Goal: Task Accomplishment & Management: Manage account settings

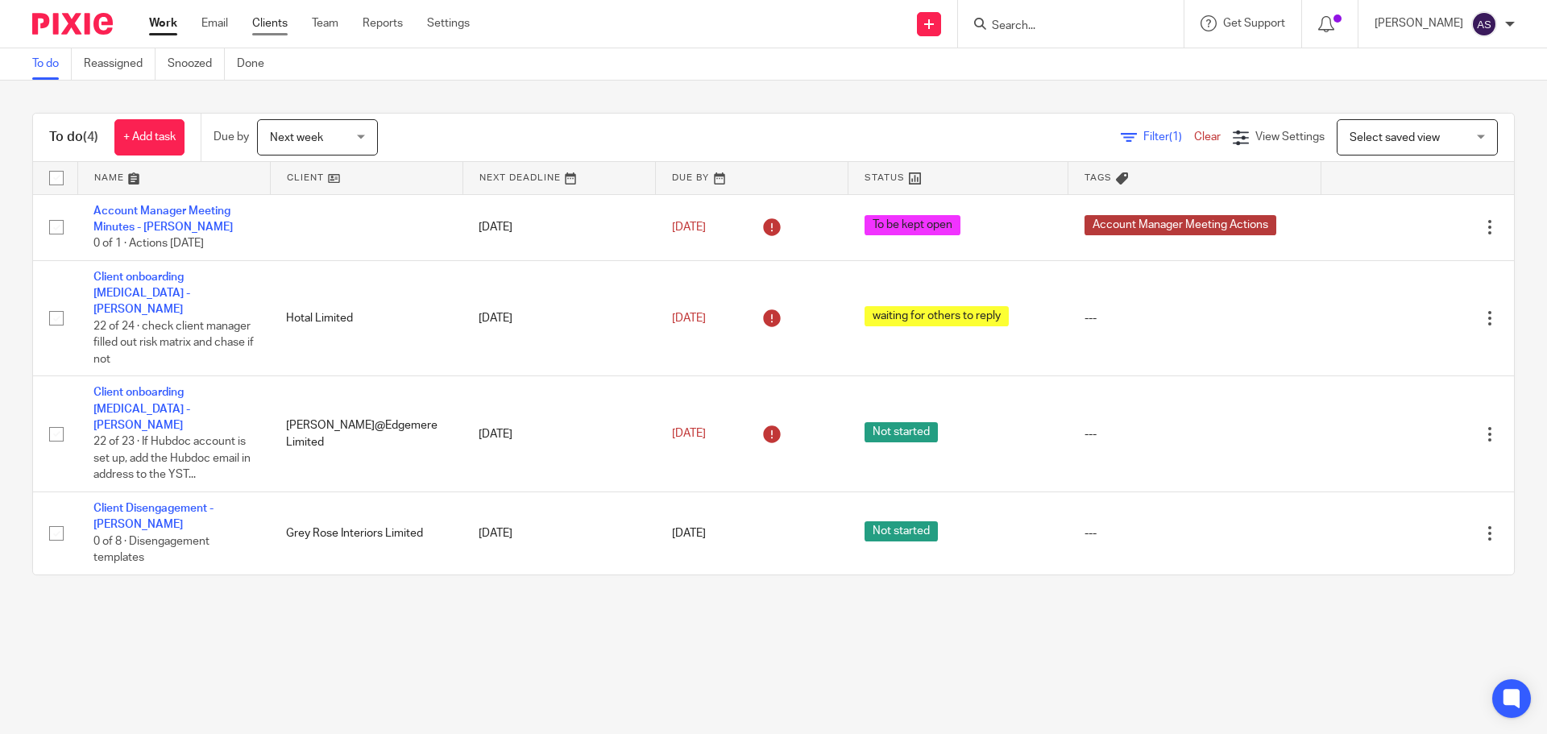
click at [279, 22] on link "Clients" at bounding box center [269, 23] width 35 height 16
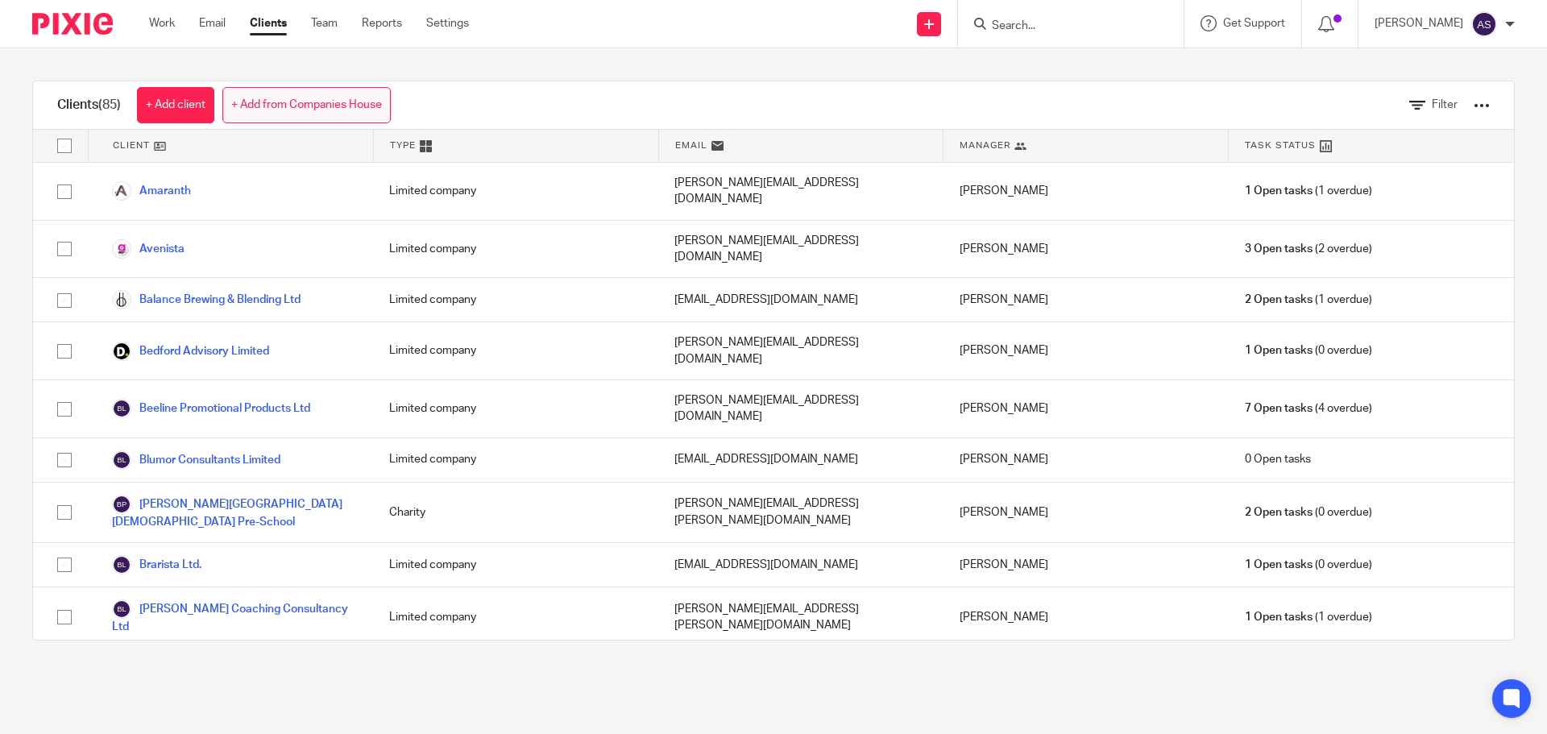
click at [310, 97] on link "+ Add from Companies House" at bounding box center [306, 105] width 168 height 36
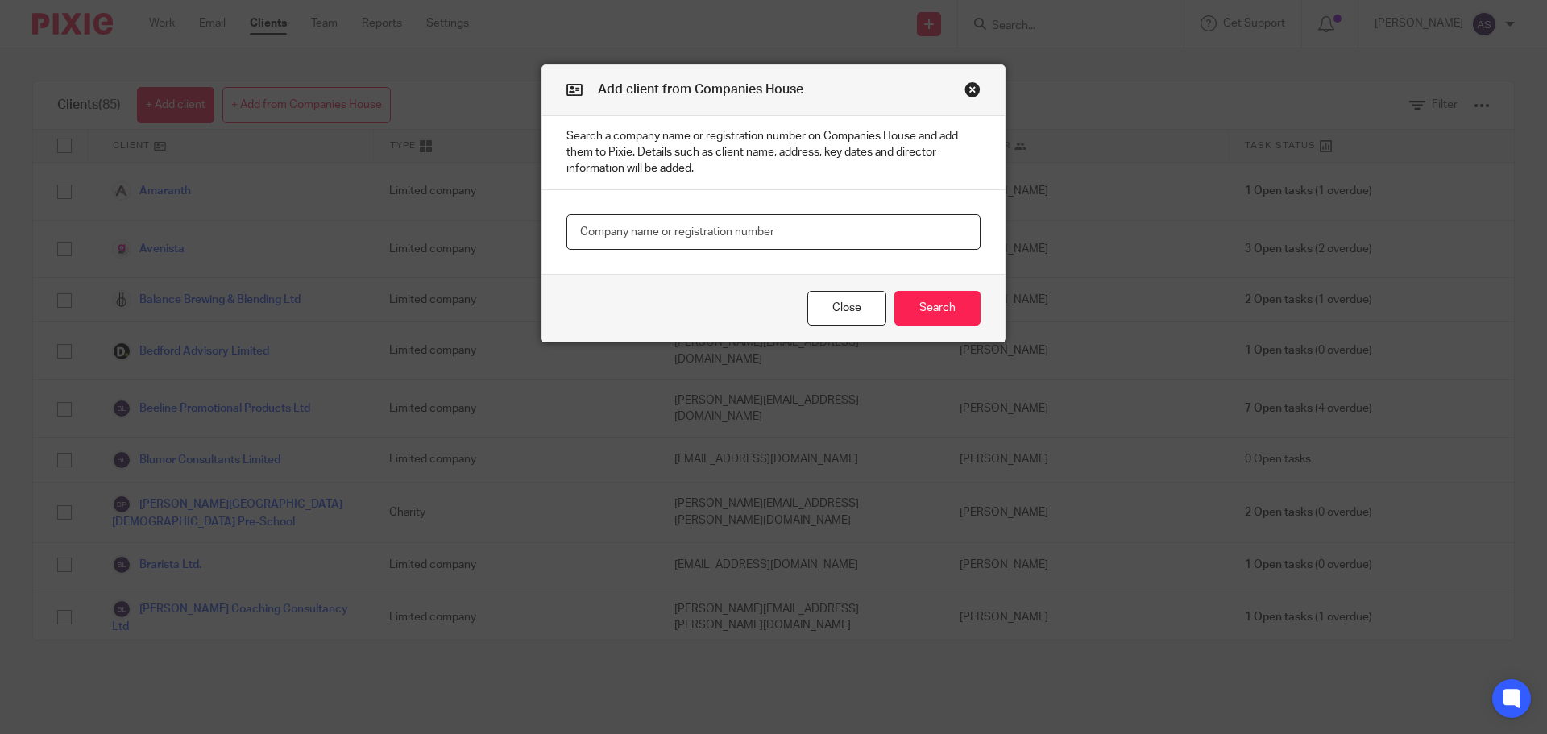
paste input "Oakwood Valuation Surveyors Ltd"
type input "Oakwood Valuation Surveyors Ltd"
click at [955, 305] on button "Search" at bounding box center [937, 308] width 86 height 35
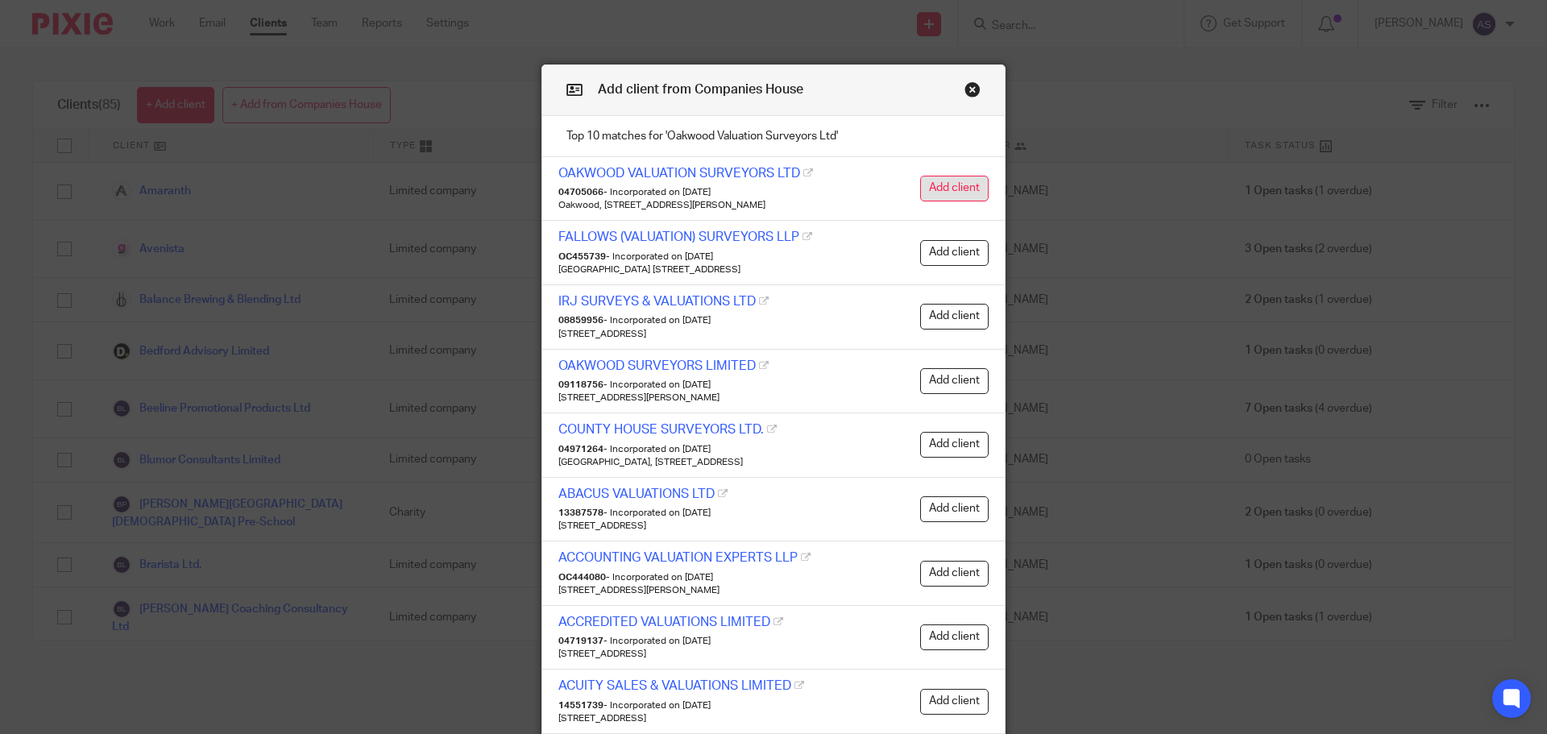
click at [943, 191] on button "Add client" at bounding box center [954, 189] width 68 height 26
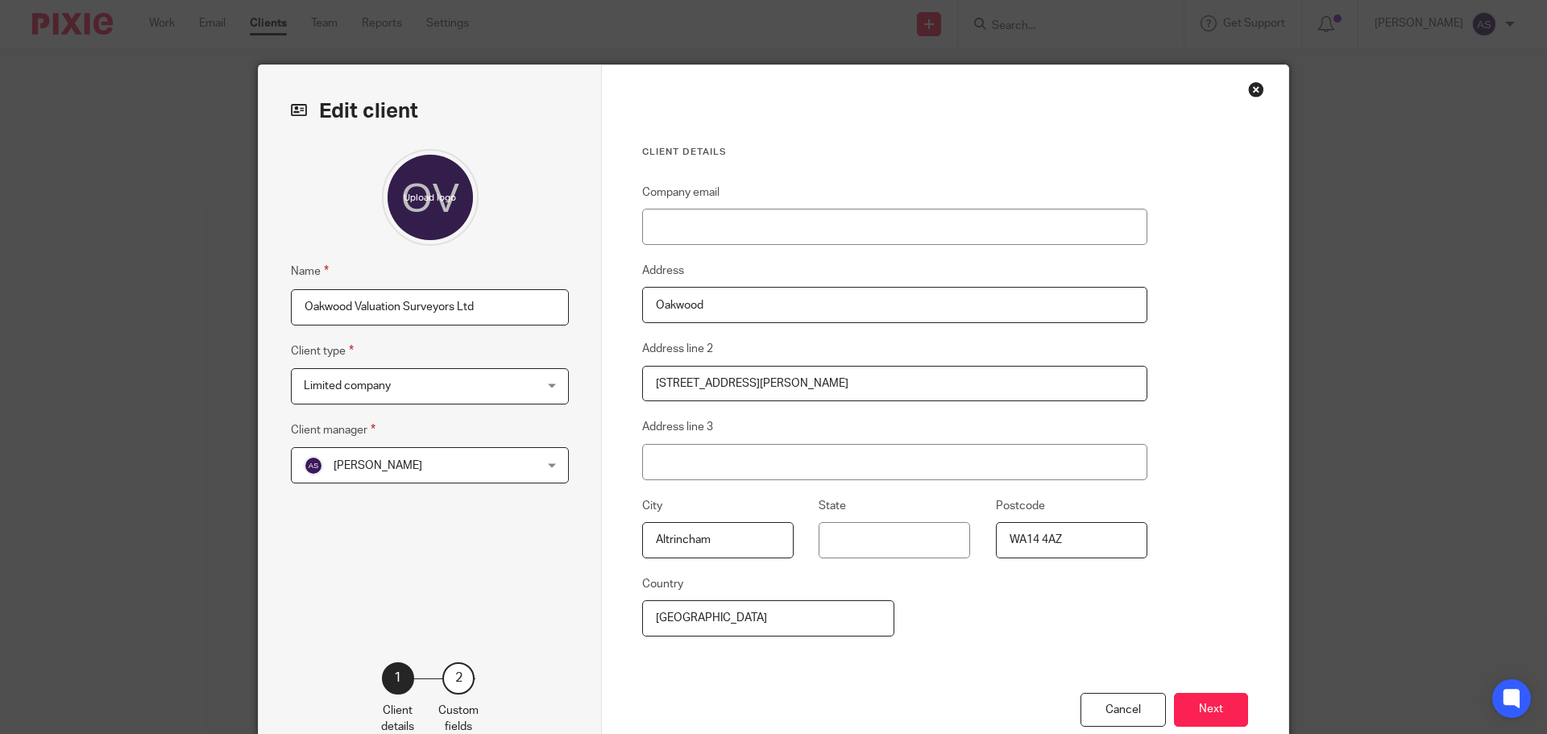
click at [430, 462] on span "[PERSON_NAME]" at bounding box center [409, 465] width 211 height 34
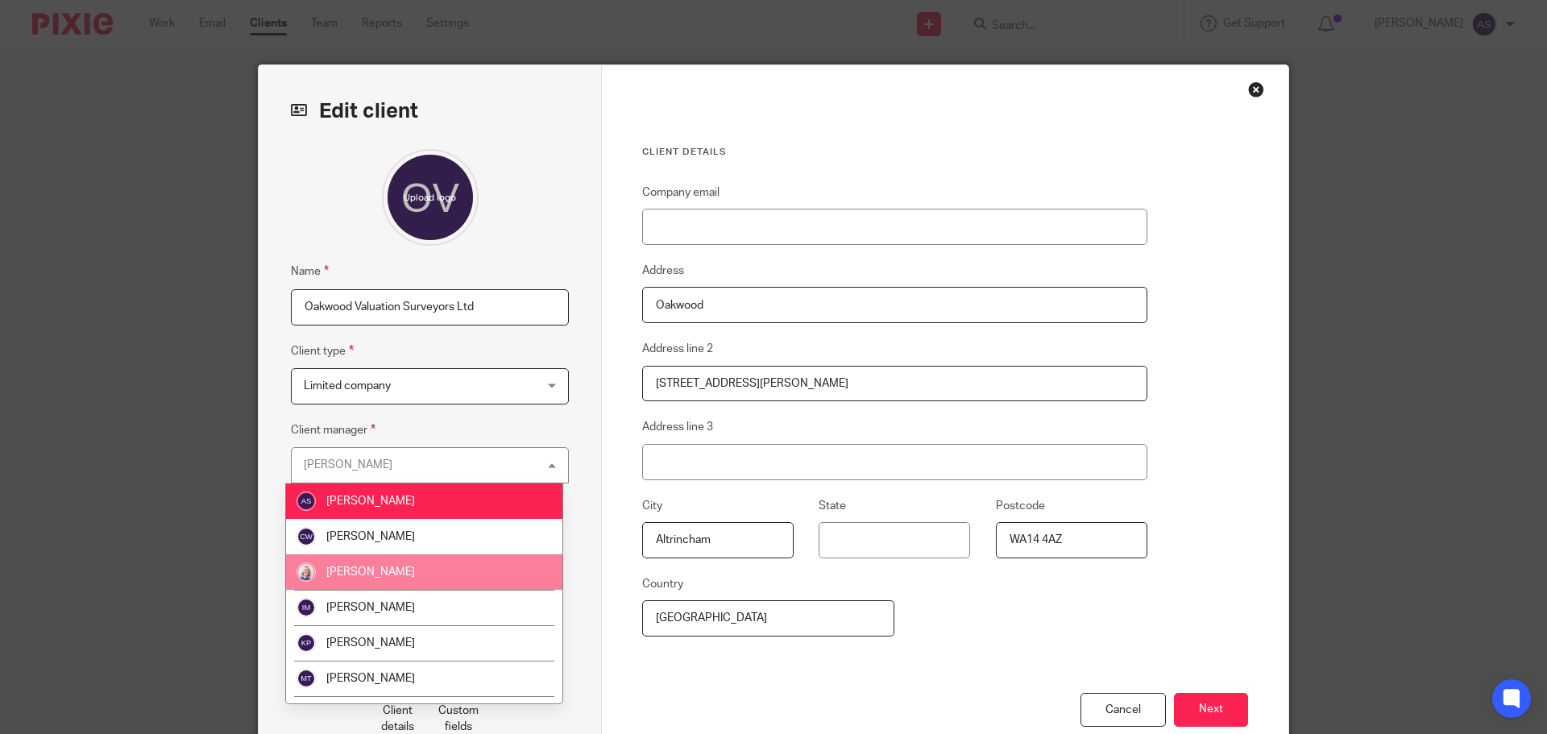
click at [441, 566] on li "Hayley Ekgren" at bounding box center [424, 571] width 276 height 35
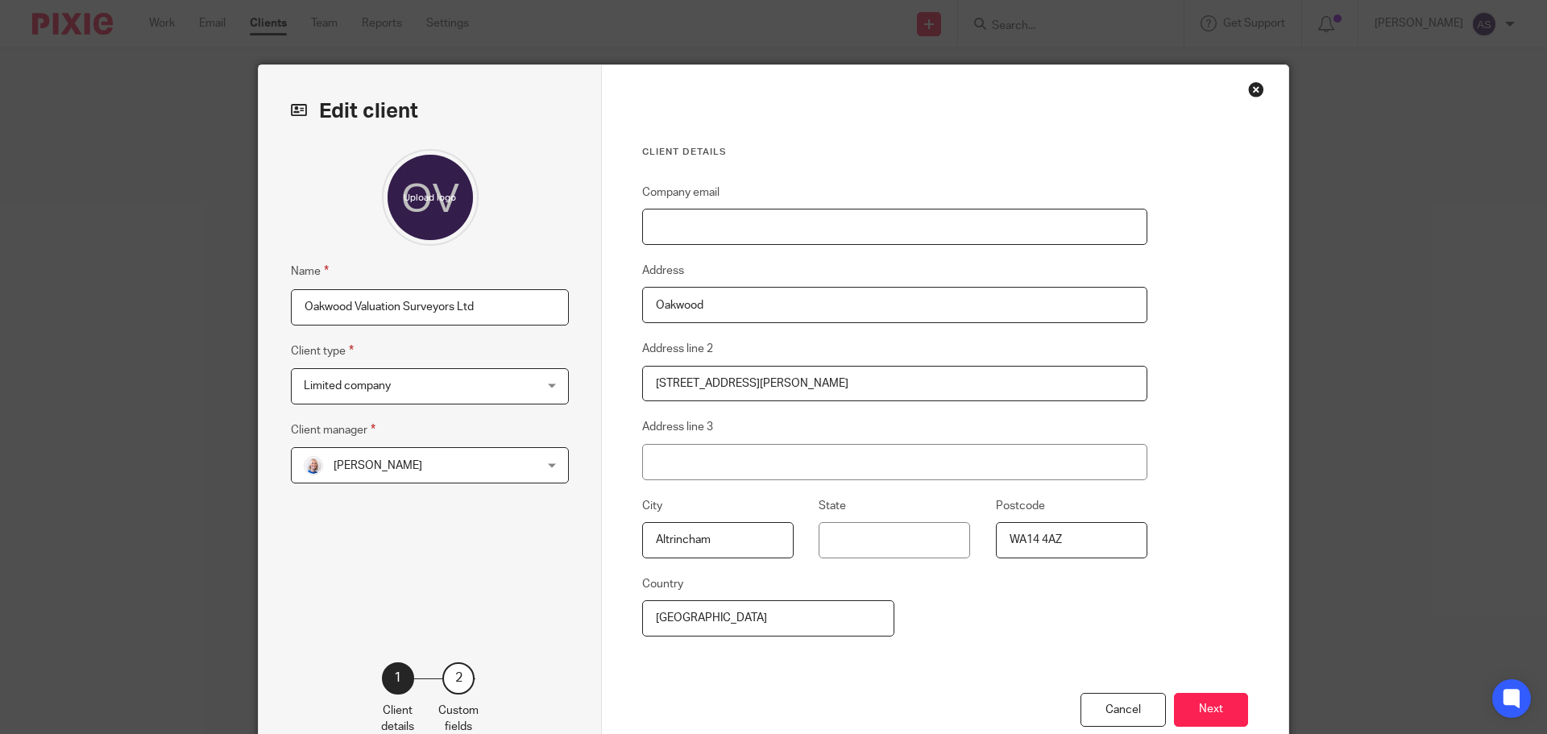
click at [786, 234] on input "Company email" at bounding box center [894, 227] width 505 height 36
paste input "graham.bowcock@oakwoodpropertyservices.co.u"
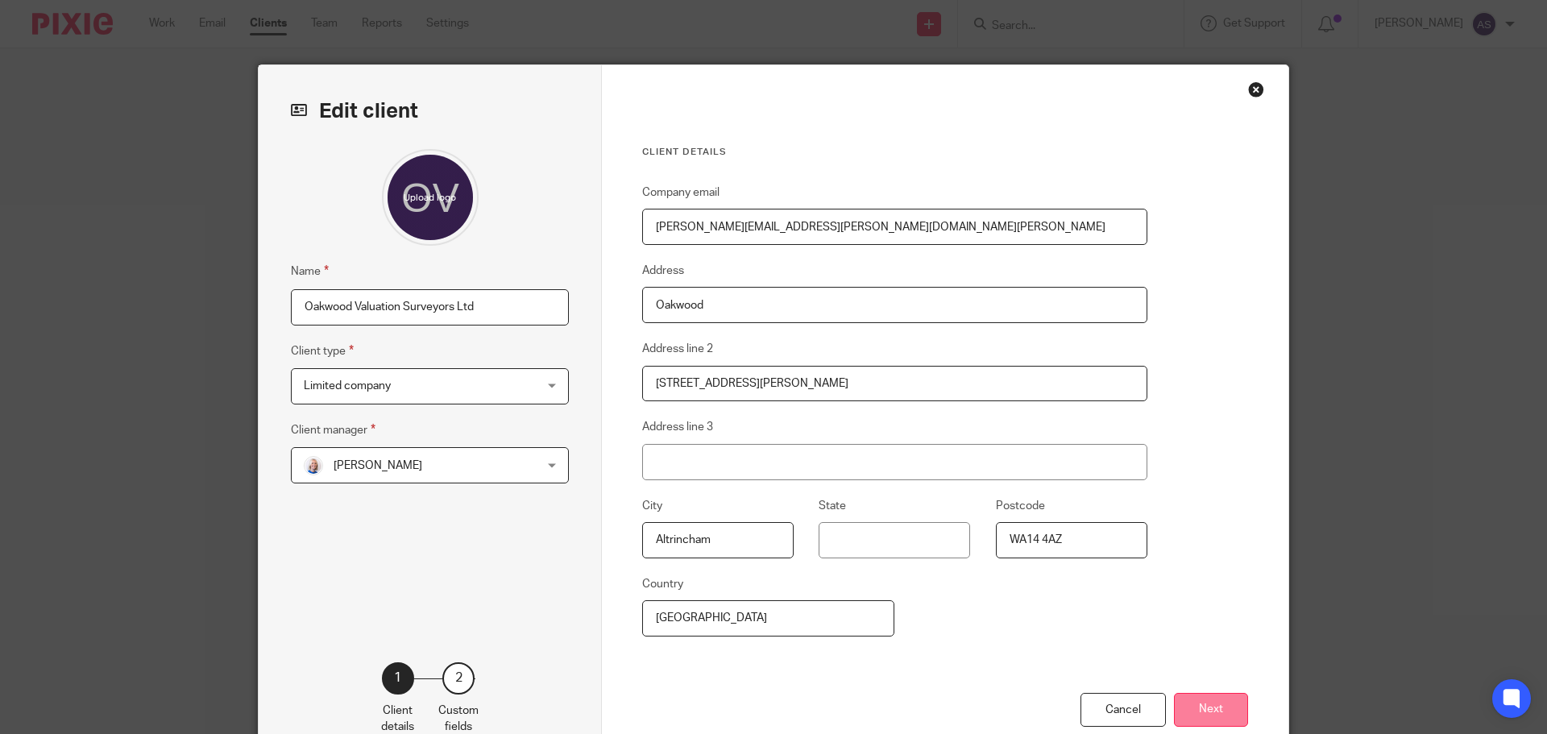
type input "graham.bowcock@oakwoodpropertyservices.co.uk"
click at [1195, 711] on button "Next" at bounding box center [1211, 710] width 74 height 35
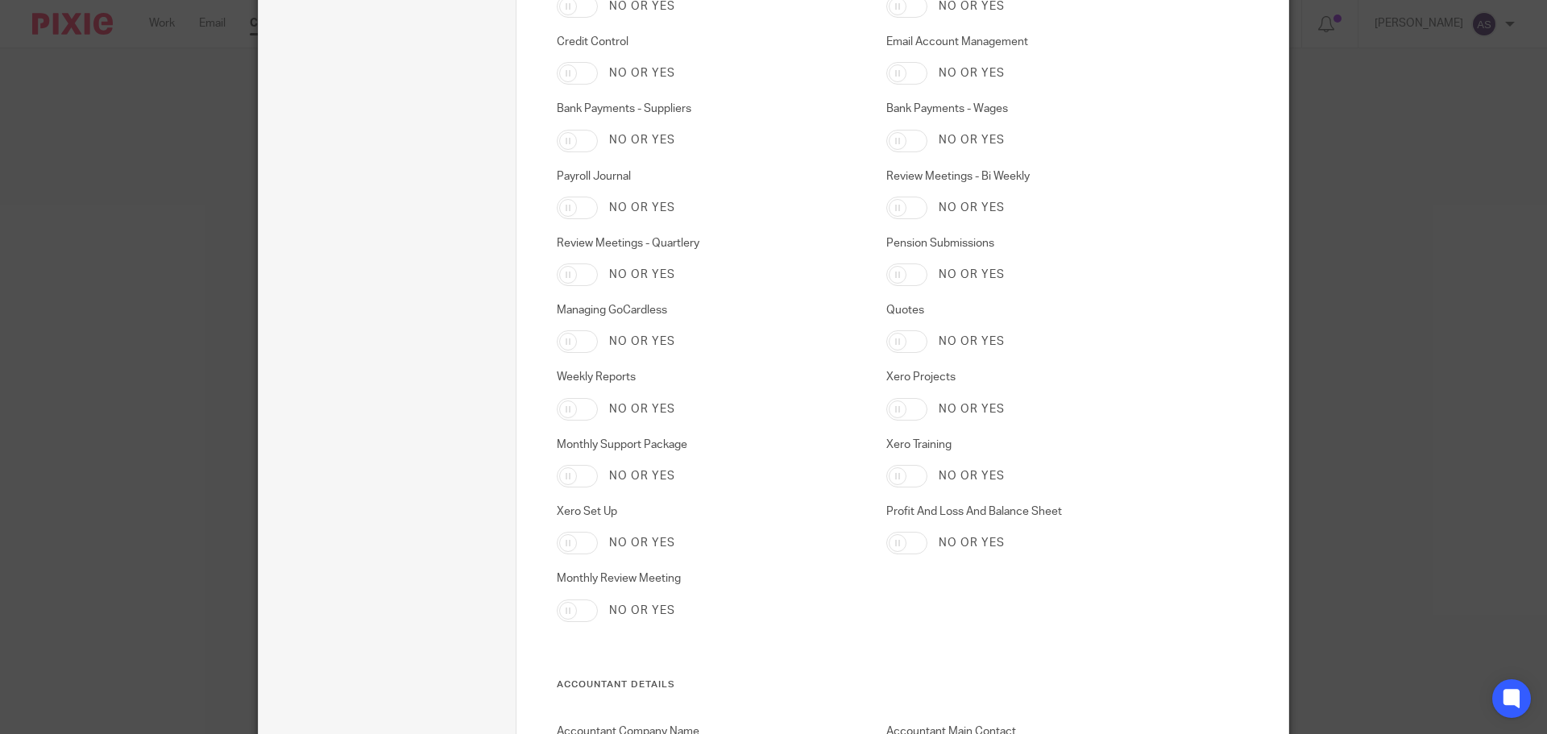
scroll to position [2256, 0]
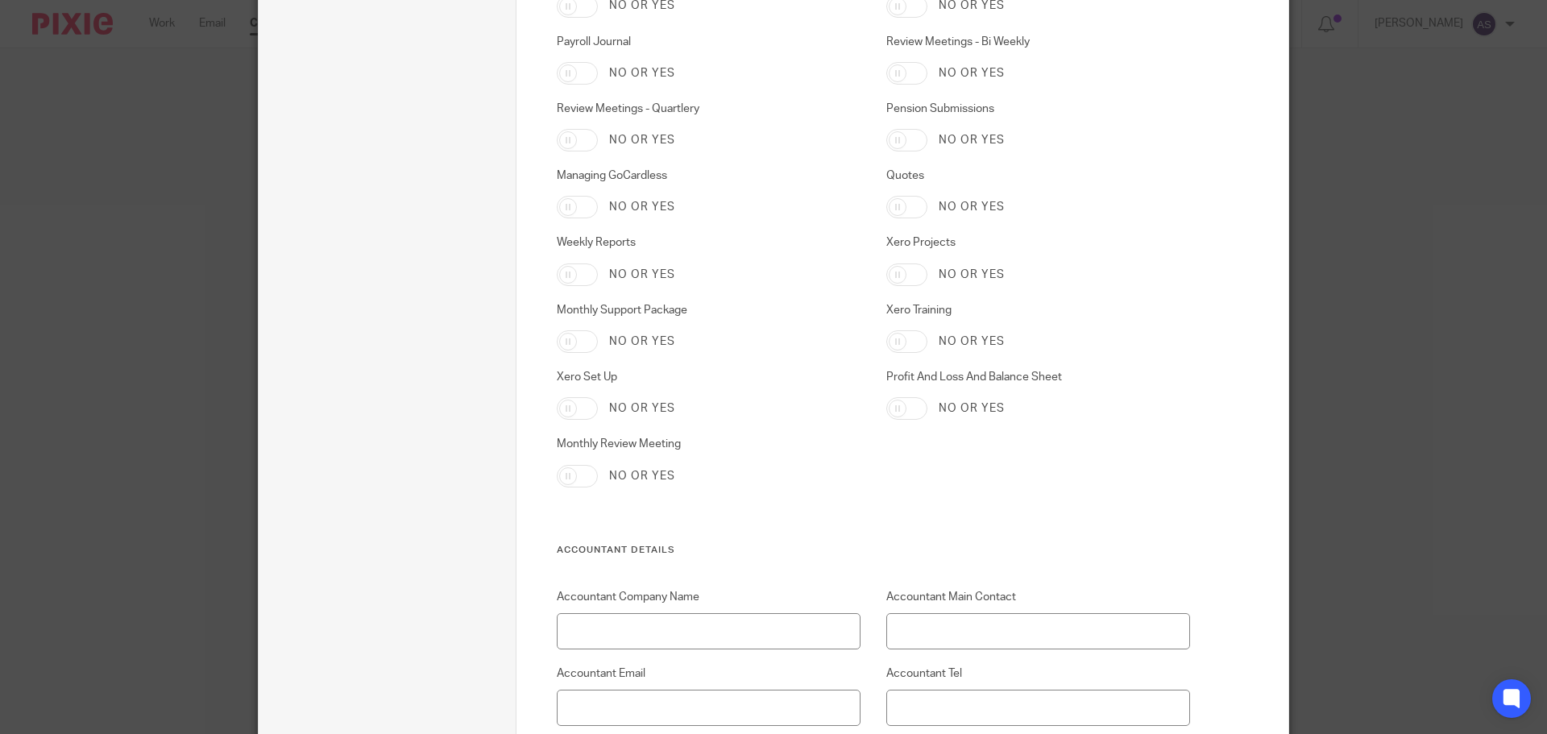
click at [898, 340] on input "Xero Training" at bounding box center [906, 341] width 41 height 23
checkbox input "true"
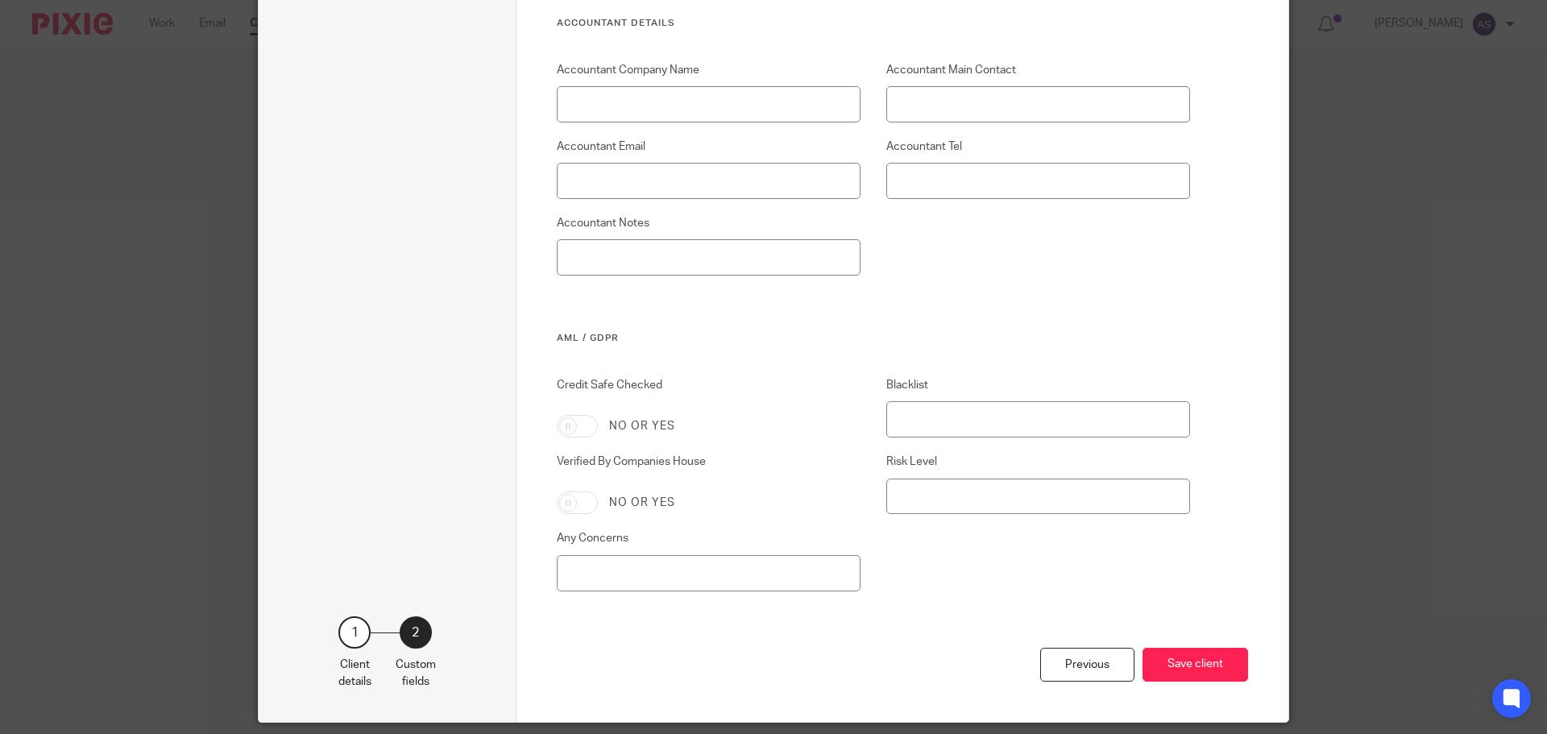
scroll to position [2836, 0]
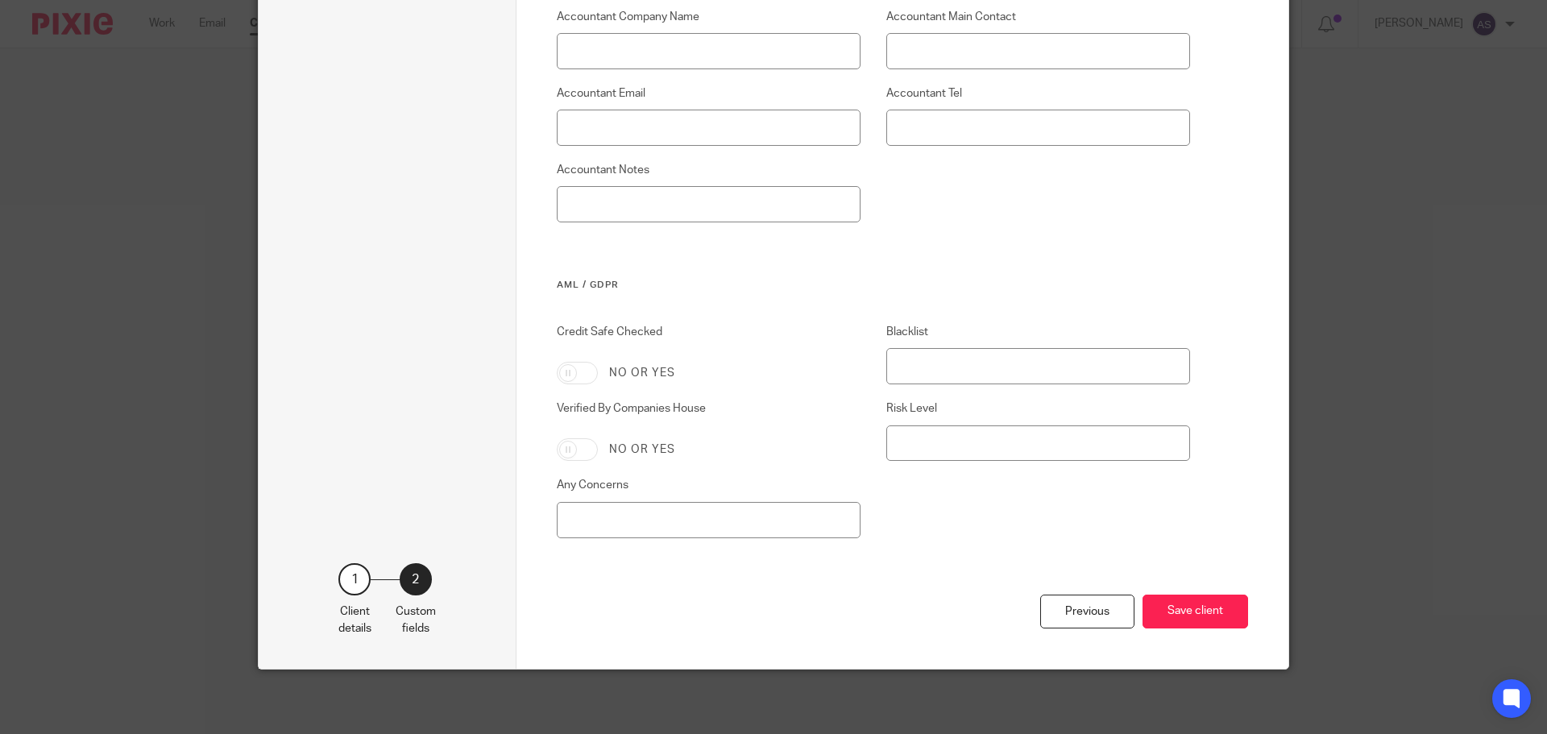
click at [574, 376] on input "Credit Safe Checked" at bounding box center [577, 373] width 41 height 23
checkbox input "true"
click at [581, 452] on input "Verified By Companies House" at bounding box center [577, 449] width 41 height 23
checkbox input "true"
click at [1144, 602] on button "Save client" at bounding box center [1195, 612] width 106 height 35
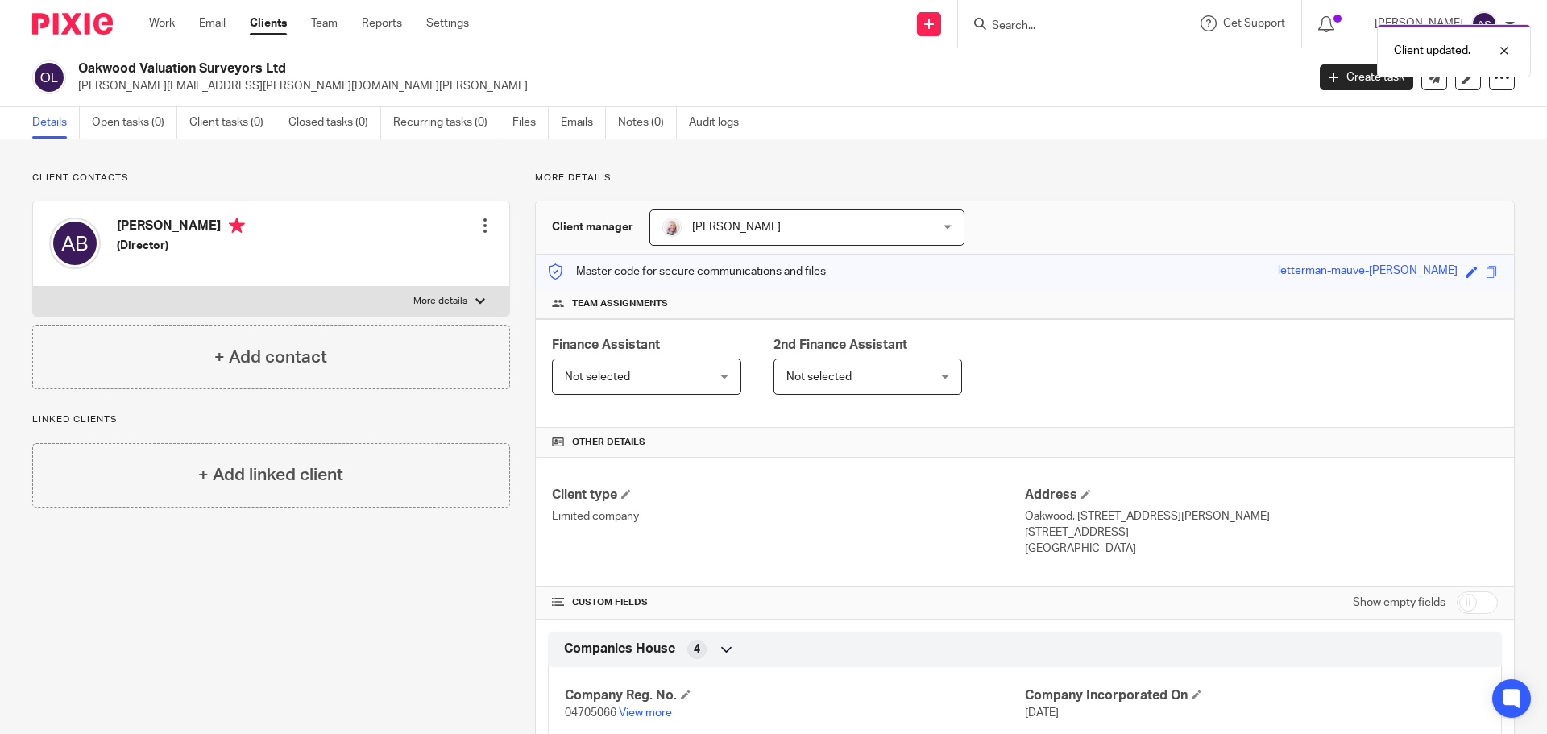
drag, startPoint x: 307, startPoint y: 67, endPoint x: 77, endPoint y: 64, distance: 229.6
click at [77, 64] on div "Oakwood Valuation Surveyors Ltd graham.bowcock@oakwoodpropertyservices.co.uk" at bounding box center [663, 77] width 1263 height 34
copy h2 "Oakwood Valuation Surveyors Ltd"
click at [1353, 78] on link "Create task" at bounding box center [1366, 77] width 93 height 26
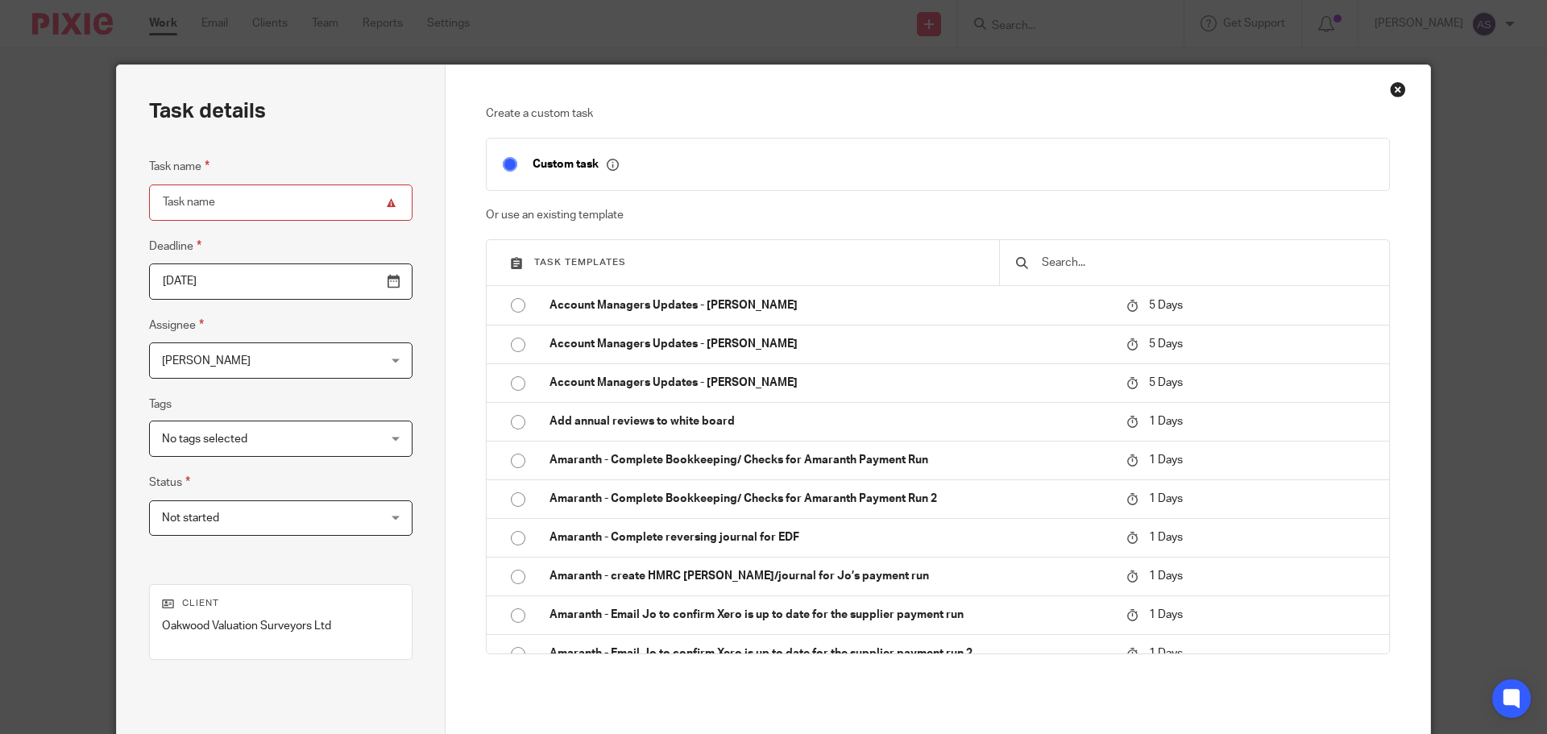
click at [1076, 268] on input "text" at bounding box center [1206, 263] width 333 height 18
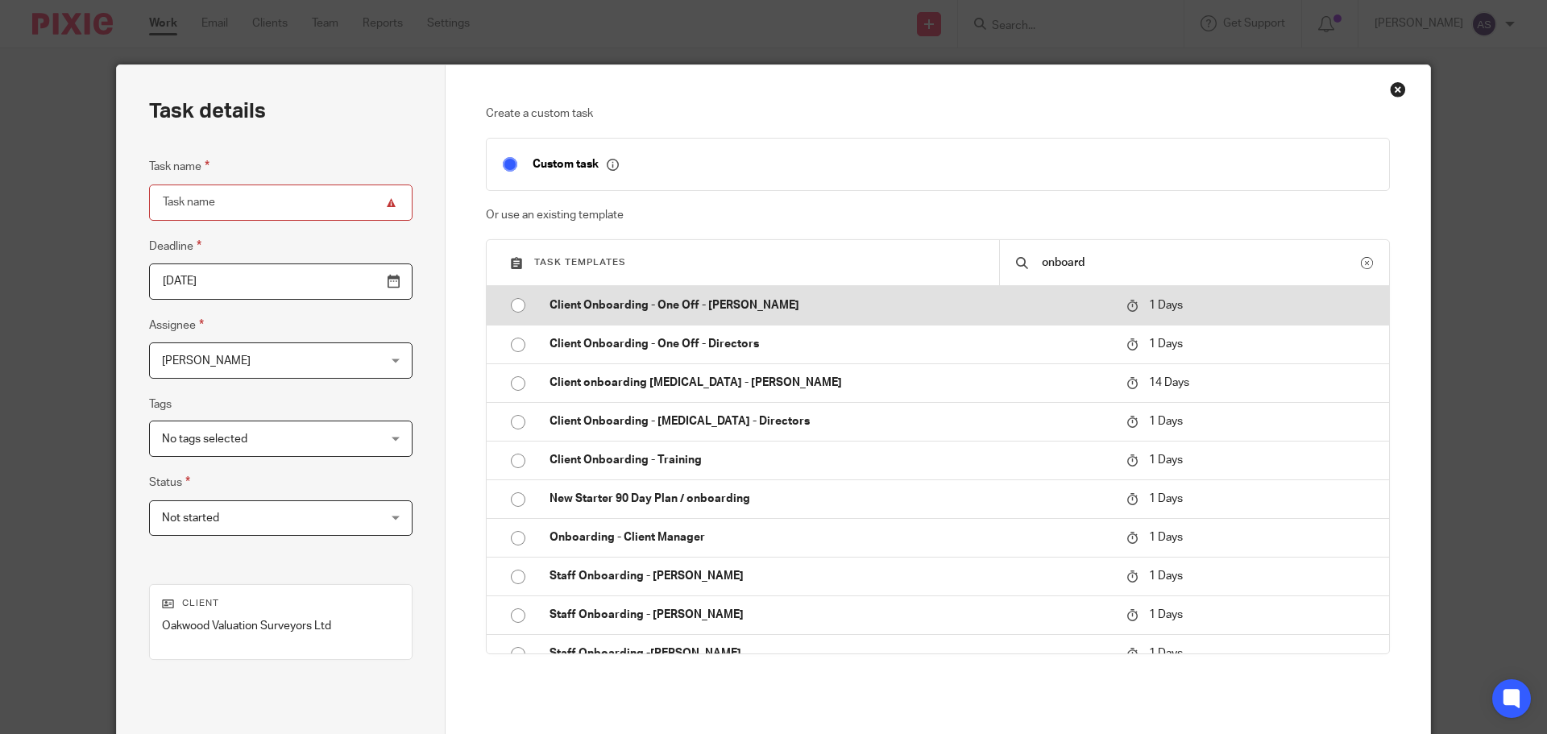
type input "onboard"
click at [512, 304] on input "radio" at bounding box center [518, 305] width 31 height 31
type input "2025-09-20"
type input "Client Onboarding - One Off - Adele"
checkbox input "false"
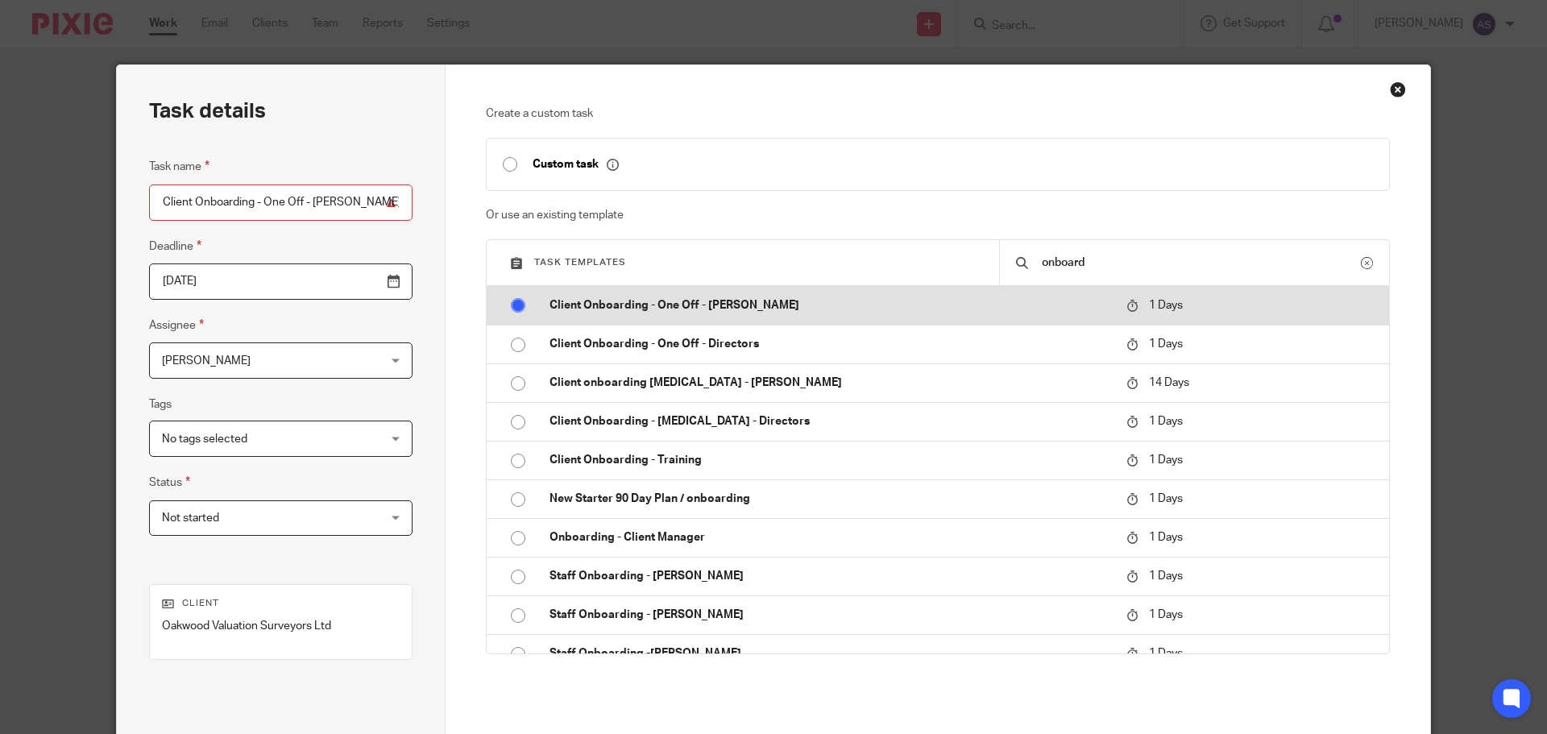
radio input "false"
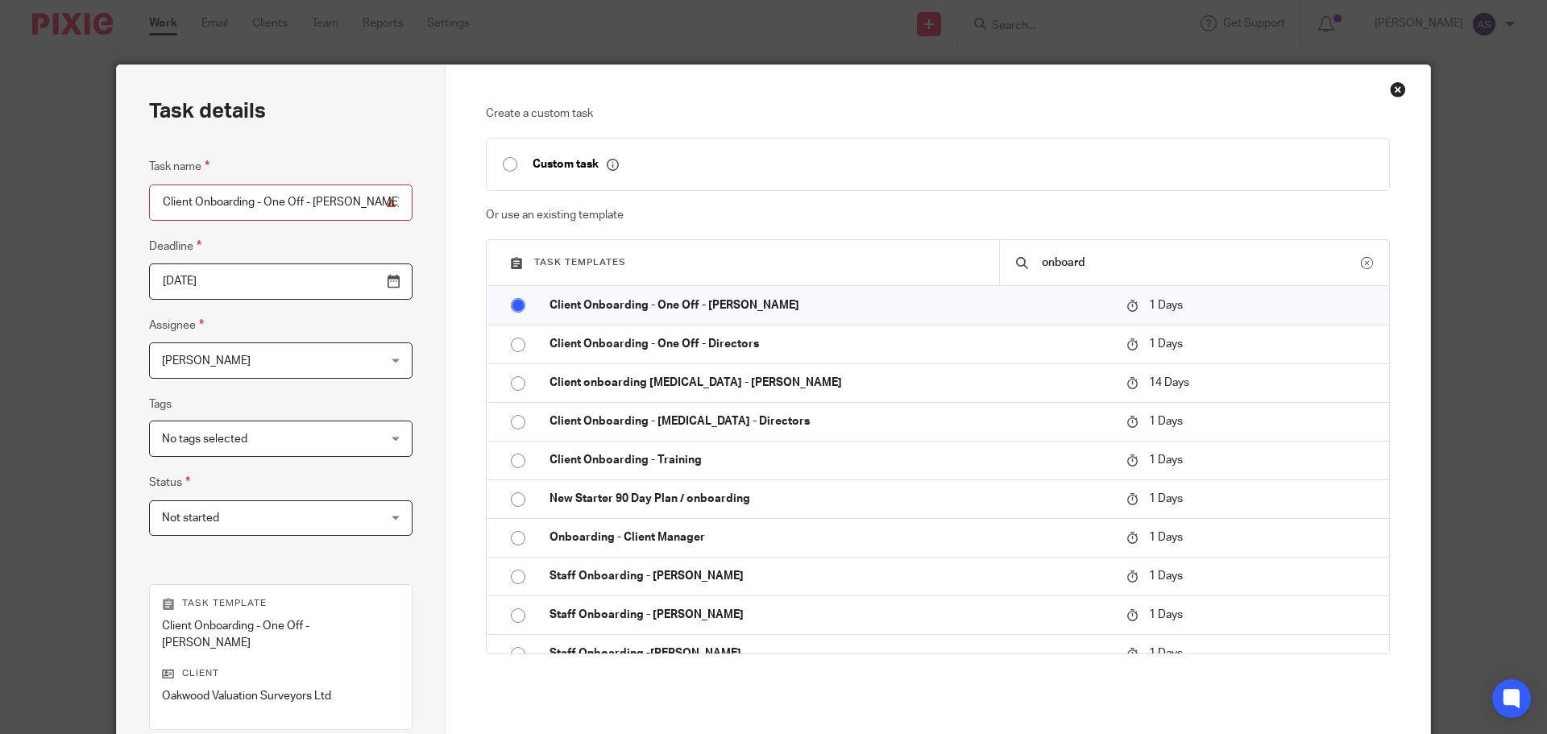
click at [350, 284] on input "2025-09-20" at bounding box center [280, 281] width 263 height 36
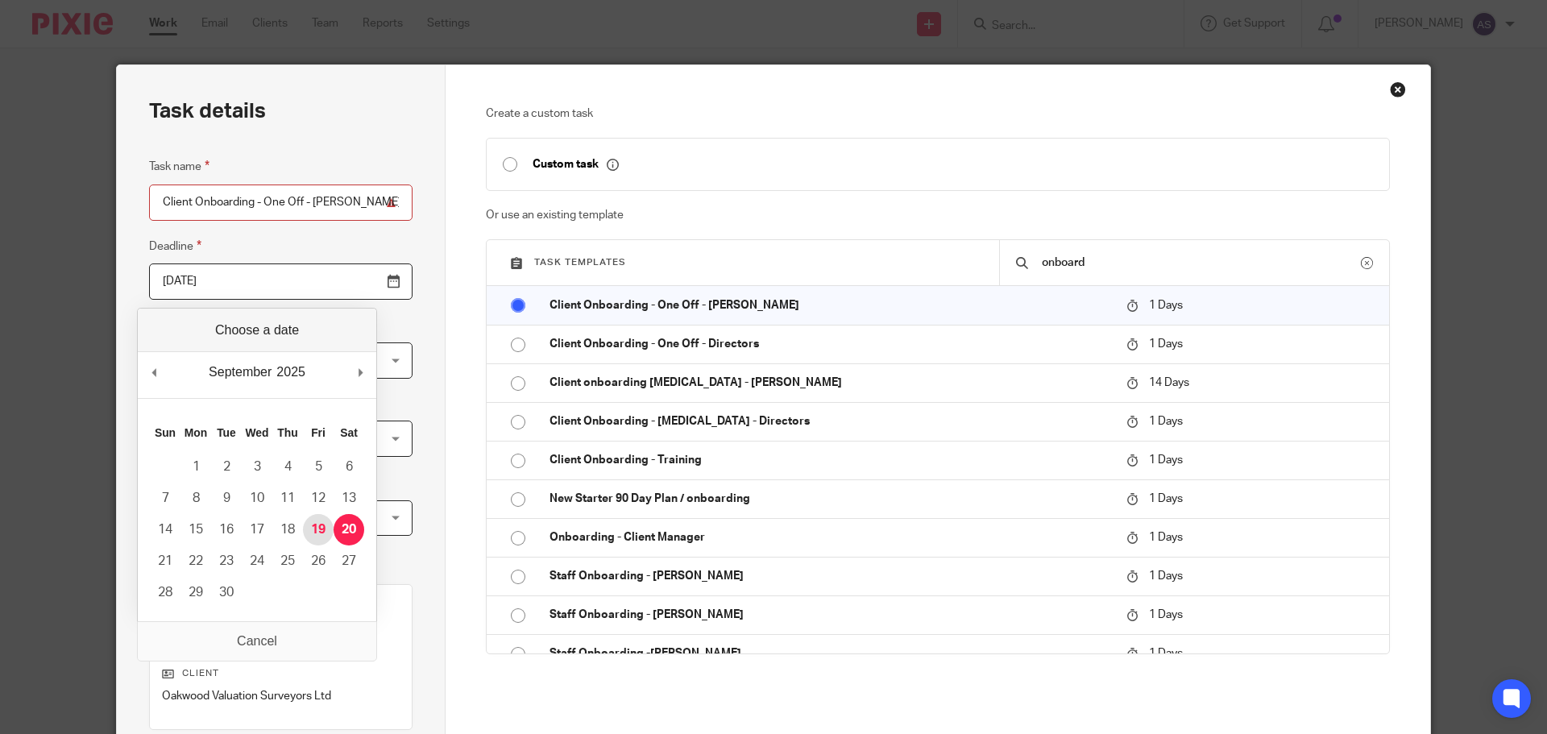
type input "[DATE]"
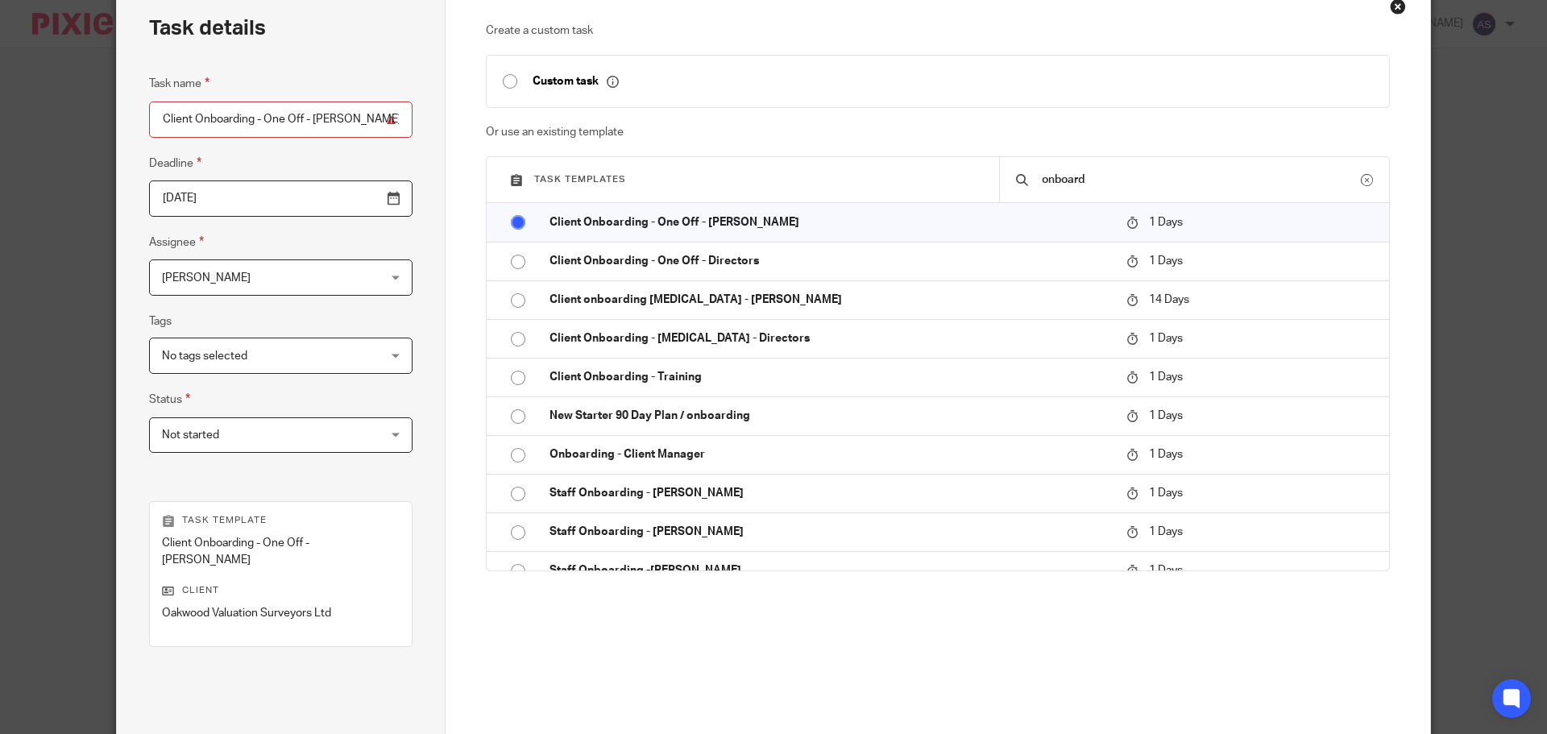
scroll to position [218, 0]
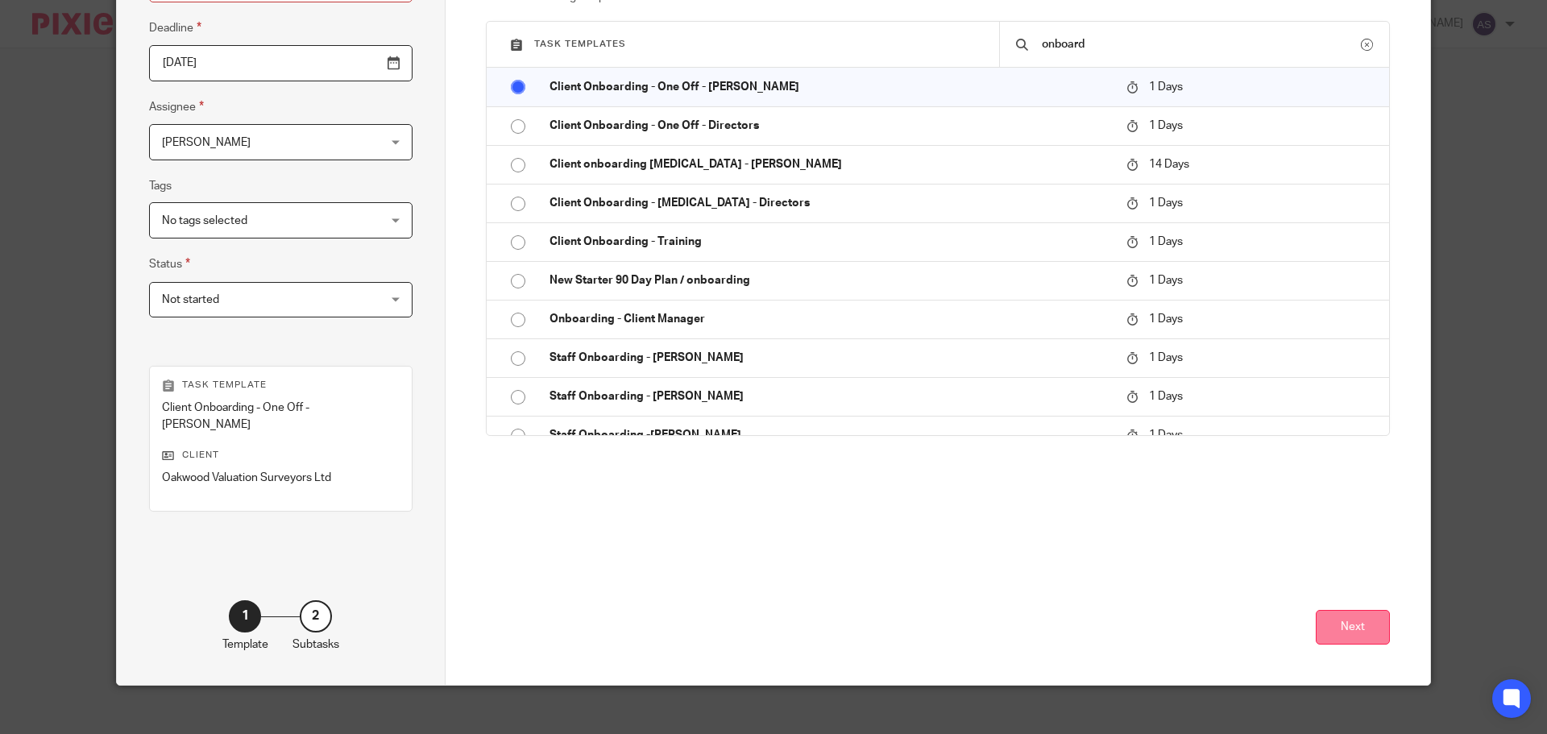
click at [1367, 610] on button "Next" at bounding box center [1353, 627] width 74 height 35
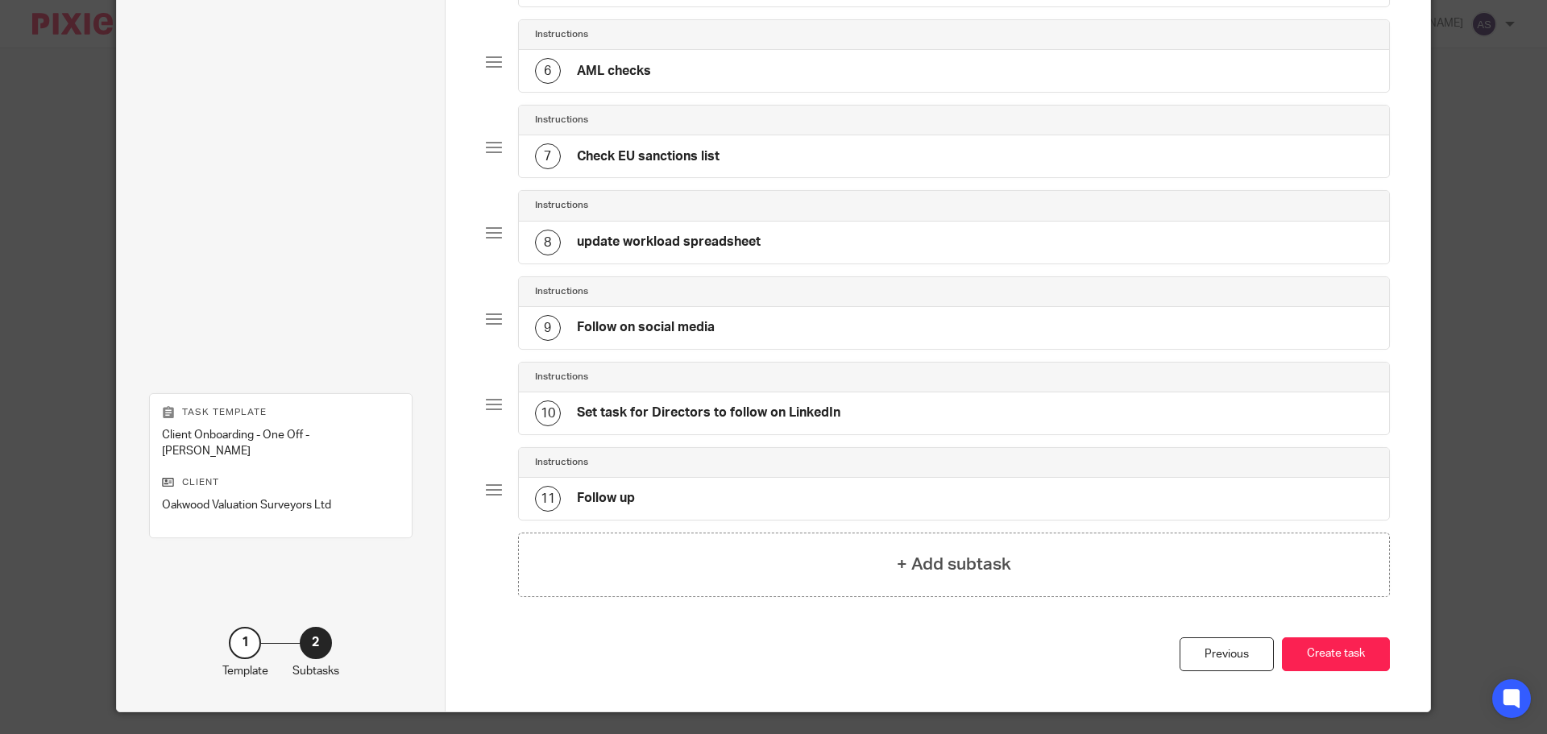
scroll to position [598, 0]
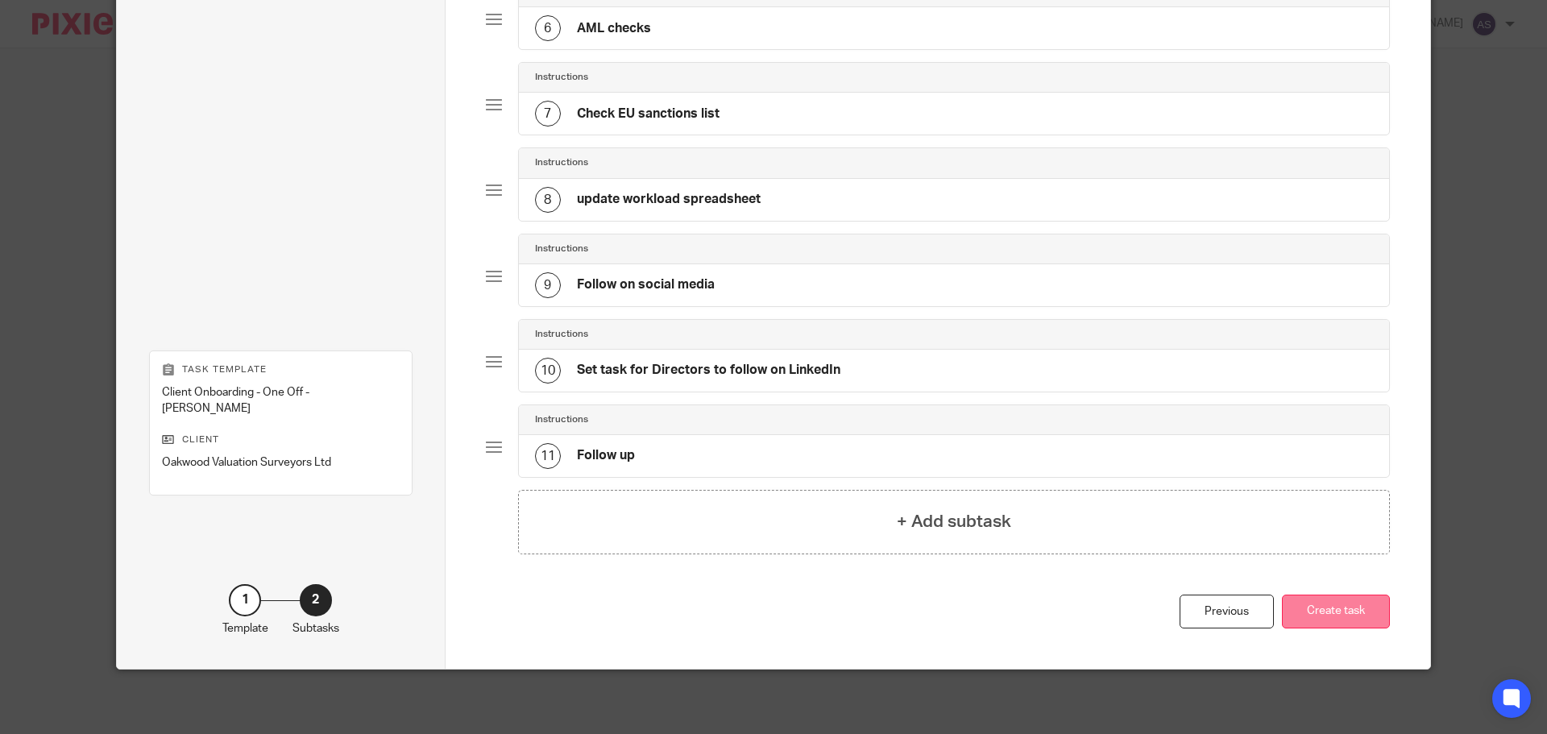
click at [1359, 598] on button "Create task" at bounding box center [1336, 612] width 108 height 35
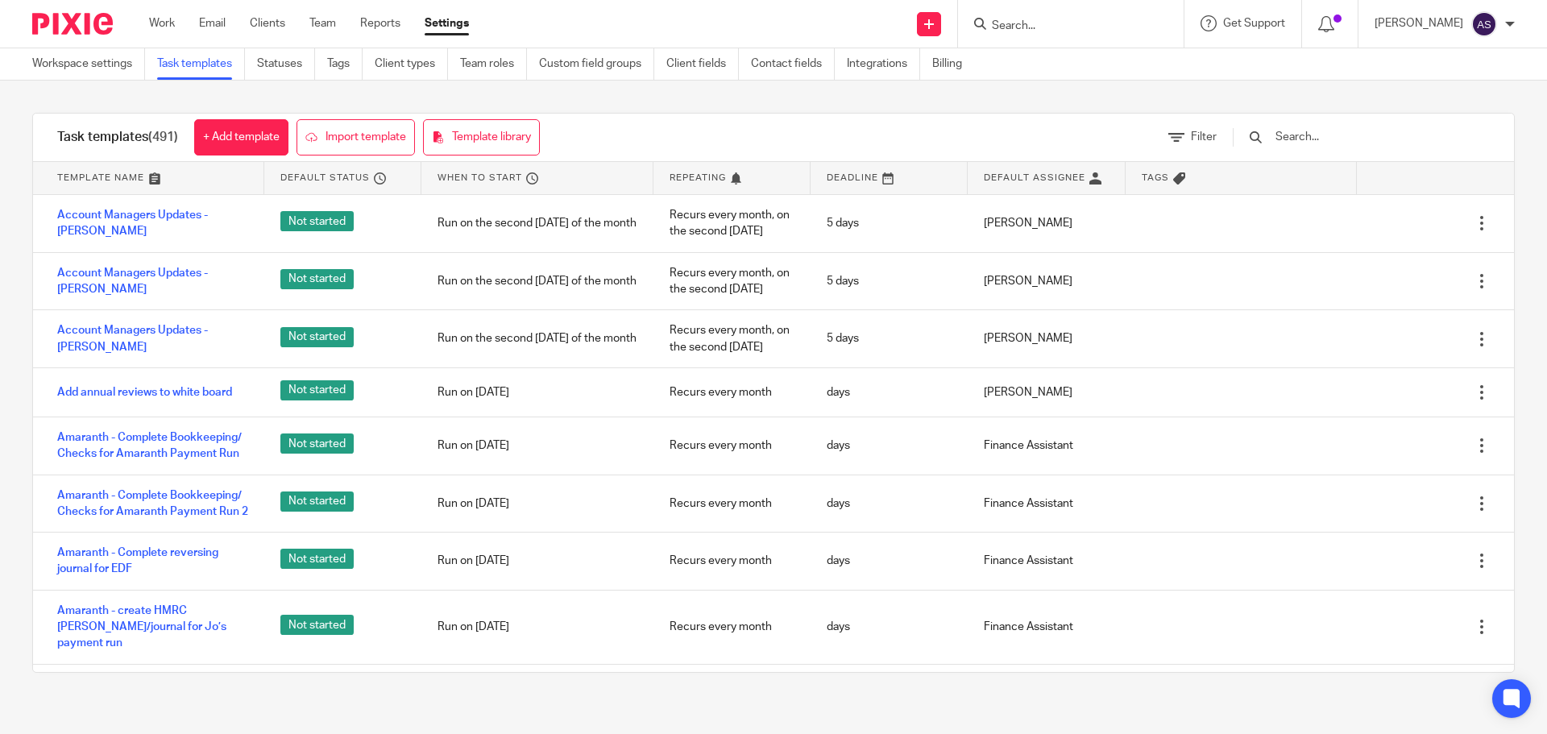
click at [1072, 28] on input "Search" at bounding box center [1062, 26] width 145 height 15
type input "oak"
click at [1071, 66] on link at bounding box center [1095, 63] width 217 height 24
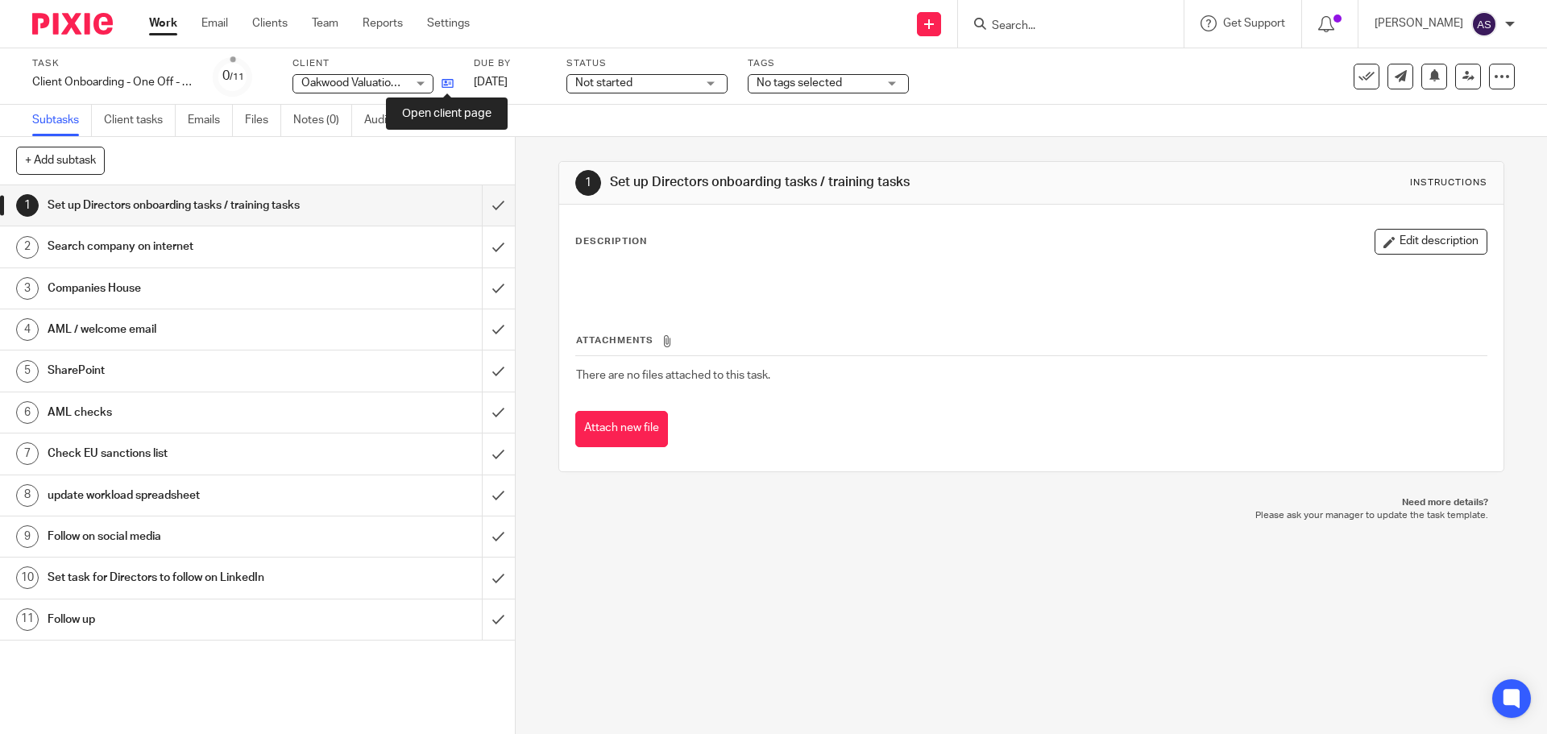
click at [442, 83] on icon at bounding box center [447, 83] width 12 height 12
click at [480, 205] on input "submit" at bounding box center [257, 205] width 515 height 40
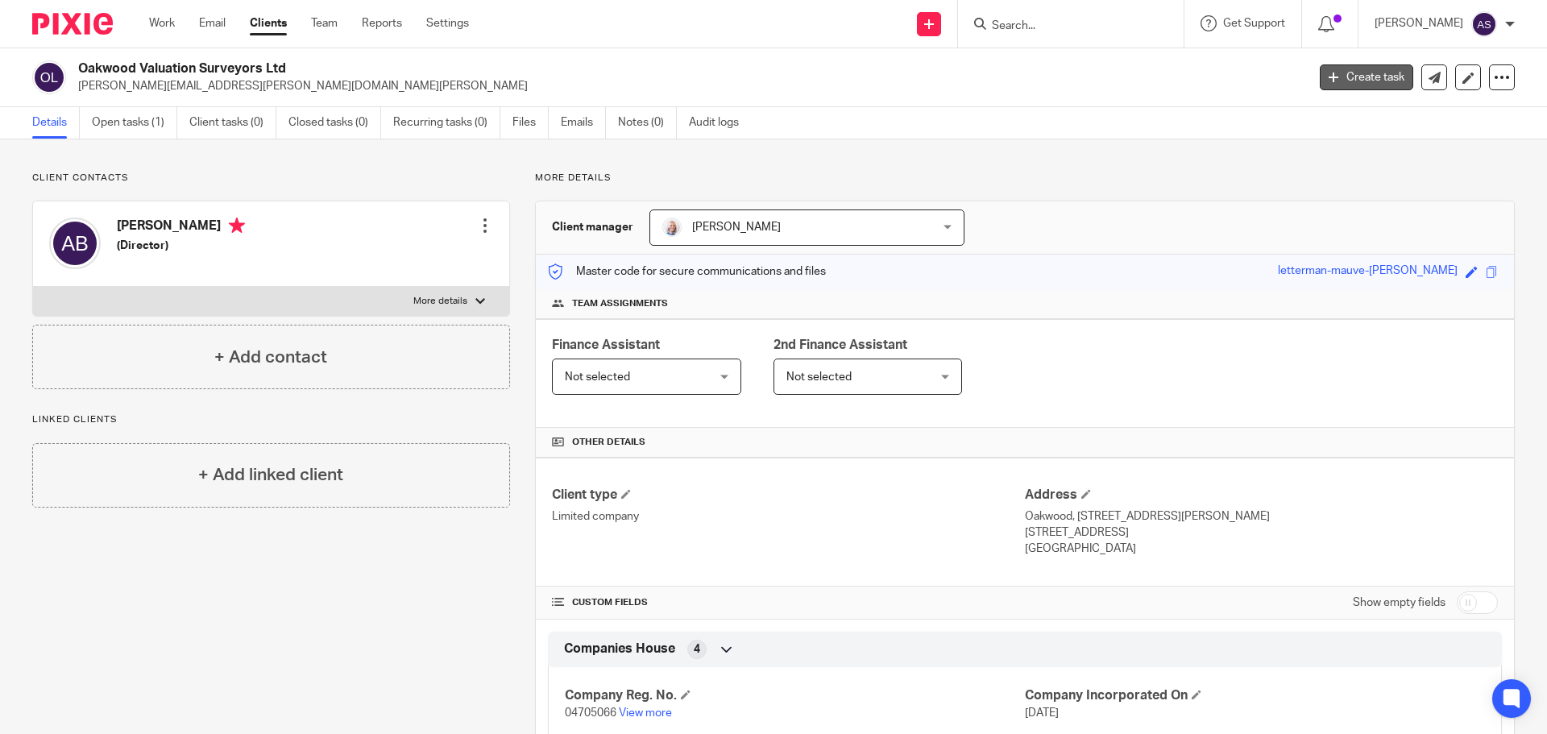
click at [1361, 77] on link "Create task" at bounding box center [1366, 77] width 93 height 26
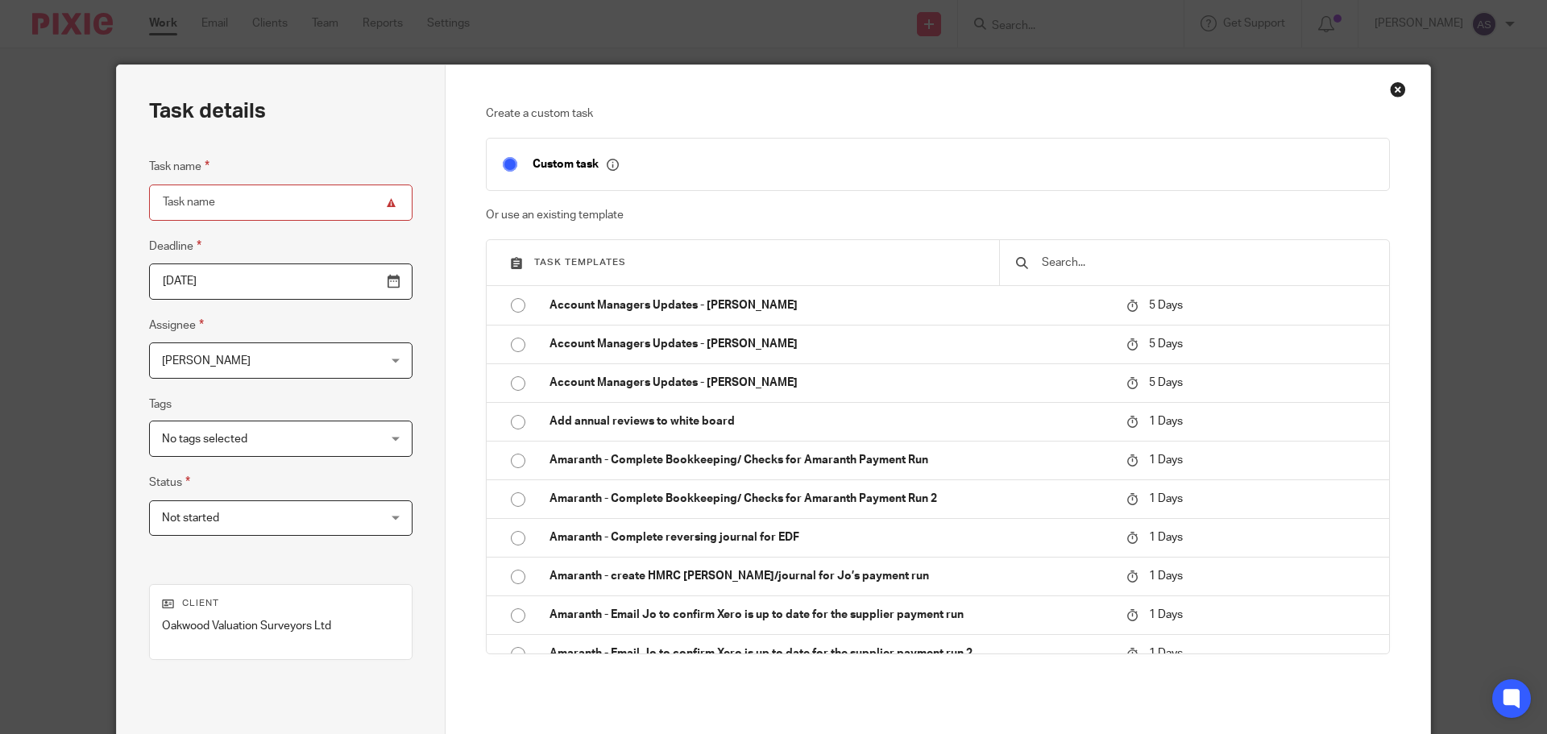
click at [1139, 263] on input "text" at bounding box center [1206, 263] width 333 height 18
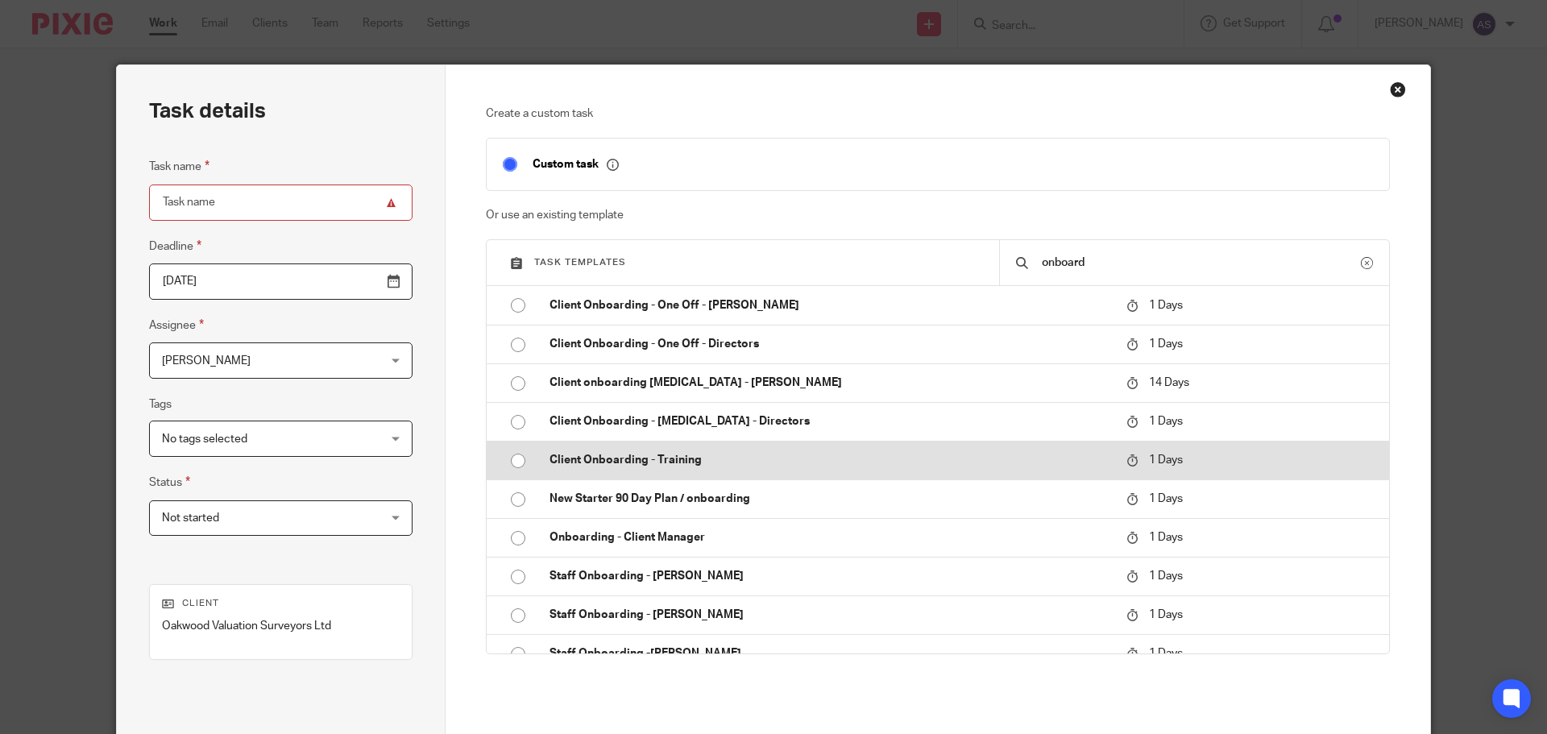
type input "onboard"
click at [512, 464] on input "radio" at bounding box center [518, 461] width 31 height 31
type input "[DATE]"
type input "Client Onboarding - Training"
checkbox input "false"
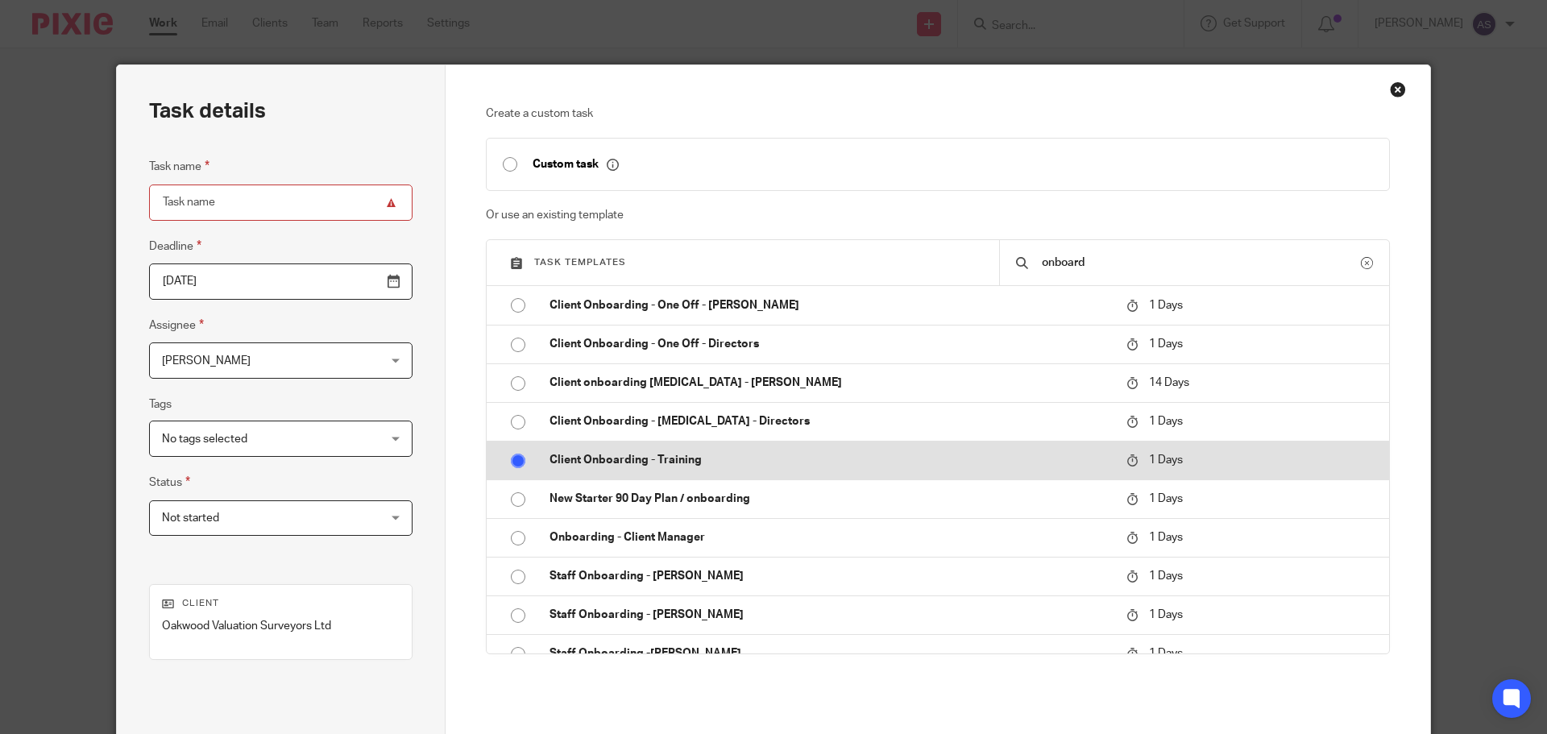
radio input "false"
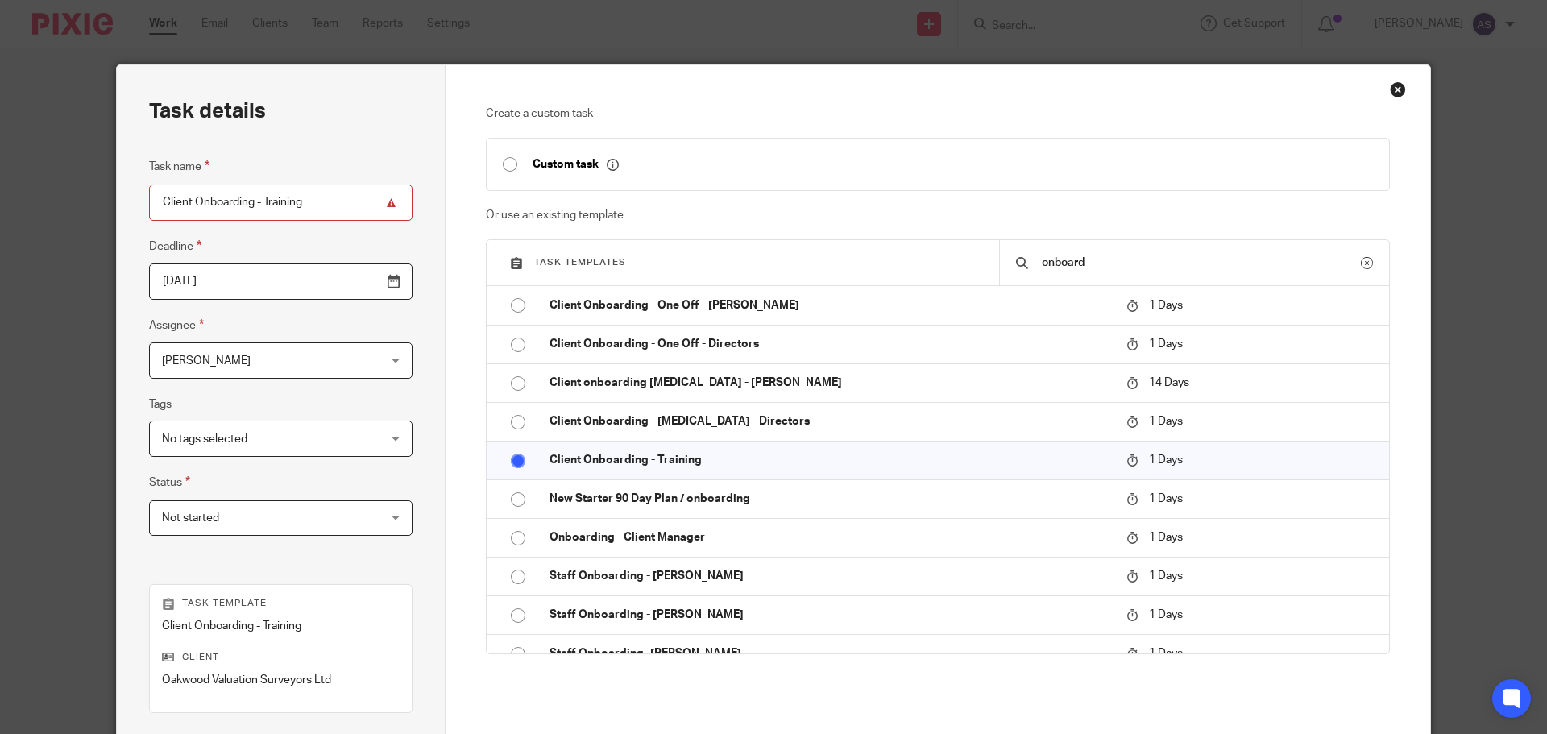
click at [347, 358] on div "Adele Sykes Adele Sykes" at bounding box center [280, 360] width 263 height 36
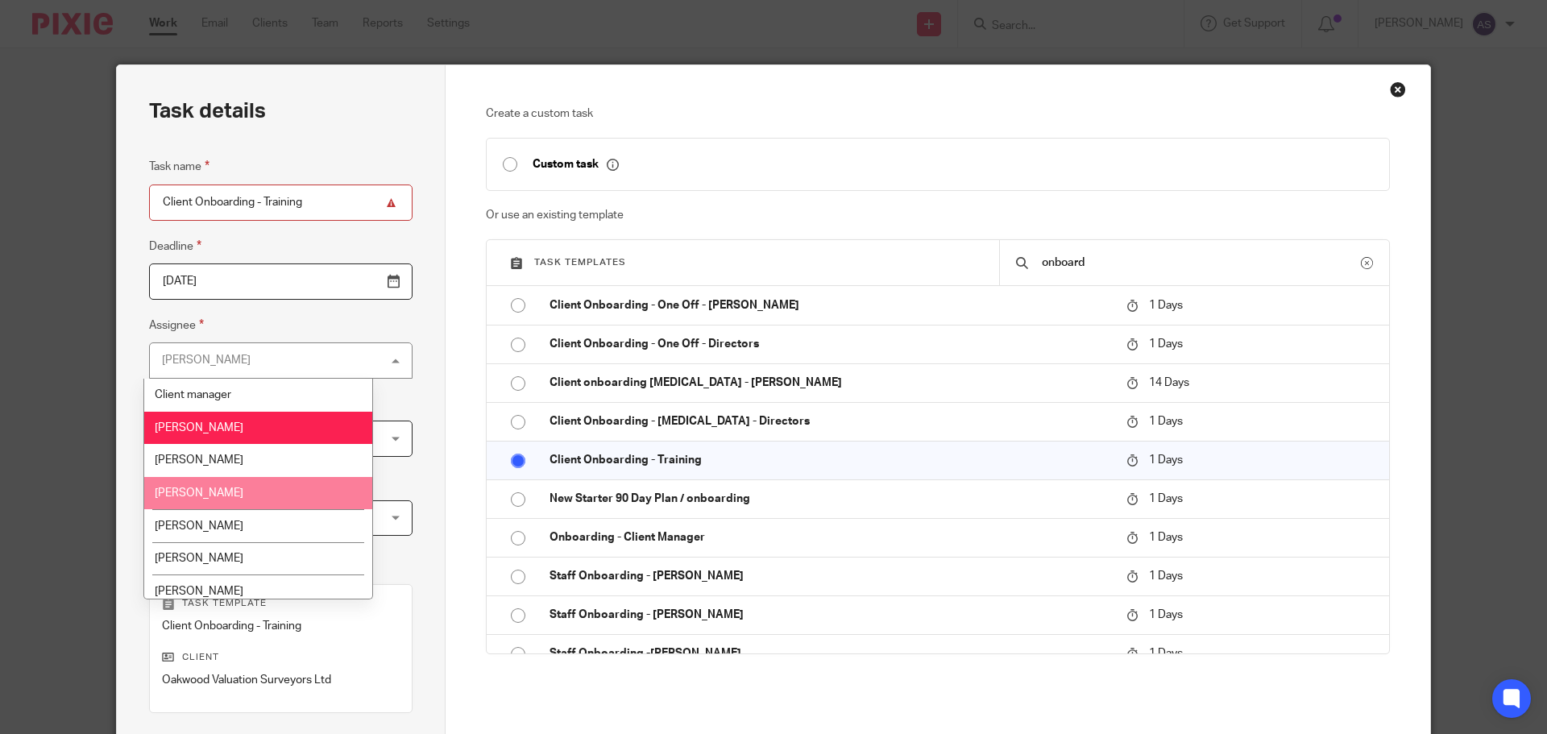
click at [307, 492] on li "[PERSON_NAME]" at bounding box center [258, 493] width 228 height 33
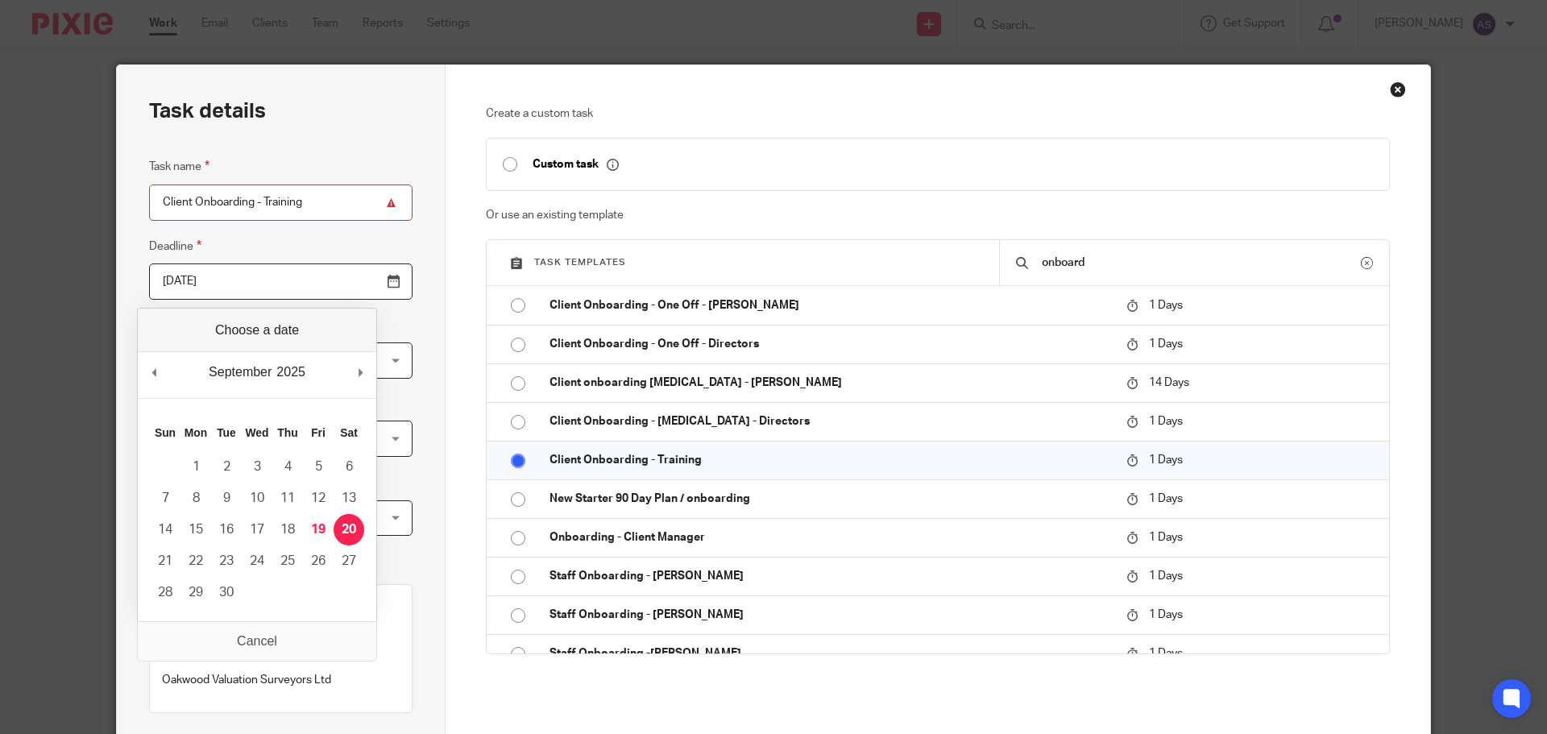
click at [361, 285] on input "[DATE]" at bounding box center [280, 281] width 263 height 36
type input "[DATE]"
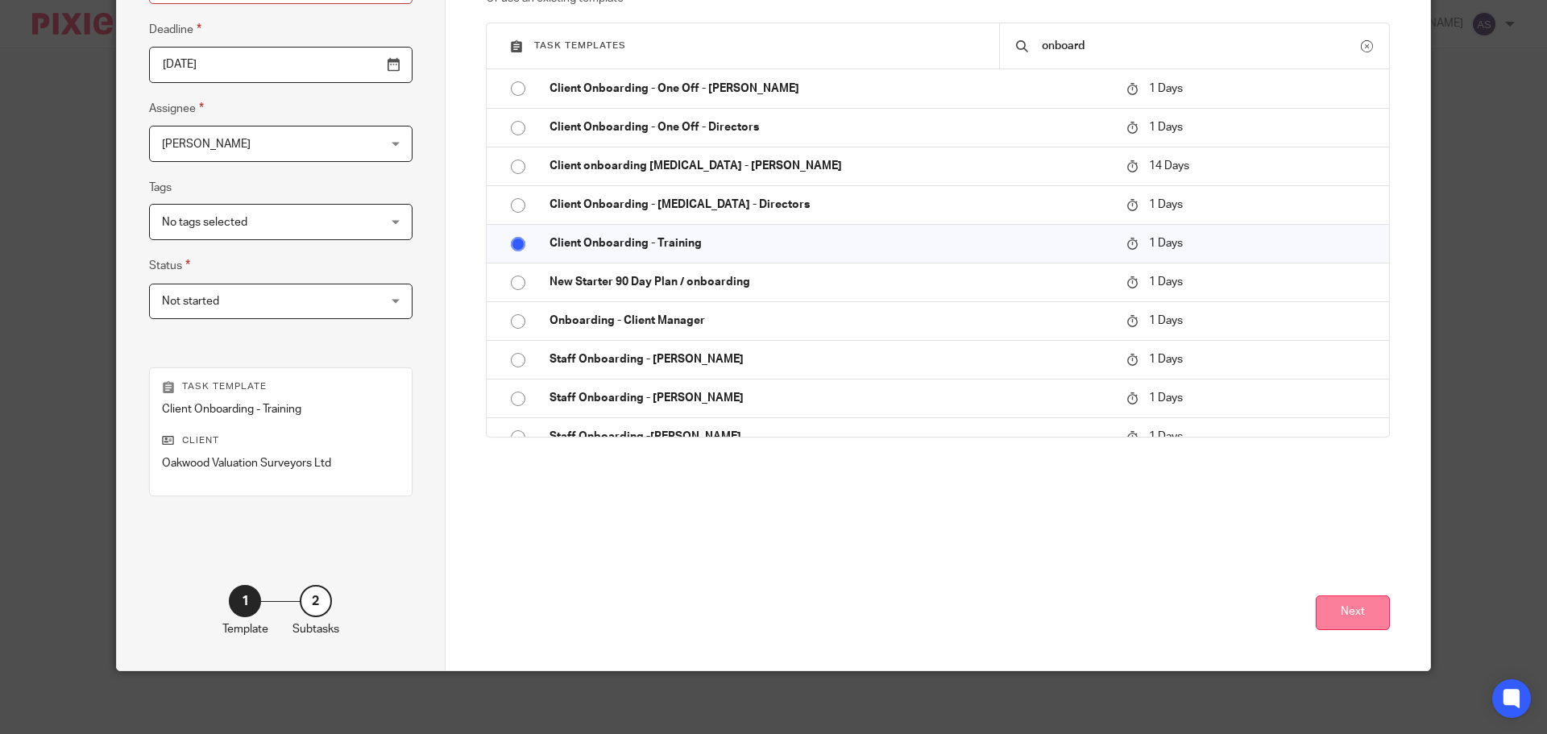
scroll to position [218, 0]
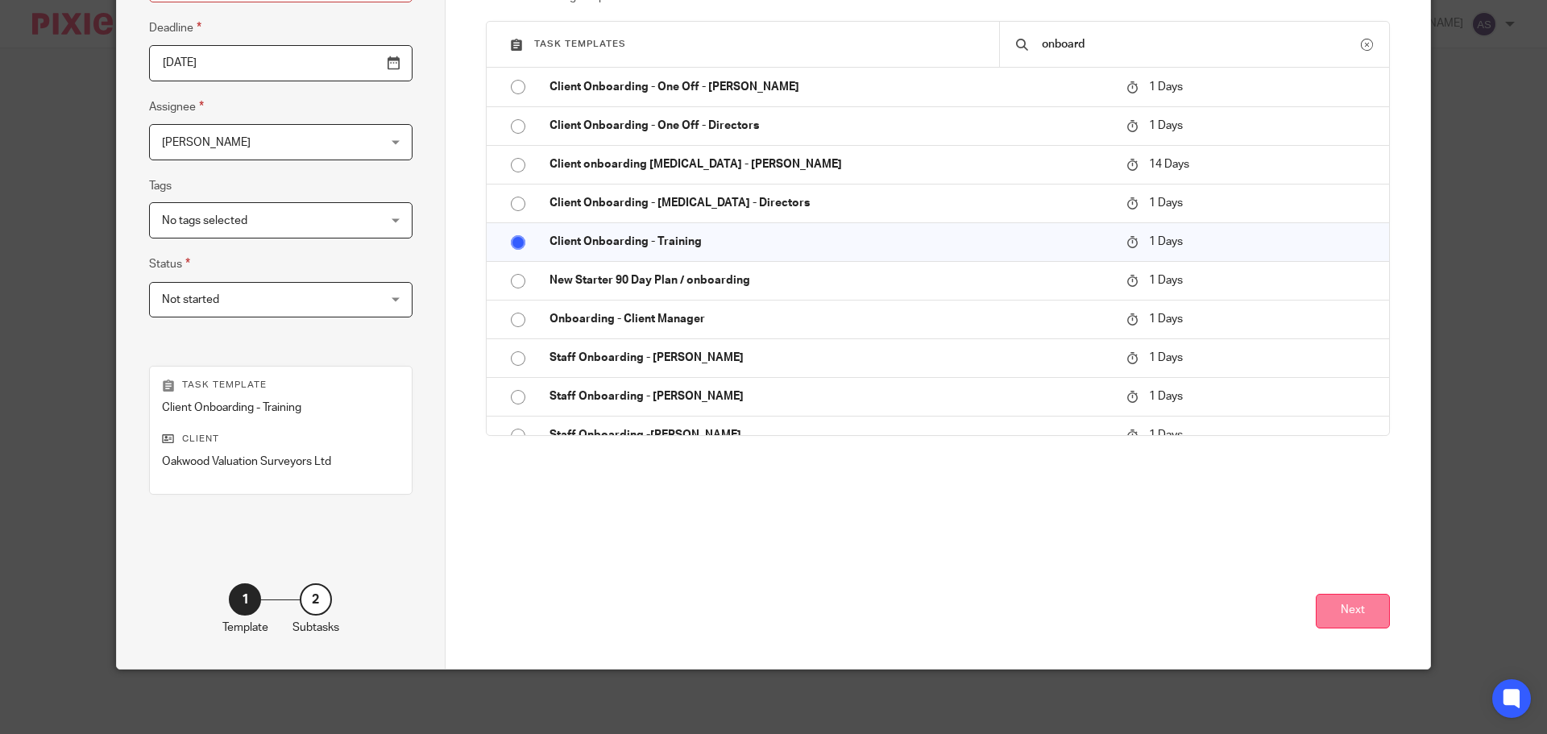
click at [1337, 595] on button "Next" at bounding box center [1353, 611] width 74 height 35
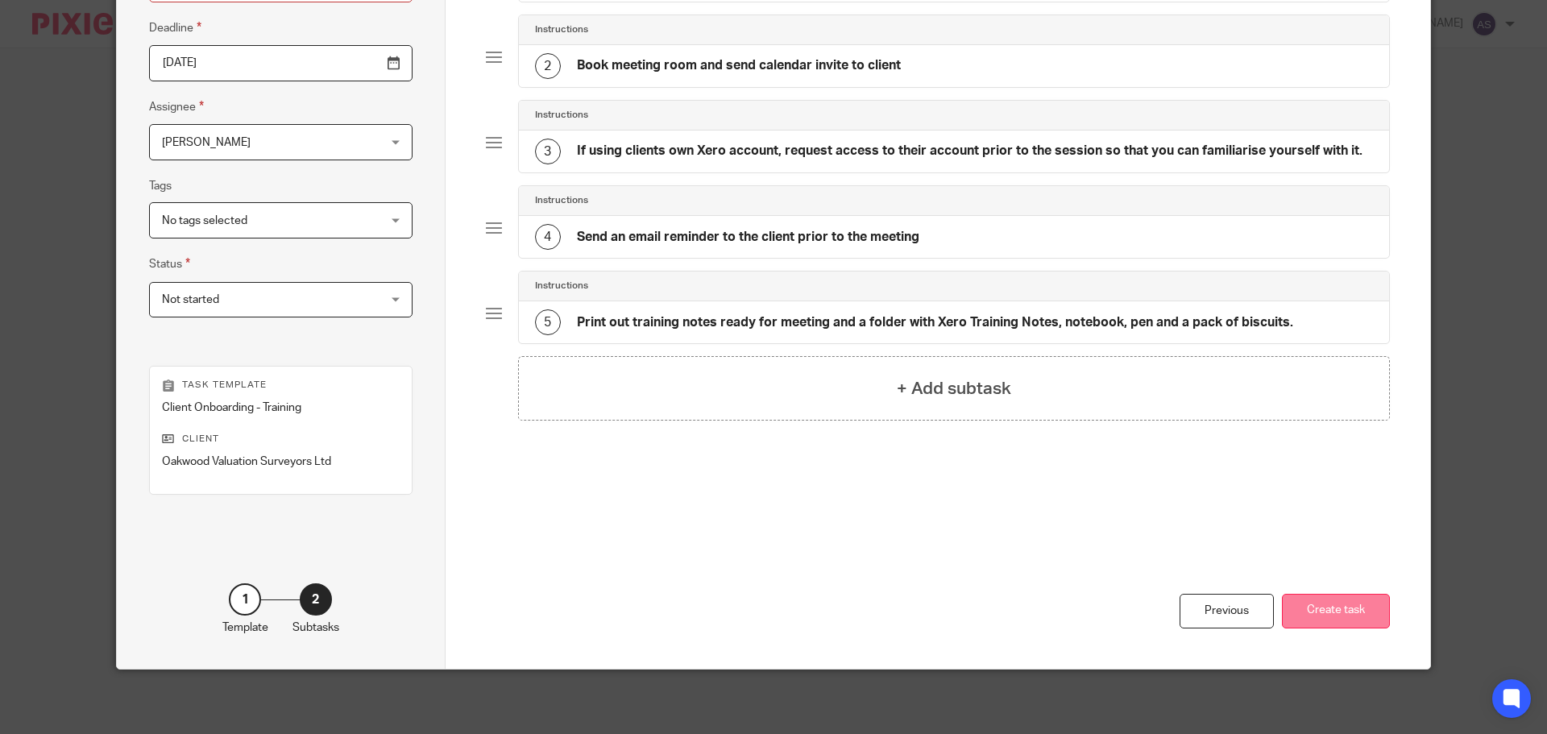
click at [1337, 620] on button "Create task" at bounding box center [1336, 611] width 108 height 35
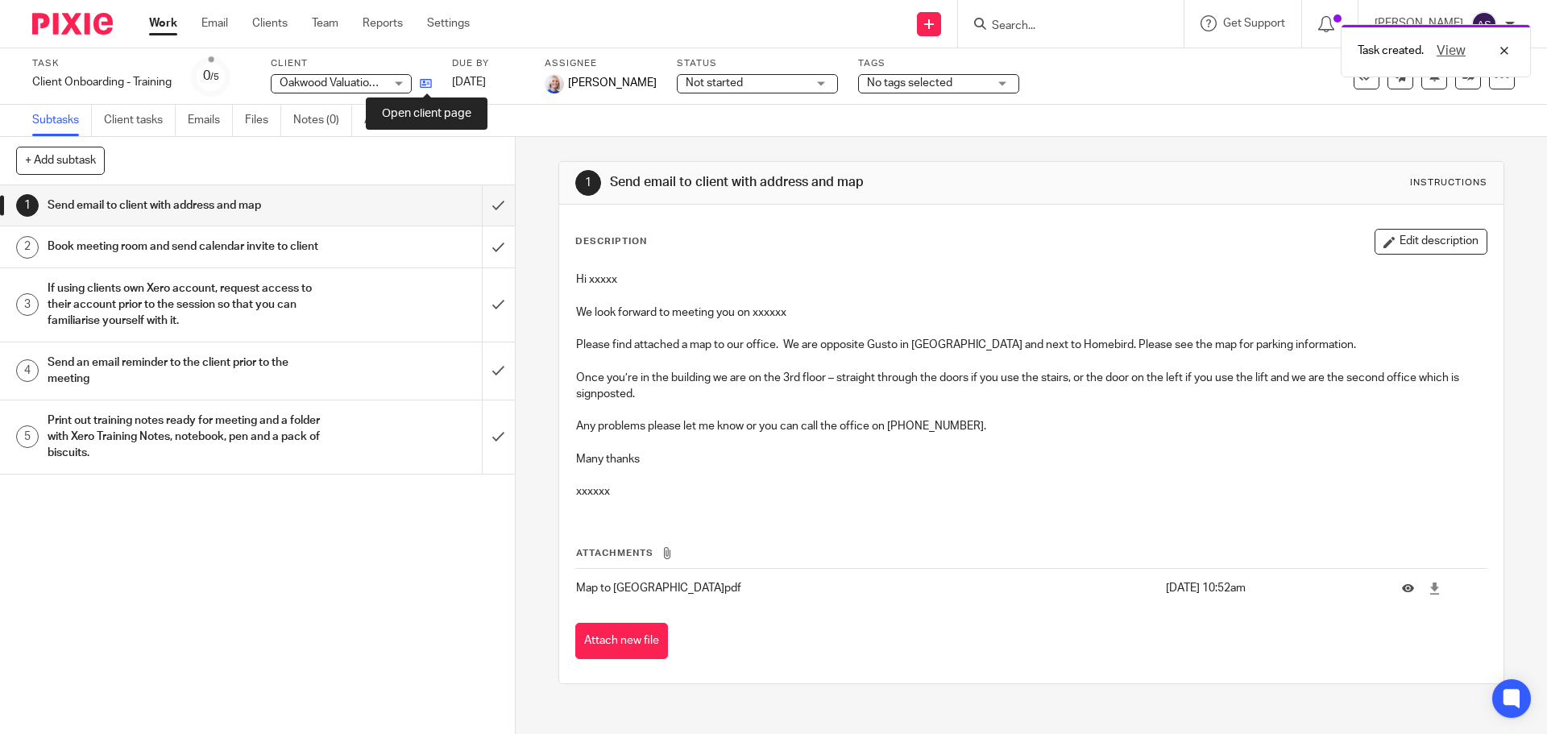
click at [429, 85] on icon at bounding box center [426, 83] width 12 height 12
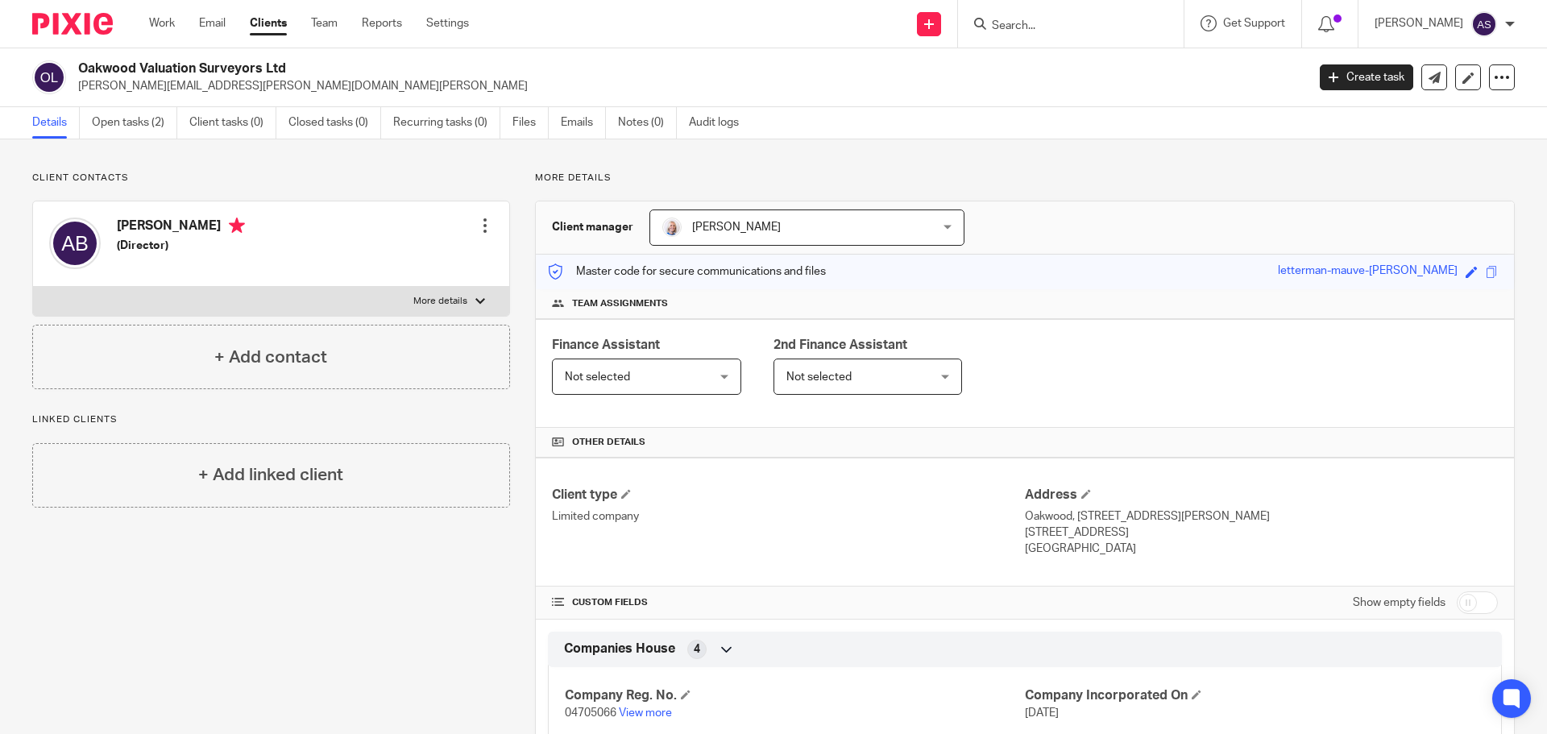
drag, startPoint x: 1381, startPoint y: 73, endPoint x: 1390, endPoint y: 125, distance: 53.1
click at [1380, 73] on link "Create task" at bounding box center [1366, 77] width 93 height 26
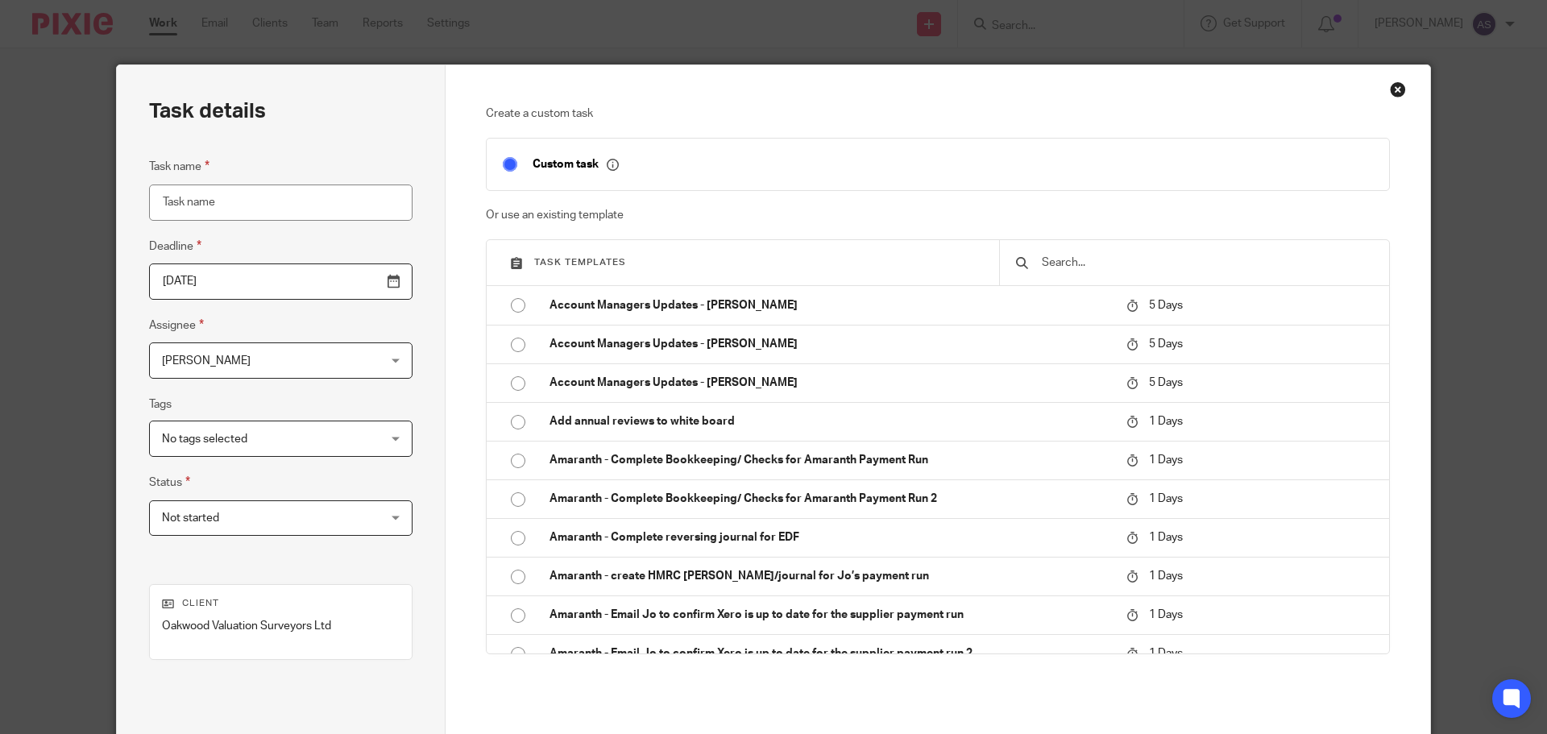
click at [1250, 263] on input "text" at bounding box center [1206, 263] width 333 height 18
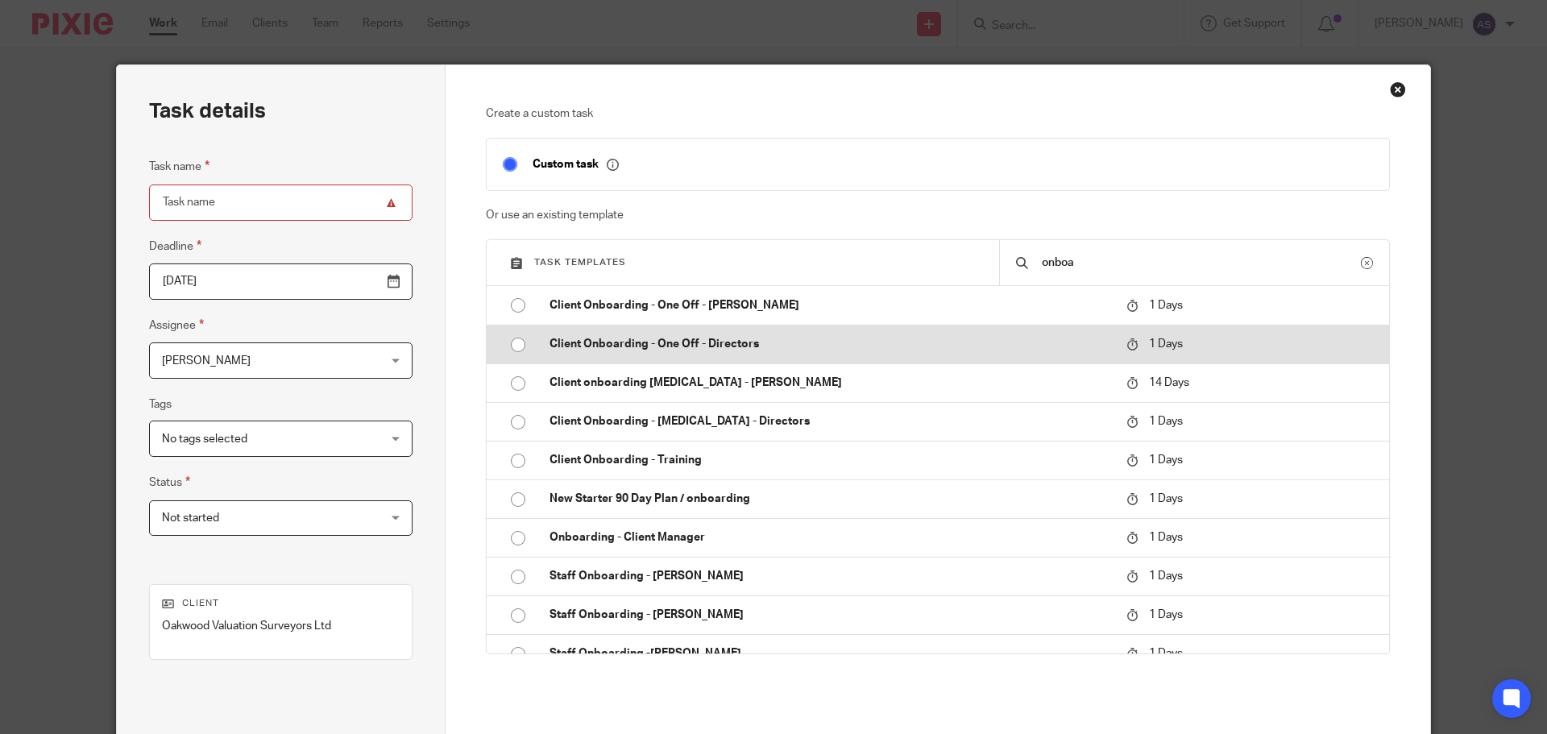
type input "onboa"
click at [598, 333] on td "Client Onboarding - One Off - Directors" at bounding box center [825, 344] width 585 height 39
type input "2025-09-20"
type input "Client Onboarding - One Off - Directors"
checkbox input "false"
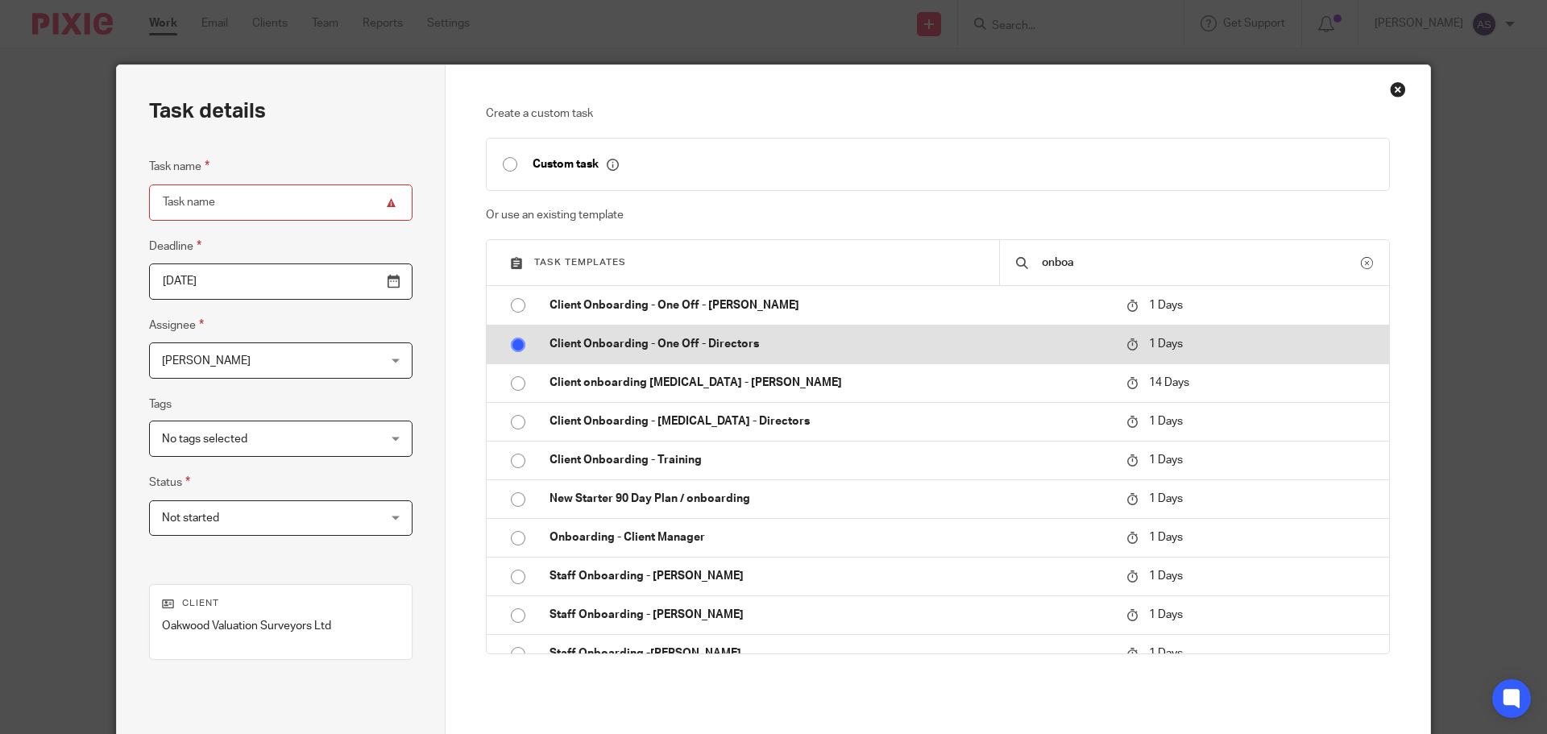
radio input "true"
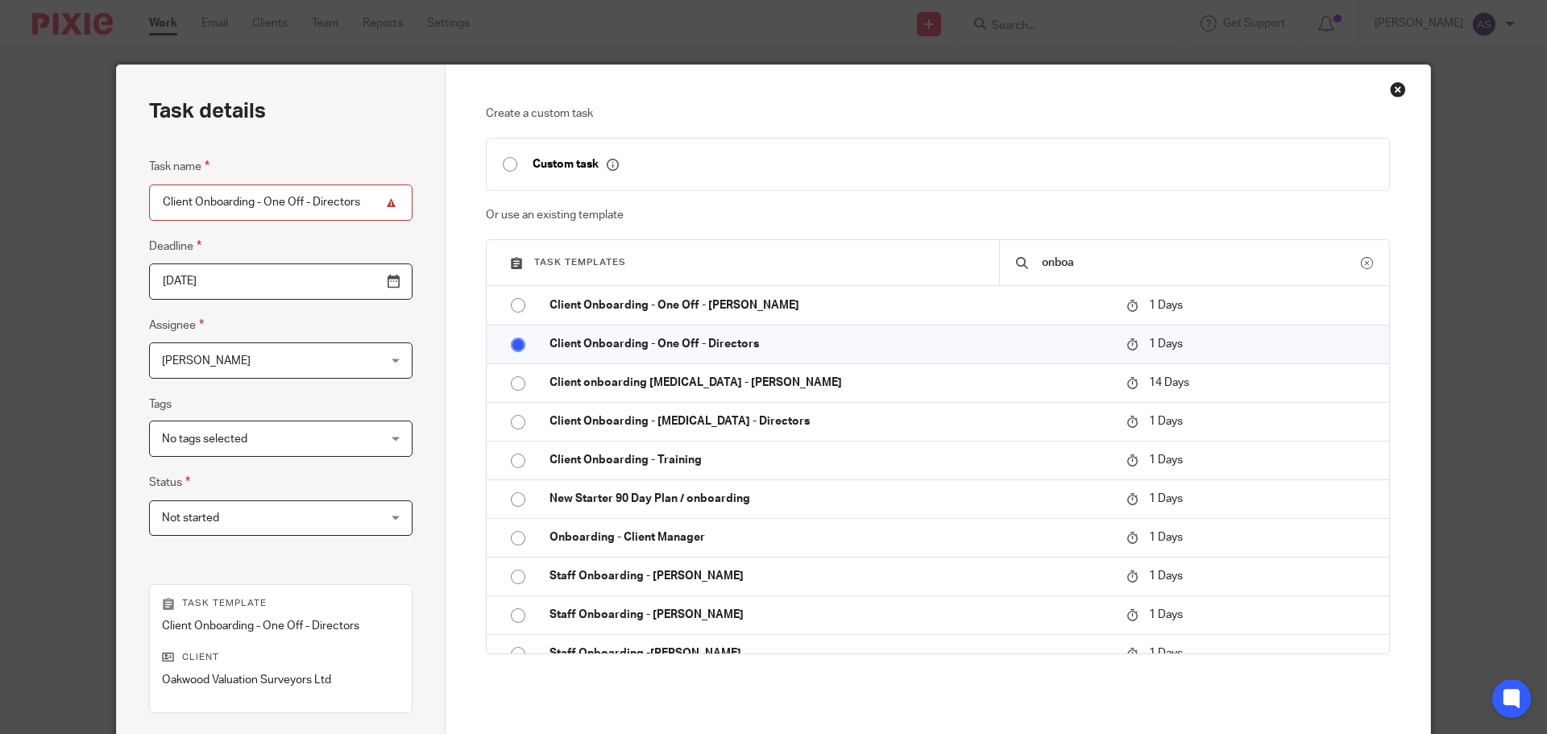
click at [290, 369] on span "[PERSON_NAME]" at bounding box center [262, 360] width 200 height 34
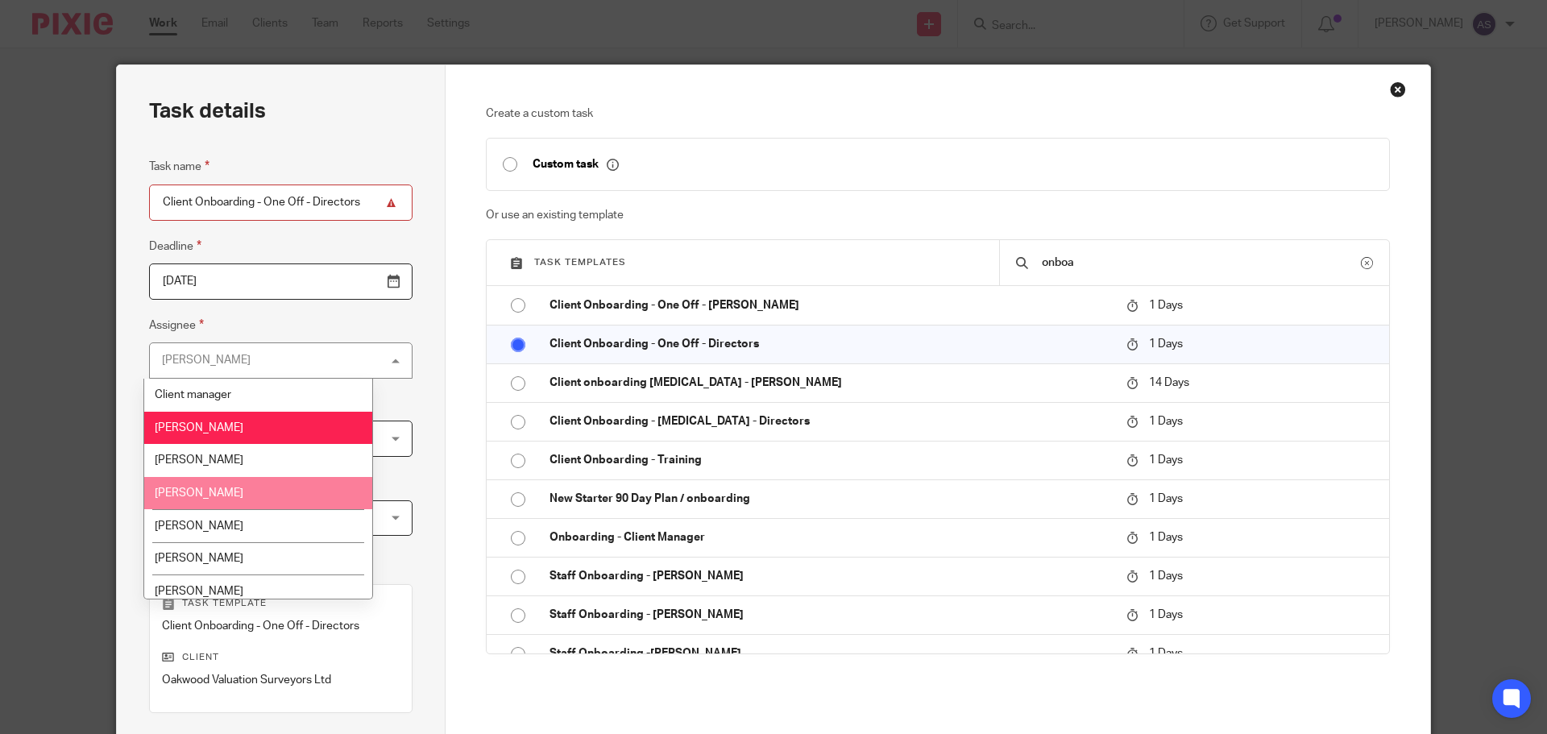
click at [299, 494] on li "Hayley Ekgren" at bounding box center [258, 493] width 228 height 33
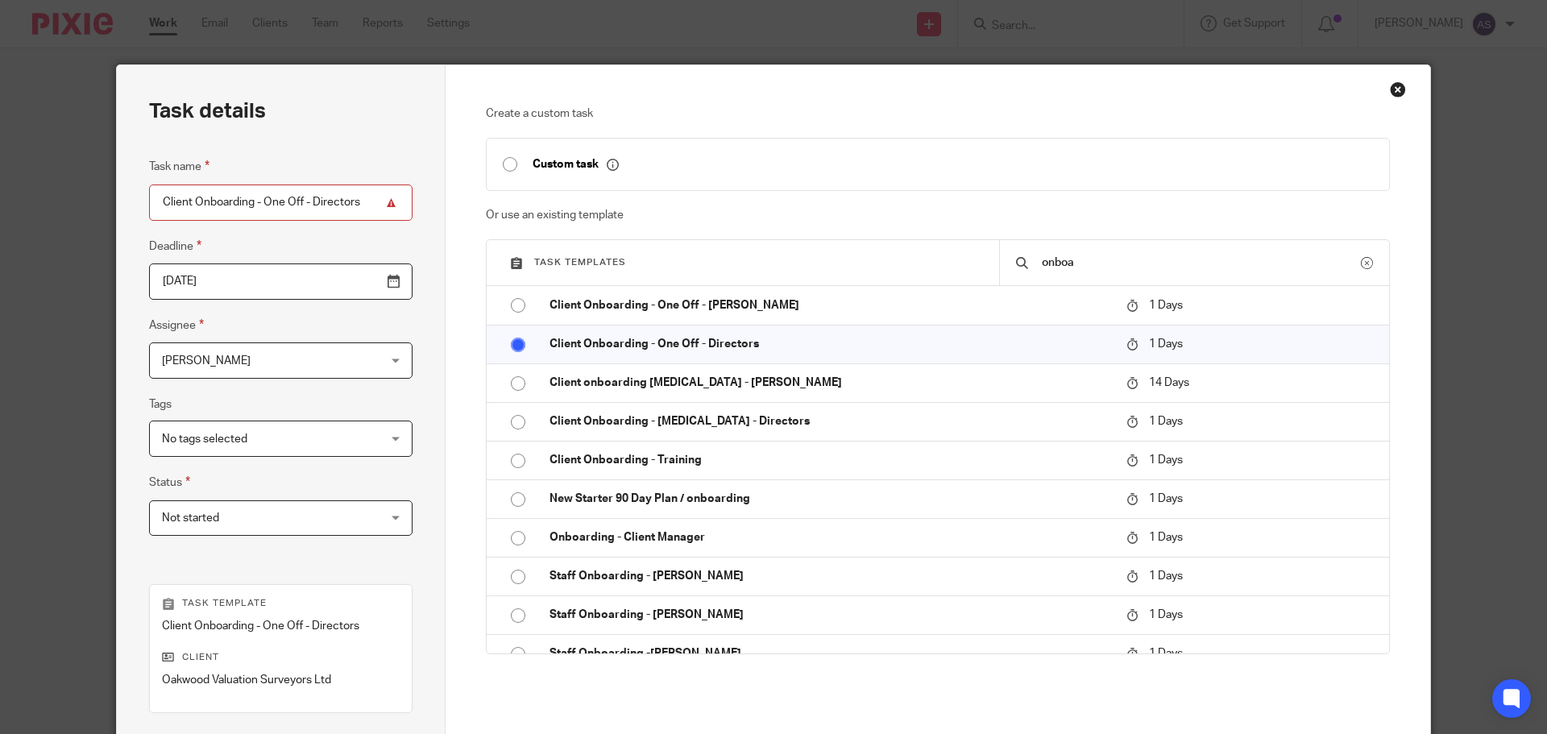
click at [359, 282] on input "2025-09-20" at bounding box center [280, 281] width 263 height 36
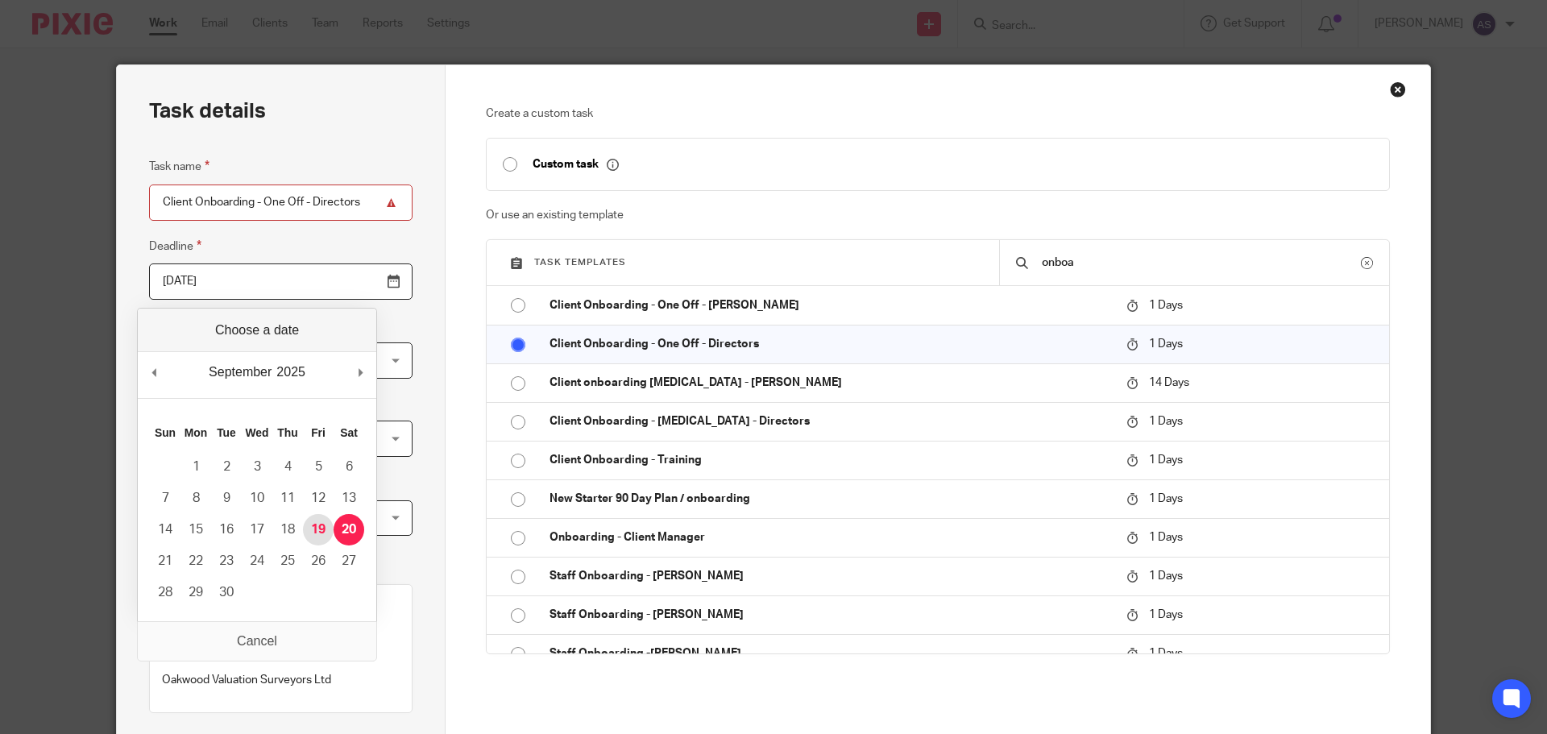
type input "2025-09-19"
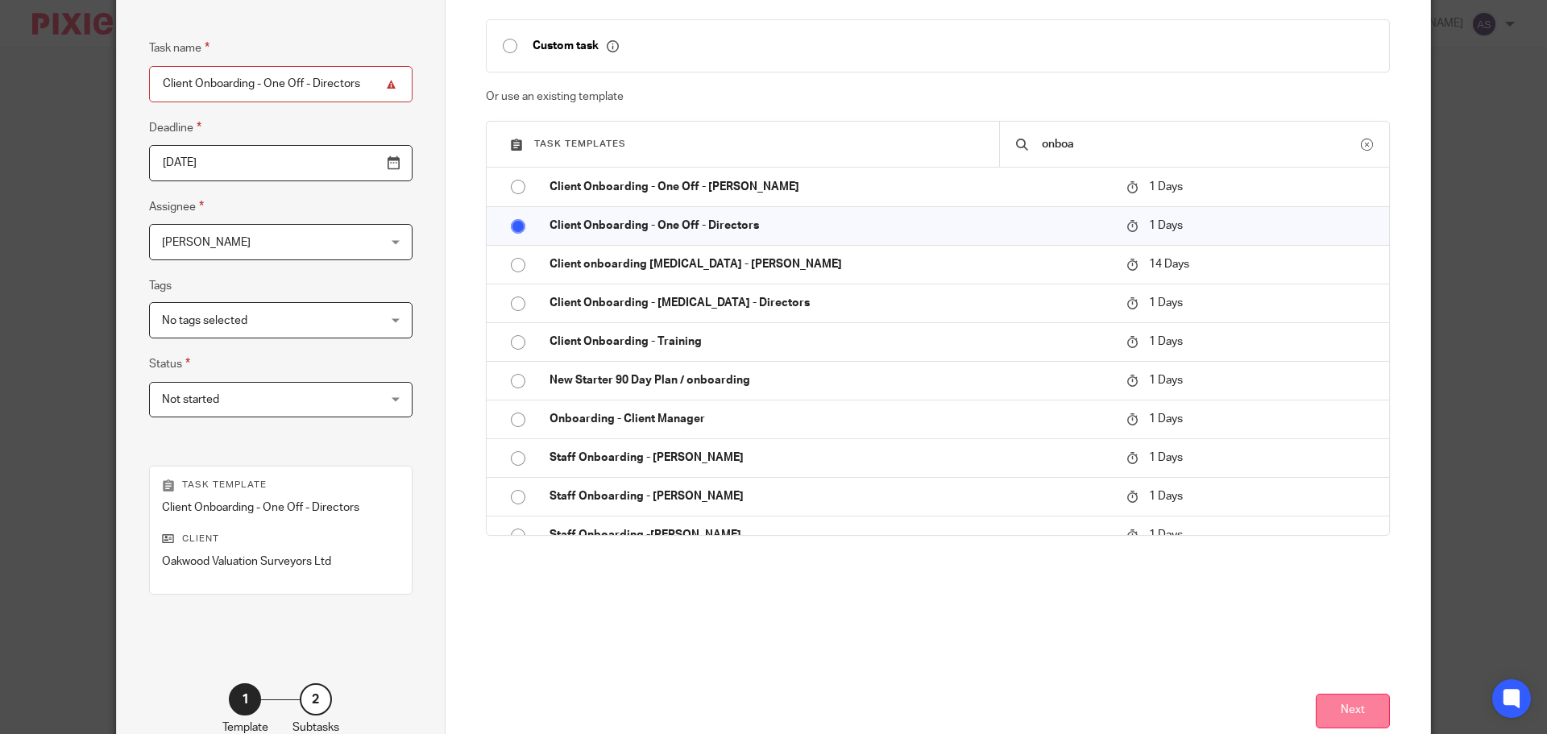
scroll to position [218, 0]
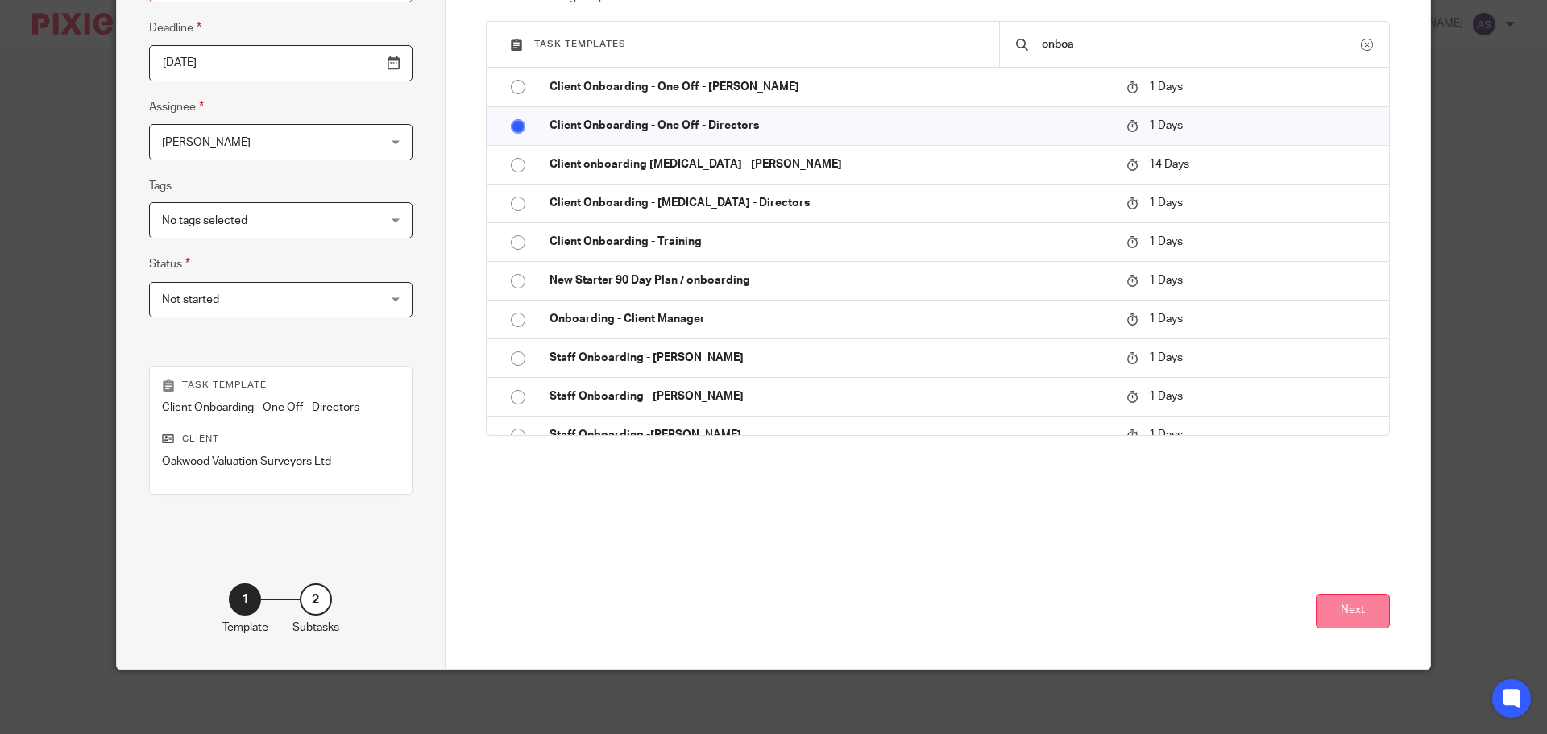
click at [1349, 620] on button "Next" at bounding box center [1353, 611] width 74 height 35
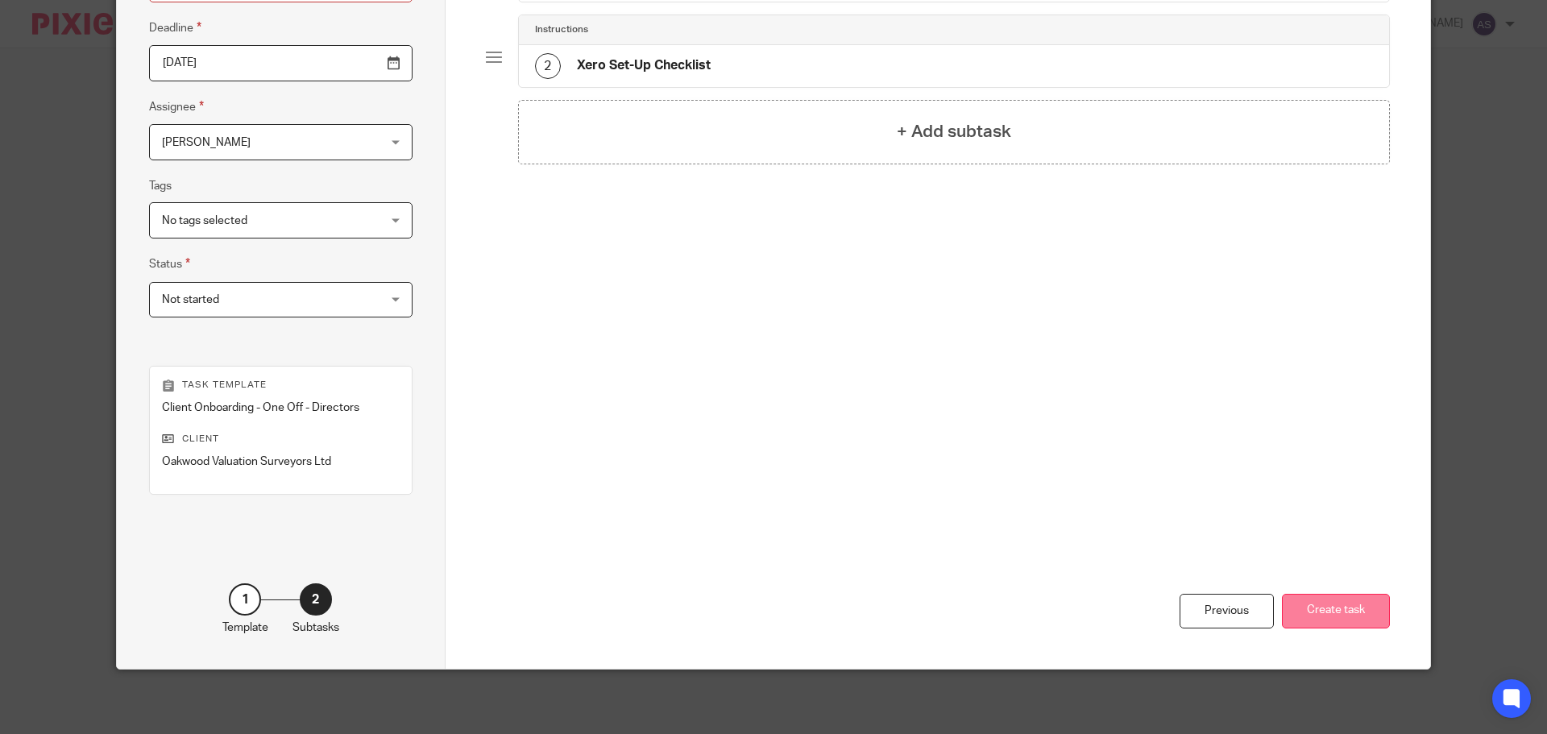
click at [1350, 603] on button "Create task" at bounding box center [1336, 611] width 108 height 35
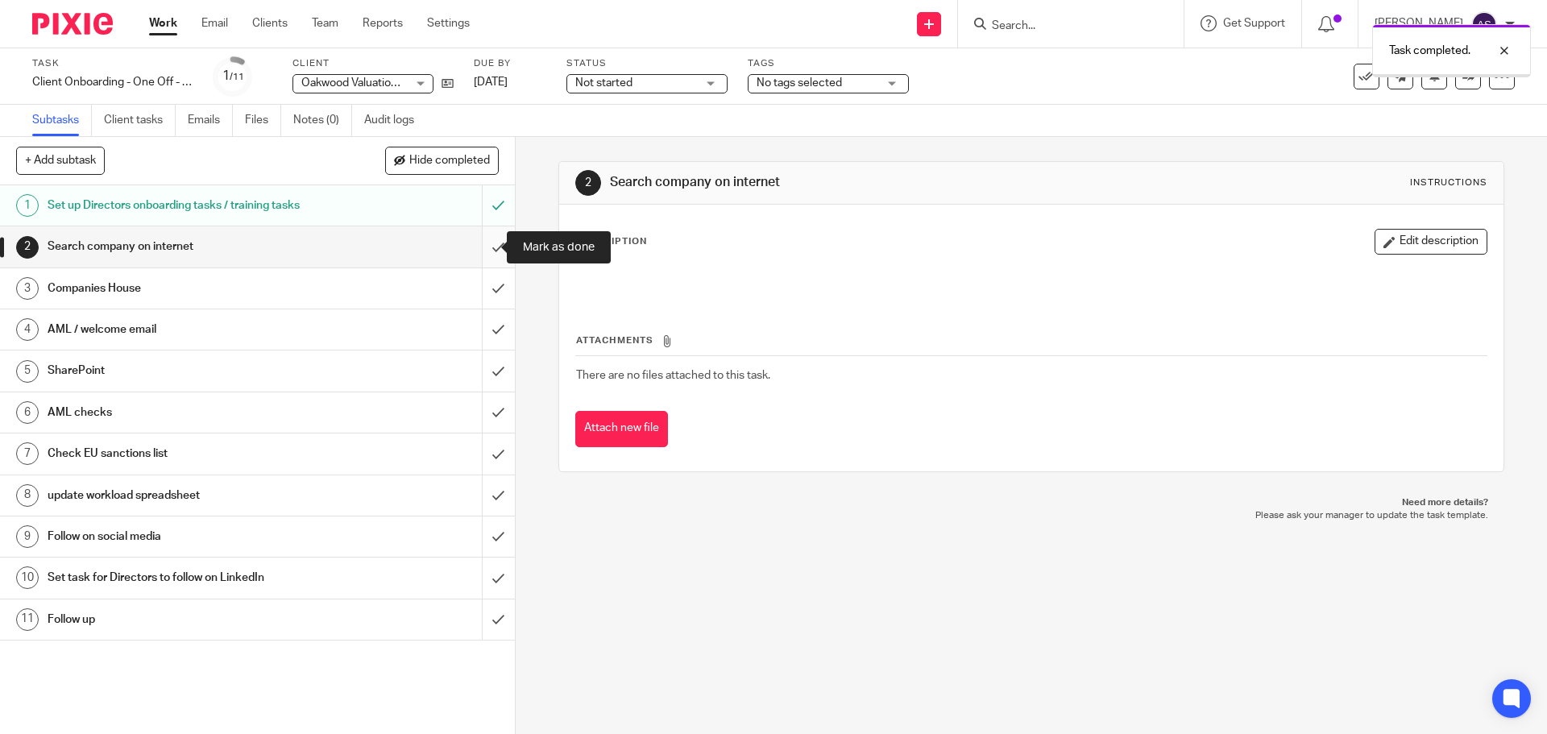
click at [486, 242] on input "submit" at bounding box center [257, 246] width 515 height 40
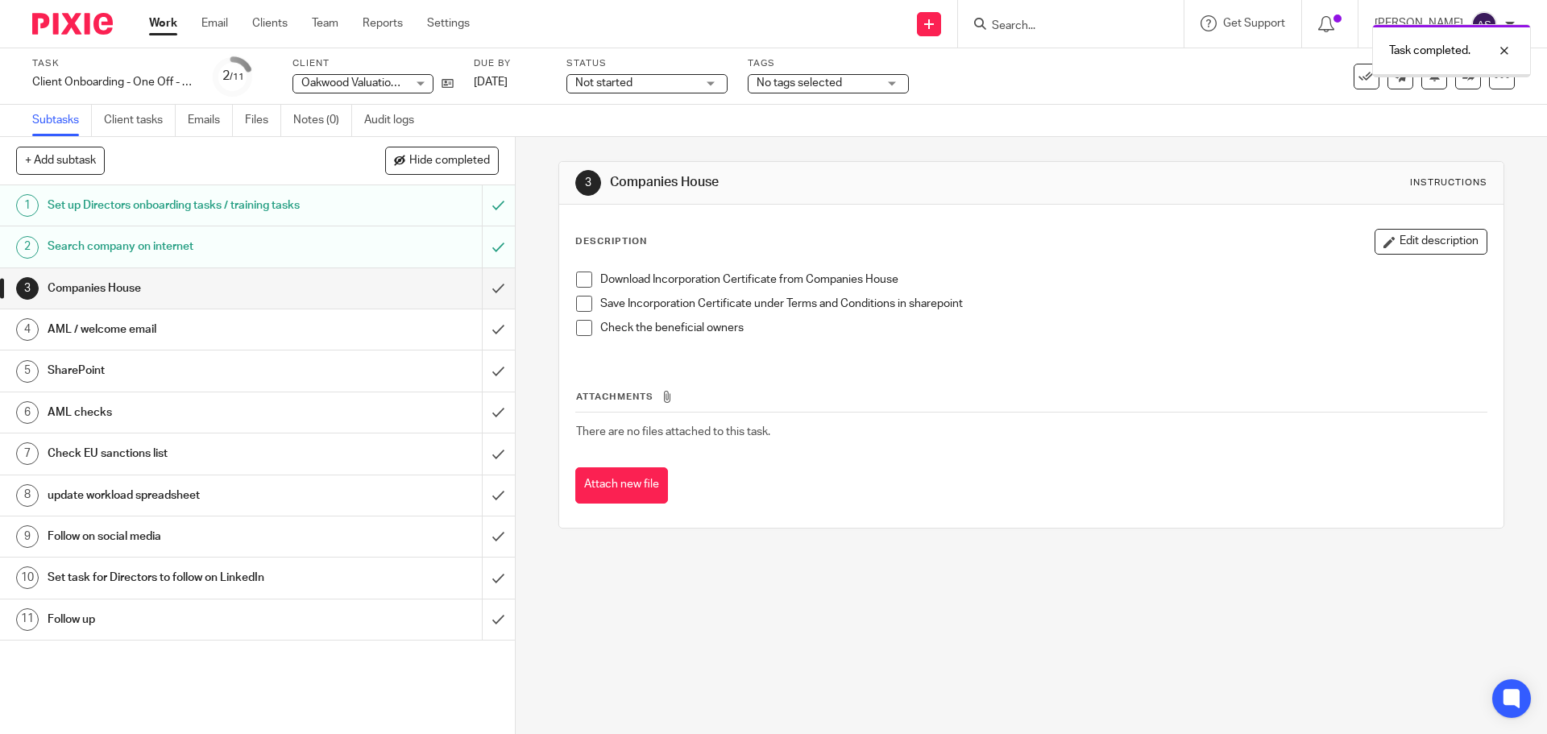
click at [483, 289] on input "submit" at bounding box center [257, 288] width 515 height 40
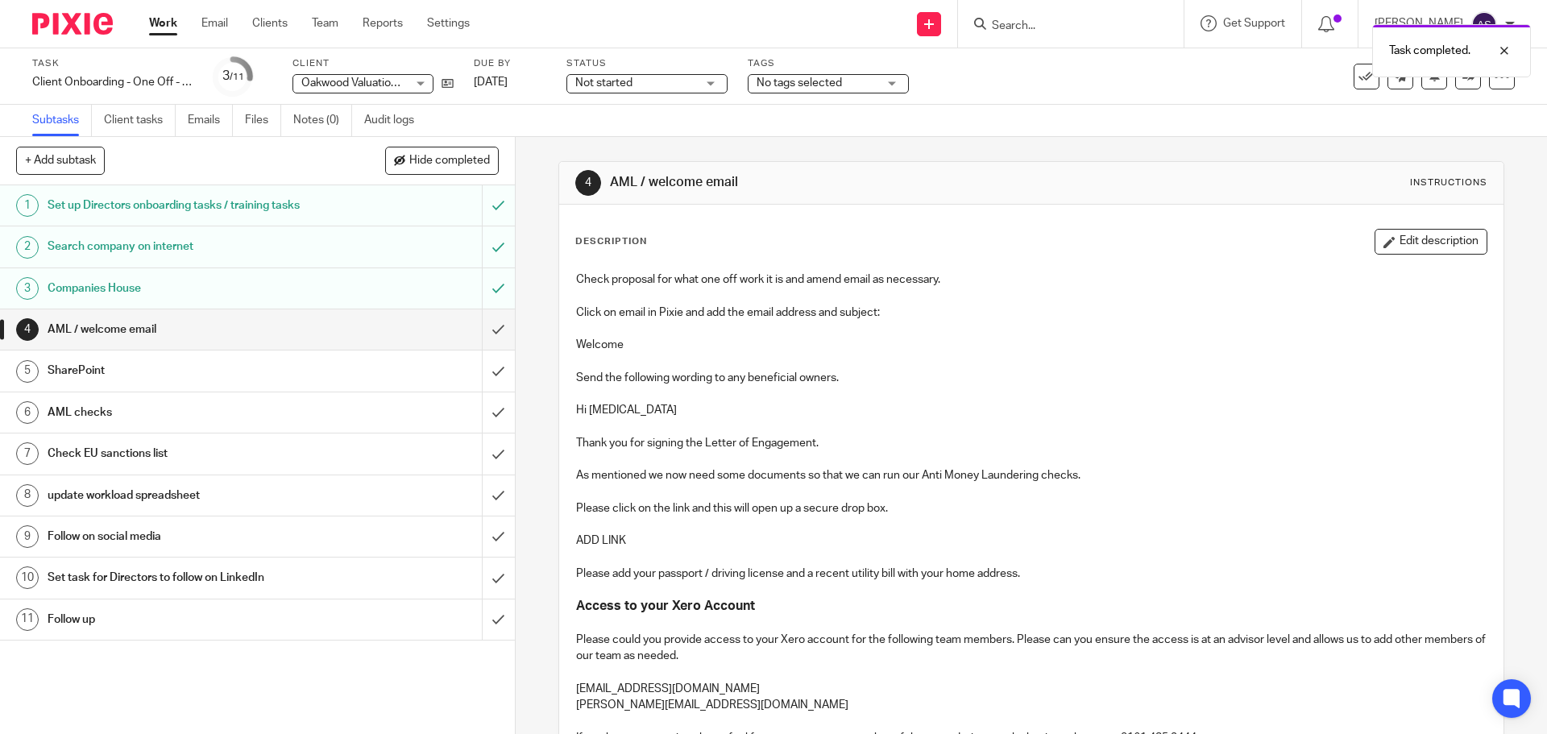
click at [265, 326] on h1 "AML / welcome email" at bounding box center [187, 329] width 279 height 24
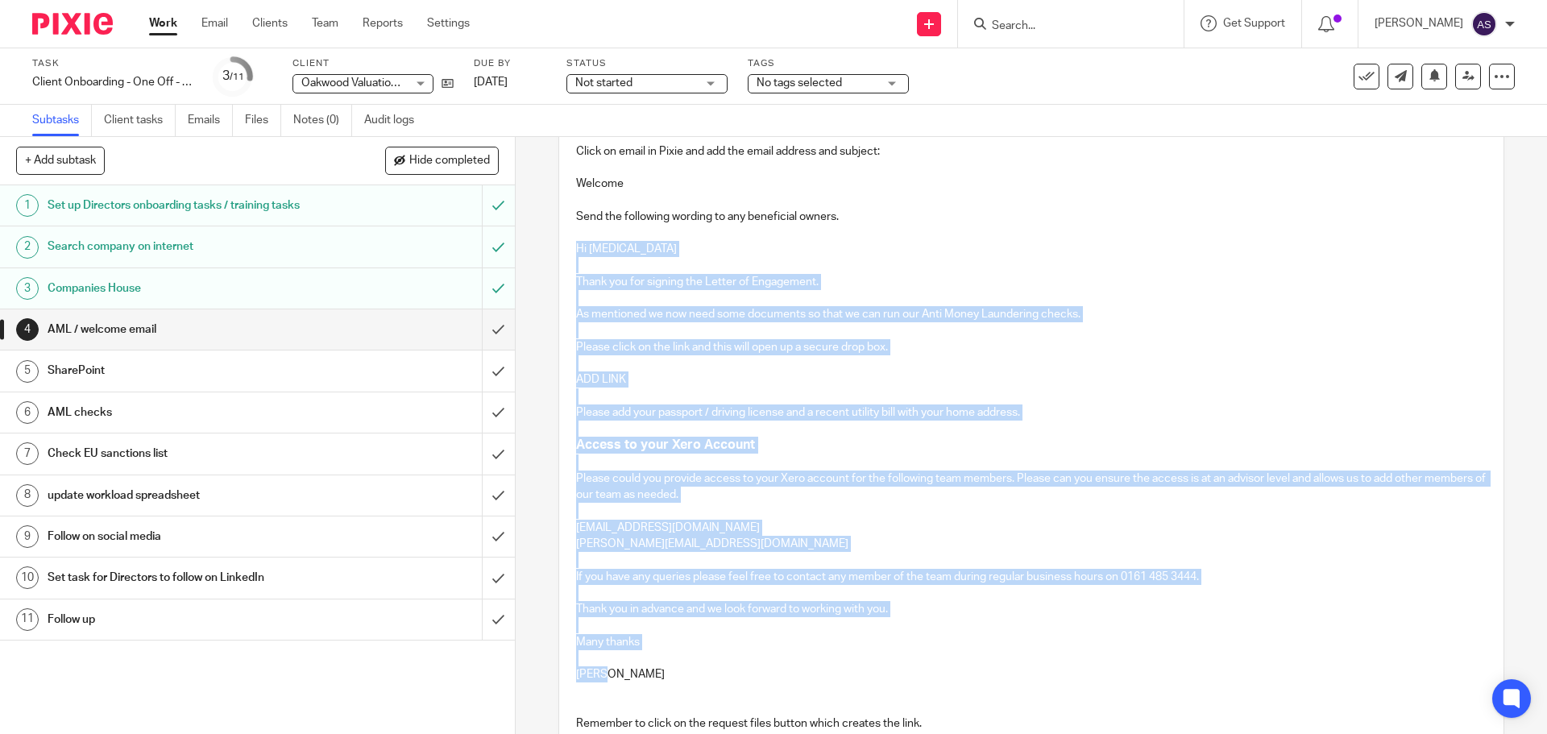
drag, startPoint x: 570, startPoint y: 246, endPoint x: 1293, endPoint y: 673, distance: 840.0
click at [1293, 673] on div "Check proposal for what one off work it is and amend email as necessary. Click …" at bounding box center [1031, 463] width 926 height 723
copy div "Hi XXXXX Thank you for signing the Letter of Engagement. As mentioned we now ne…"
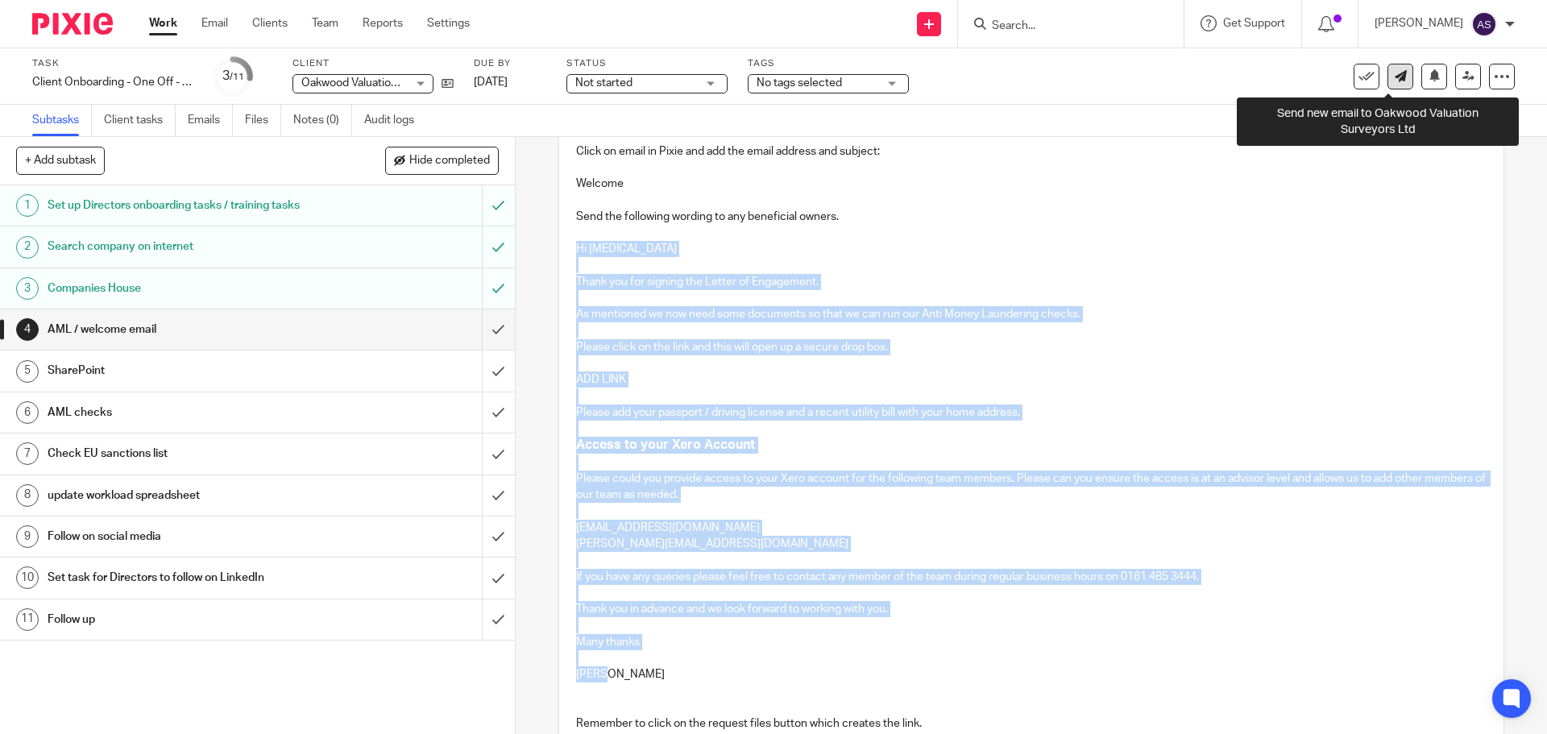
click at [1395, 73] on icon at bounding box center [1401, 76] width 12 height 12
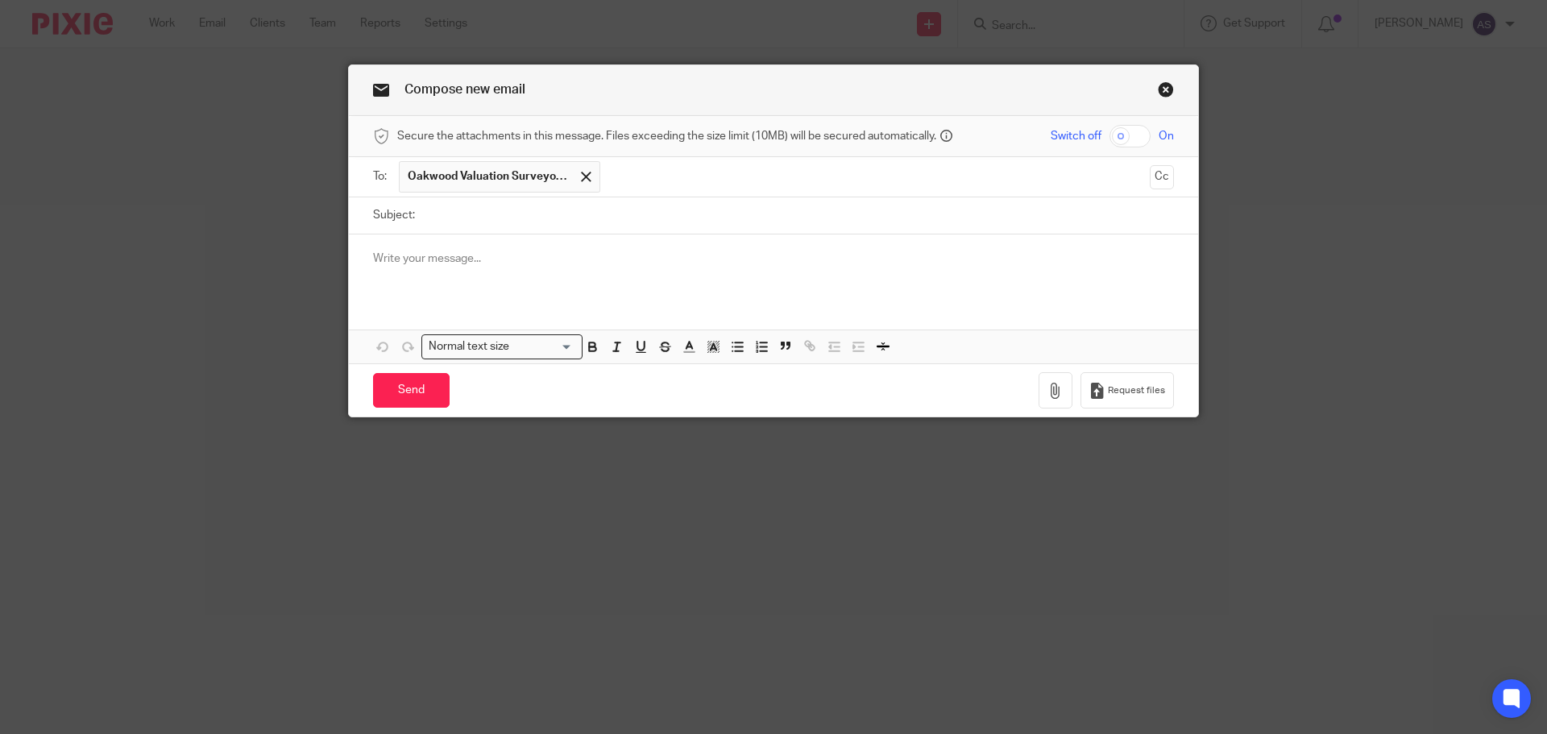
click at [463, 216] on input "Subject:" at bounding box center [798, 215] width 751 height 36
type input "Welcome"
paste div
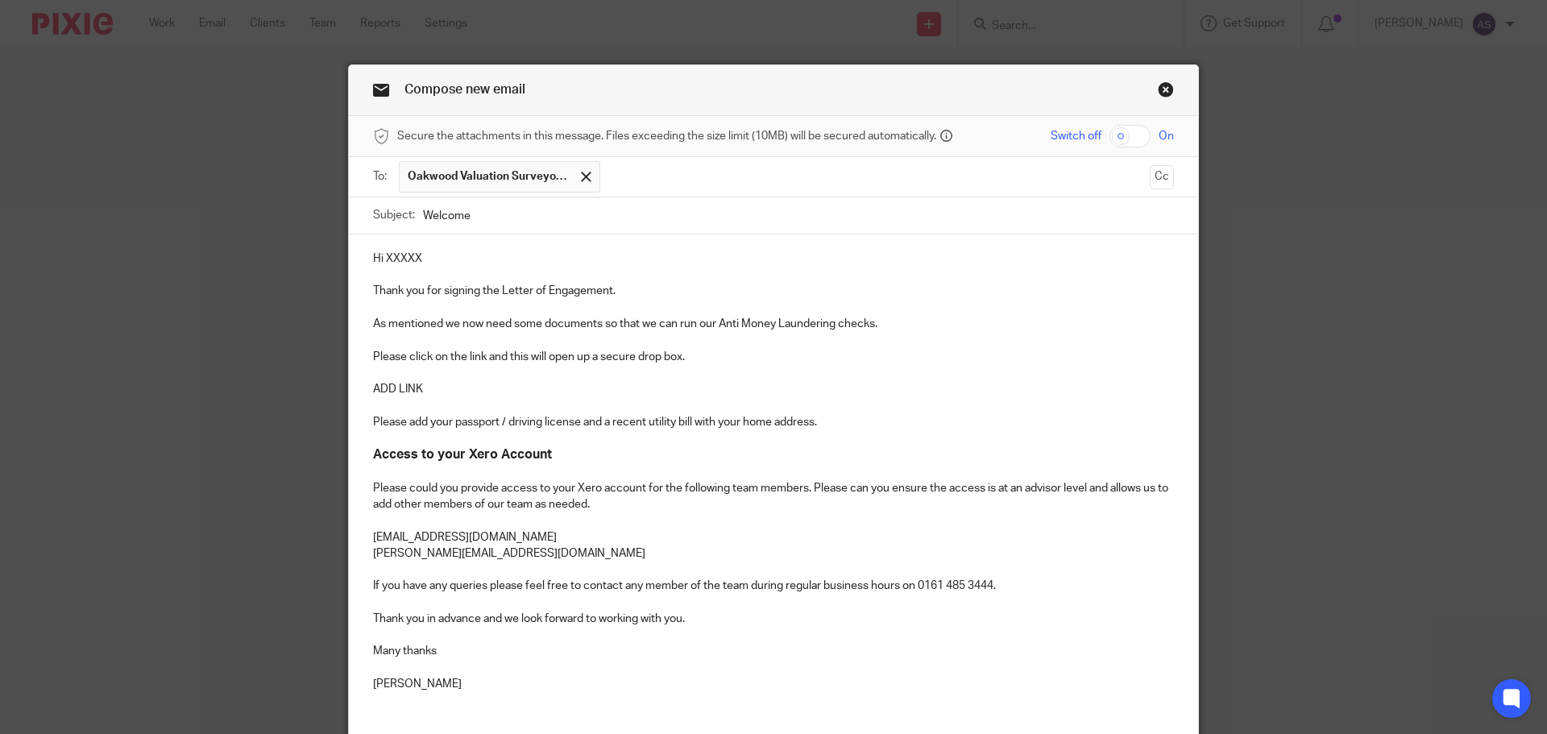
click at [434, 262] on p "Hi XXXXX" at bounding box center [773, 259] width 801 height 16
click at [914, 321] on p "As mentioned we now need some documents so that we can run our Anti Money Laund…" at bounding box center [773, 324] width 801 height 16
drag, startPoint x: 434, startPoint y: 392, endPoint x: 363, endPoint y: 387, distance: 71.1
click at [363, 387] on div "Hi Thank you for signing the Letter of Engagement. As mentioned we now need som…" at bounding box center [773, 477] width 849 height 487
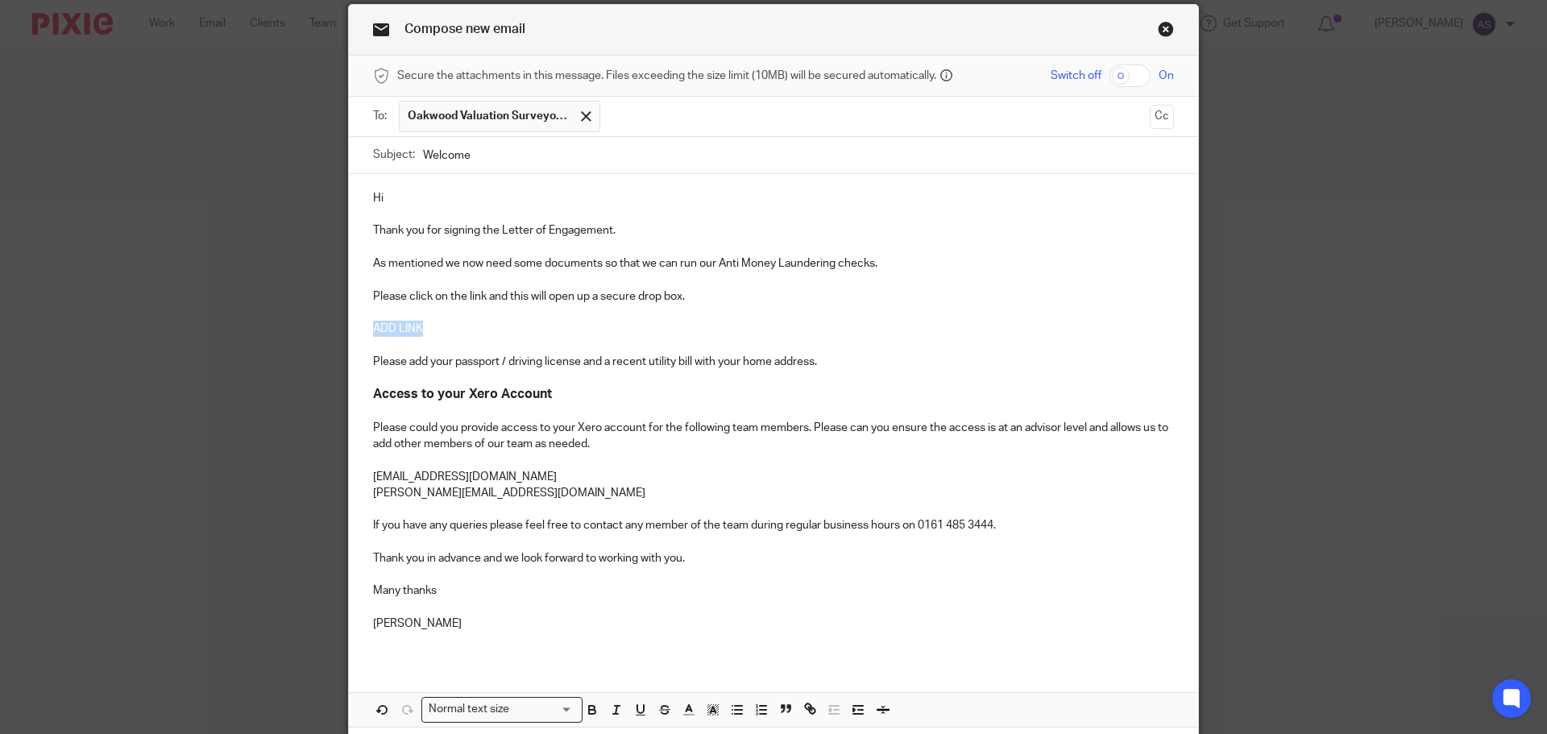
scroll to position [172, 0]
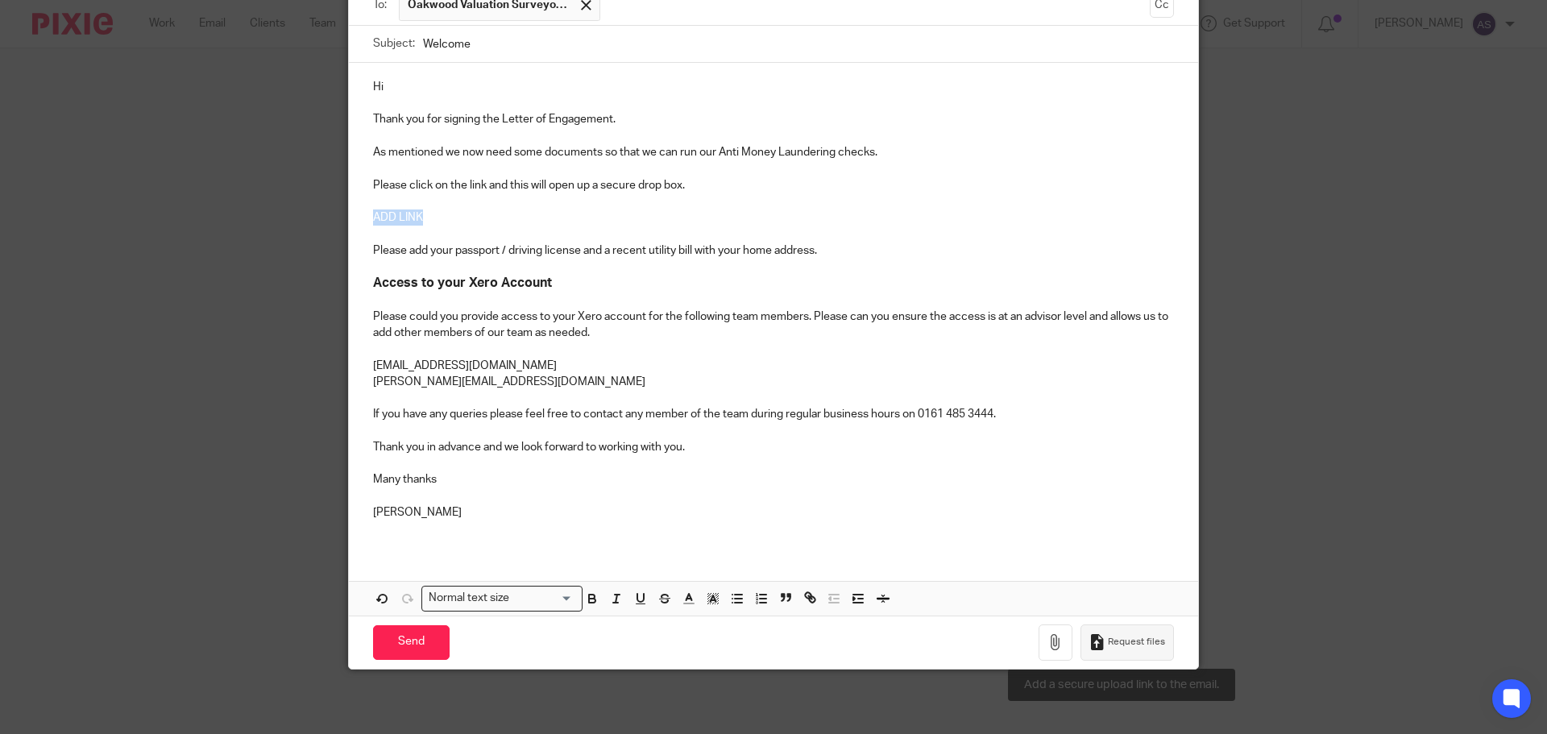
click at [1133, 637] on span "Request files" at bounding box center [1136, 642] width 57 height 13
click at [897, 145] on p "As mentioned we now need some documents so that we can run our Anti Money Laund…" at bounding box center [773, 152] width 801 height 16
drag, startPoint x: 445, startPoint y: 247, endPoint x: 426, endPoint y: 243, distance: 19.0
click at [426, 243] on p "Please add your passport / driving license and a recent utility bill with your …" at bounding box center [773, 250] width 801 height 16
drag, startPoint x: 859, startPoint y: 221, endPoint x: 798, endPoint y: 235, distance: 62.1
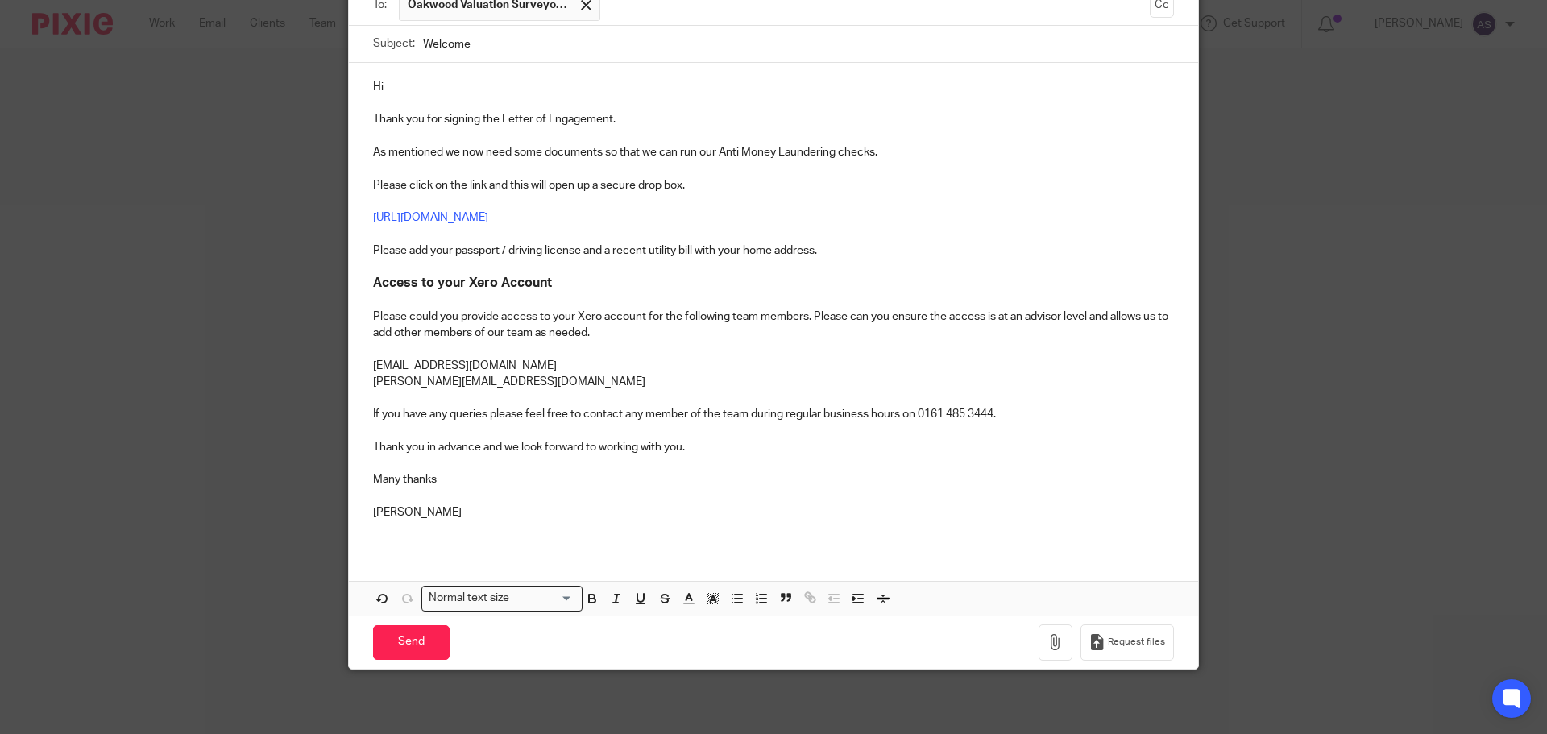
click at [856, 221] on p "https://your-support-team.usepixie.net/u/c7483c271f9c9911dc363f6f9f1bf350" at bounding box center [773, 217] width 801 height 16
click at [366, 246] on div "Hi Thank you for signing the Letter of Engagement. As mentioned we now need som…" at bounding box center [773, 306] width 849 height 487
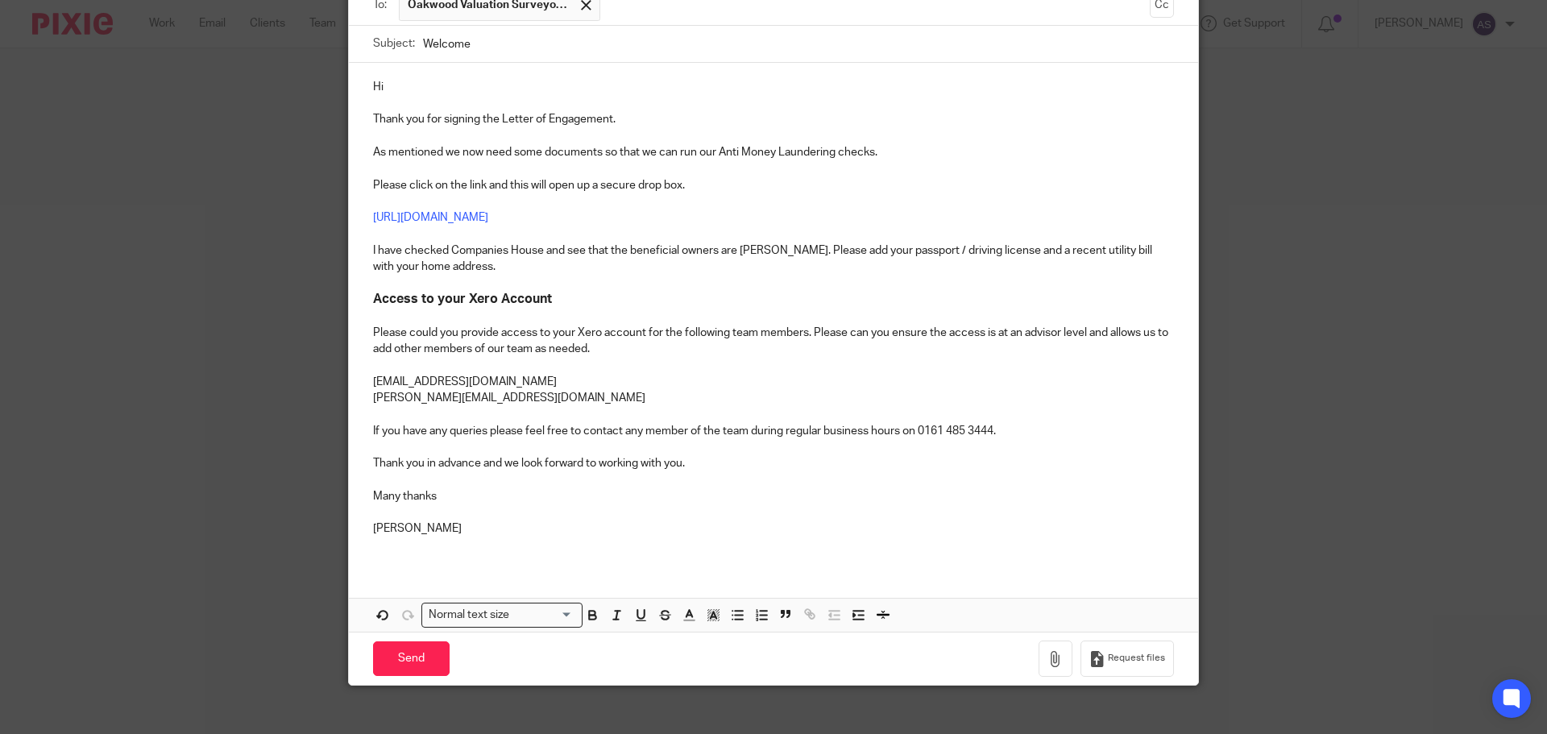
drag, startPoint x: 750, startPoint y: 249, endPoint x: 808, endPoint y: 218, distance: 65.6
click at [808, 218] on p "https://your-support-team.usepixie.net/u/c7483c271f9c9911dc363f6f9f1bf350" at bounding box center [773, 217] width 801 height 16
drag, startPoint x: 784, startPoint y: 251, endPoint x: 781, endPoint y: 230, distance: 21.1
click at [781, 230] on p at bounding box center [773, 234] width 801 height 16
click at [793, 248] on p "I have checked Companies House and see that the beneficial owners are Andrew as…" at bounding box center [773, 258] width 801 height 33
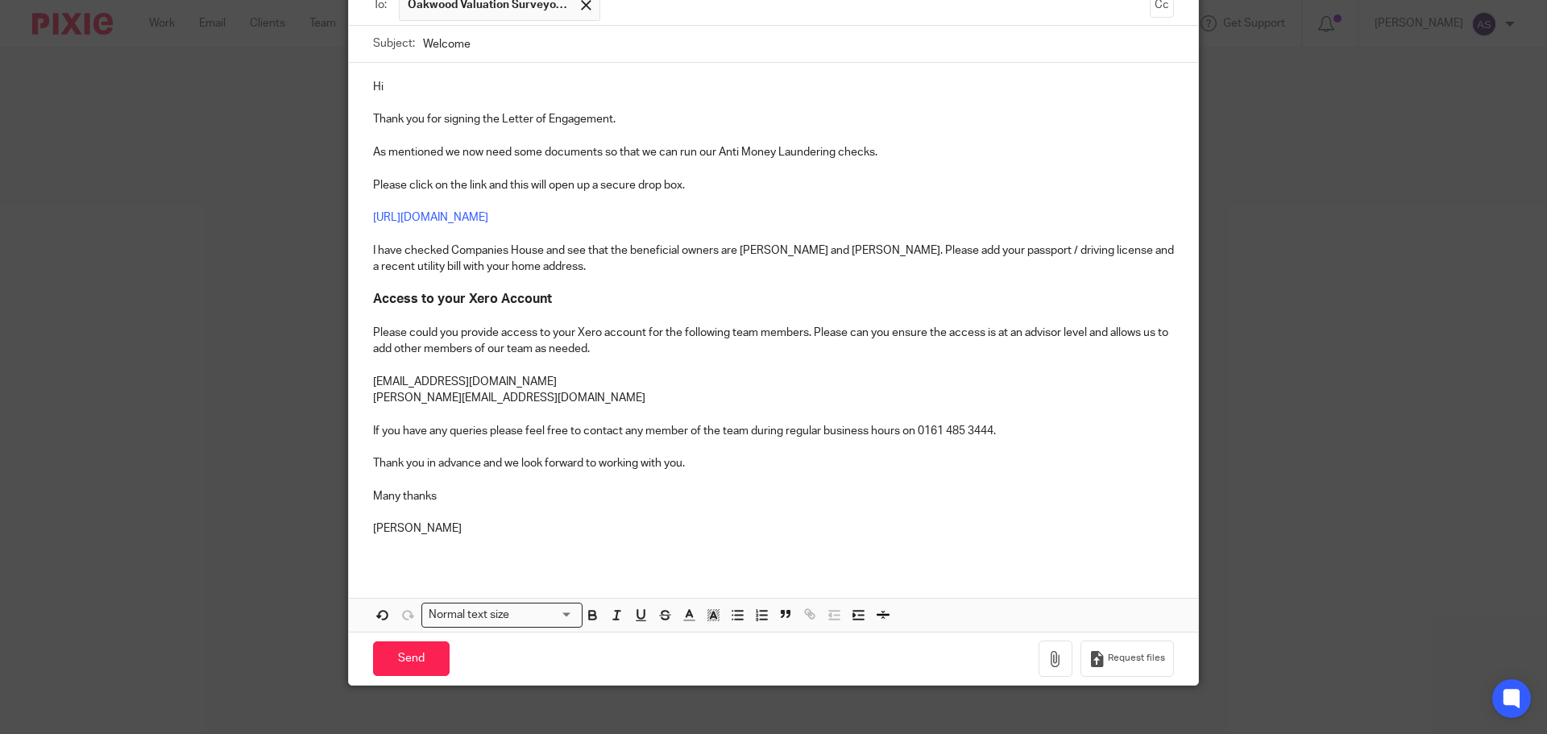
drag, startPoint x: 872, startPoint y: 251, endPoint x: 883, endPoint y: 255, distance: 11.5
click at [873, 251] on p "I have checked Companies House and see that the beneficial owners are Andrew an…" at bounding box center [773, 258] width 801 height 33
click at [1002, 248] on p "I have checked Companies House and see that the beneficial owners are Andrew an…" at bounding box center [773, 258] width 801 height 33
click at [949, 251] on p "I have checked Companies House and see that the beneficial owners are Andrew an…" at bounding box center [773, 258] width 801 height 33
click at [504, 267] on p "I have checked Companies House and see that the beneficial owners are Andrew an…" at bounding box center [773, 258] width 801 height 33
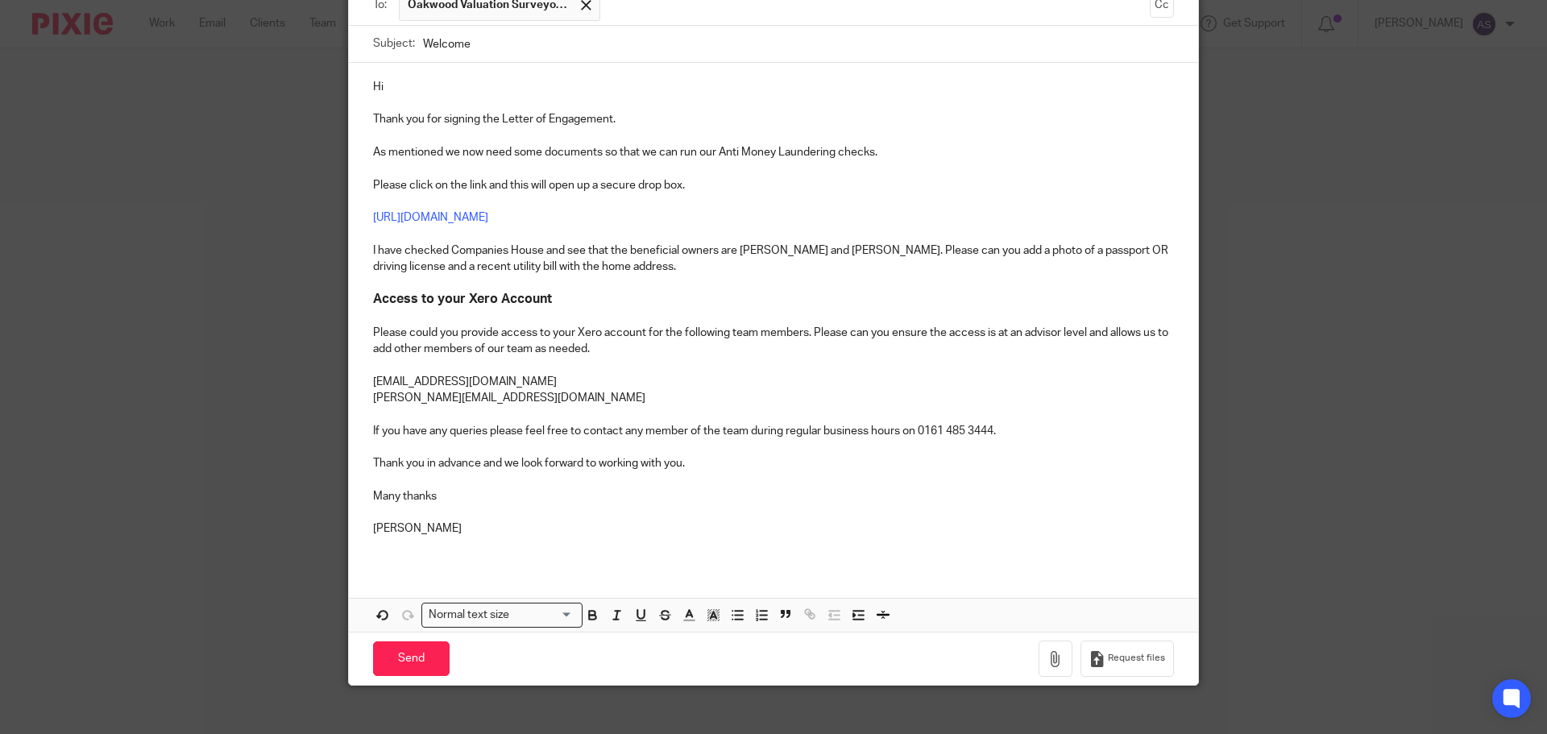
click at [574, 260] on p "I have checked Companies House and see that the beneficial owners are Andrew an…" at bounding box center [773, 258] width 801 height 33
click at [373, 333] on p "Please could you provide access to your Xero account for the following team mem…" at bounding box center [773, 341] width 801 height 33
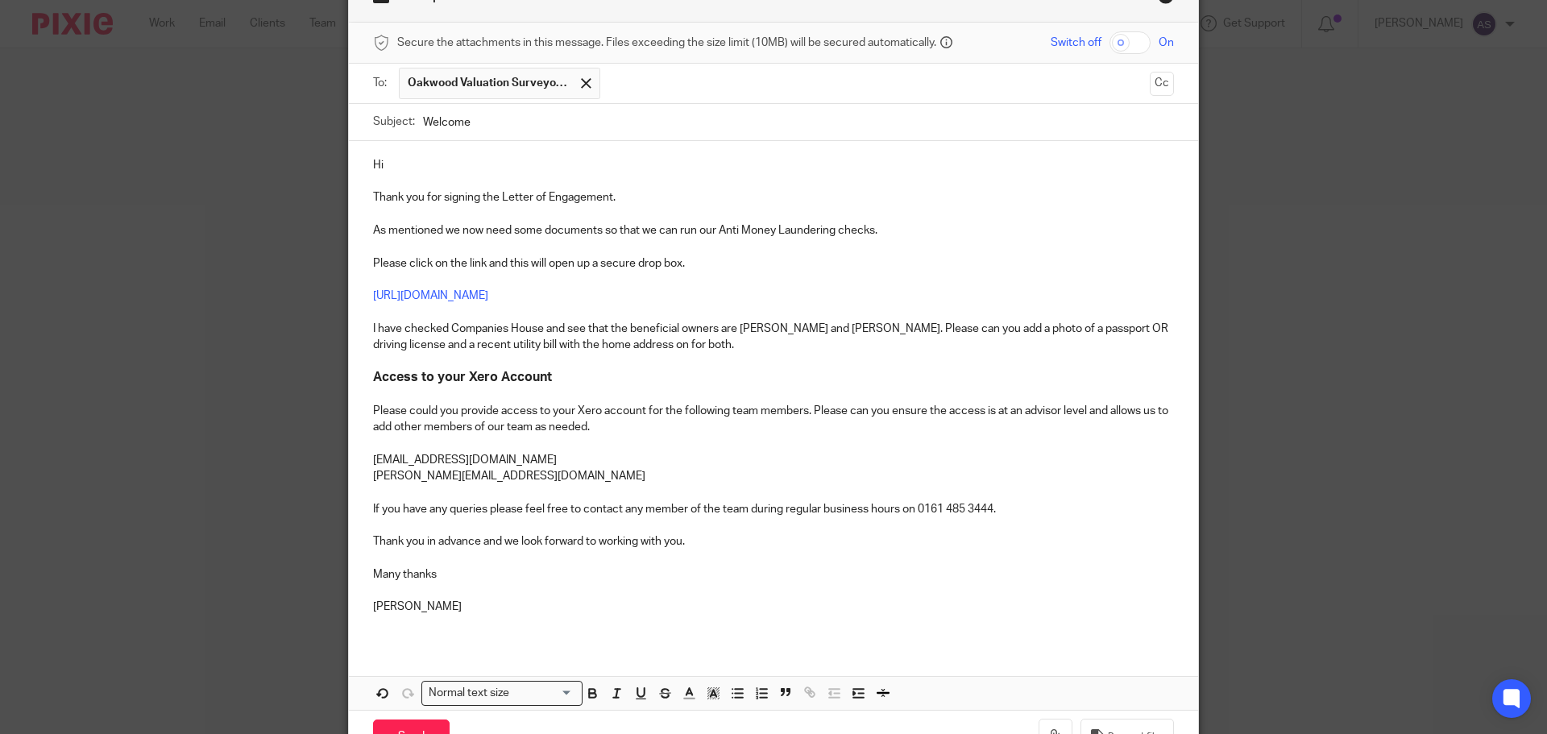
scroll to position [0, 0]
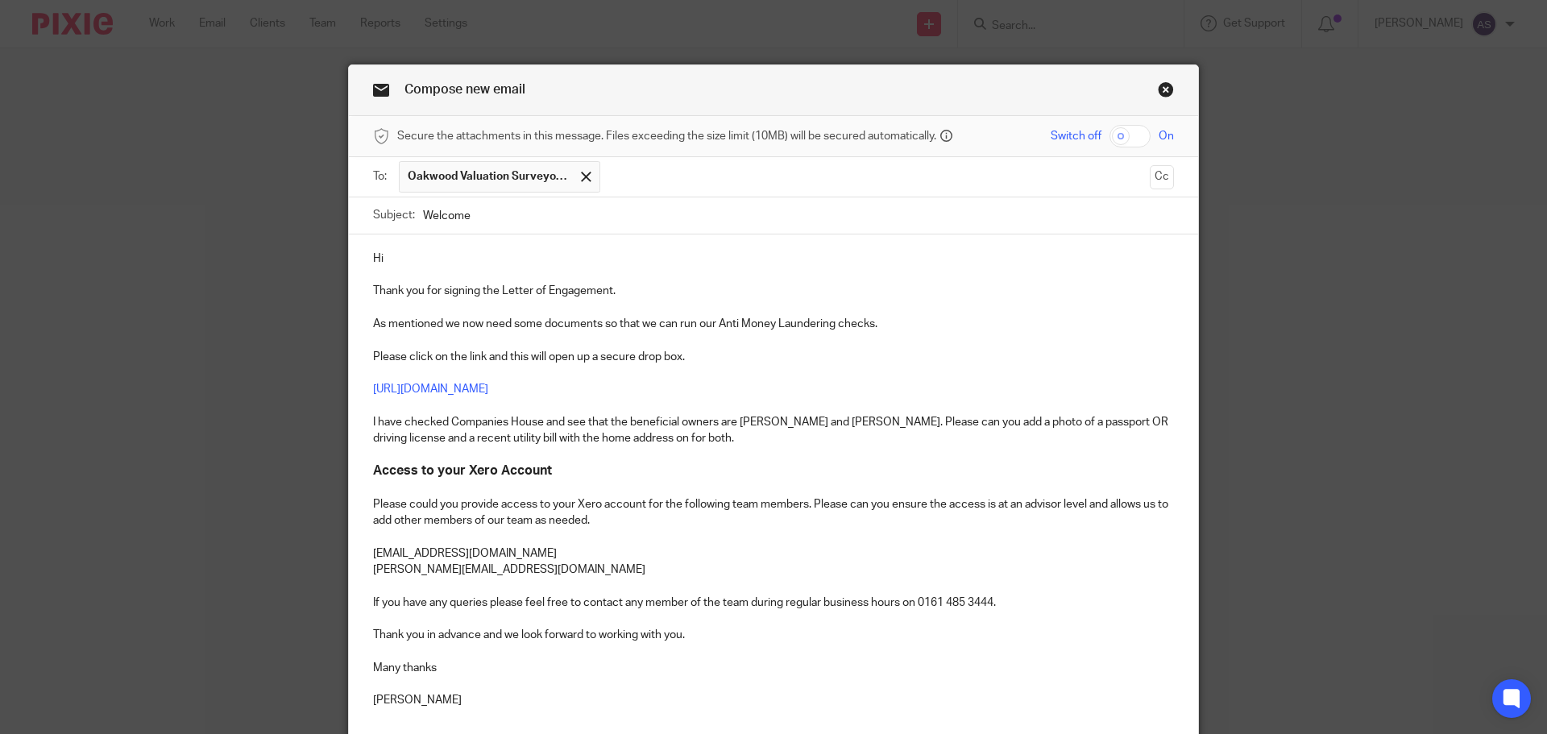
click at [410, 263] on p "Hi" at bounding box center [773, 259] width 801 height 16
click at [700, 173] on input "text" at bounding box center [875, 176] width 534 height 31
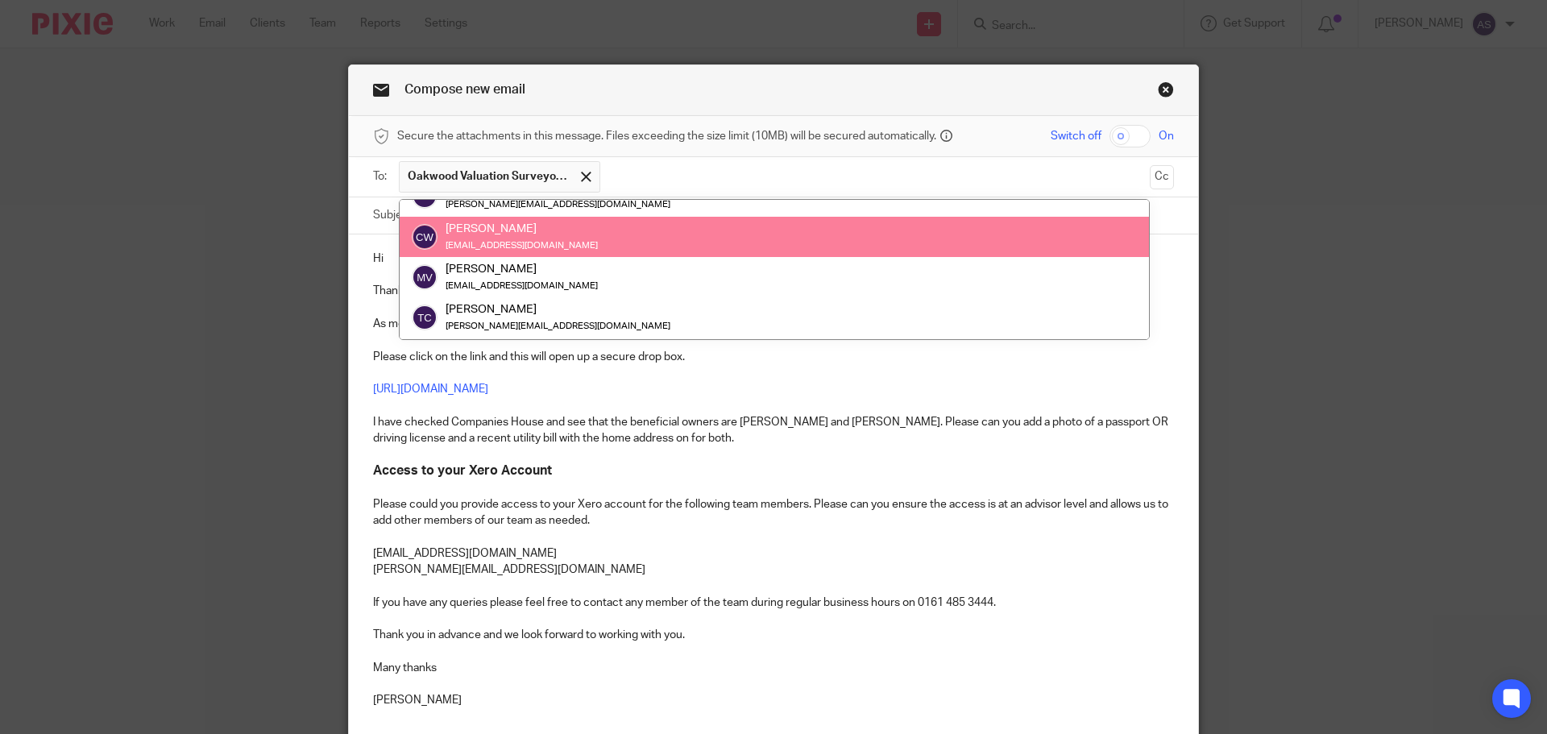
scroll to position [106, 0]
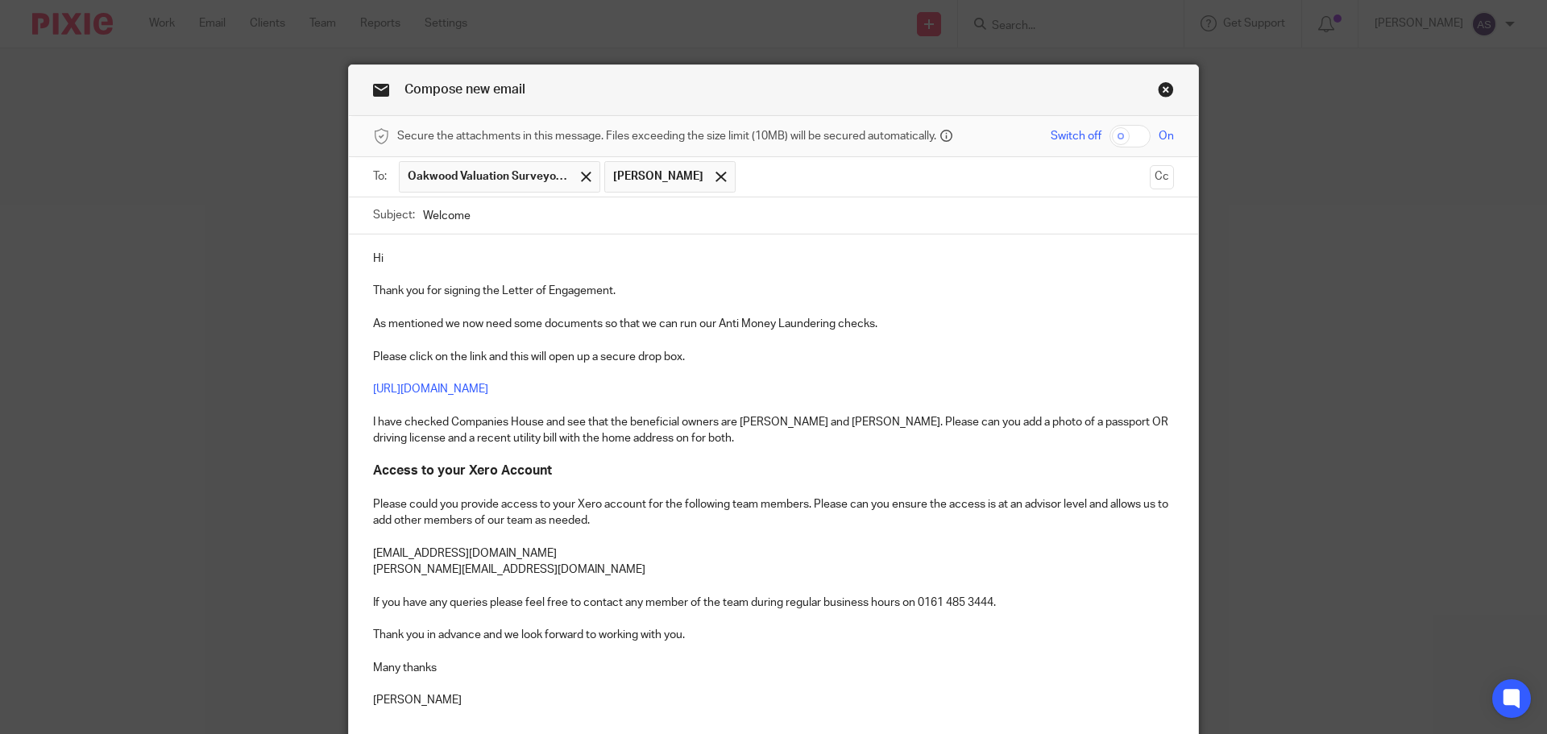
click at [528, 266] on p "Hi" at bounding box center [773, 259] width 801 height 16
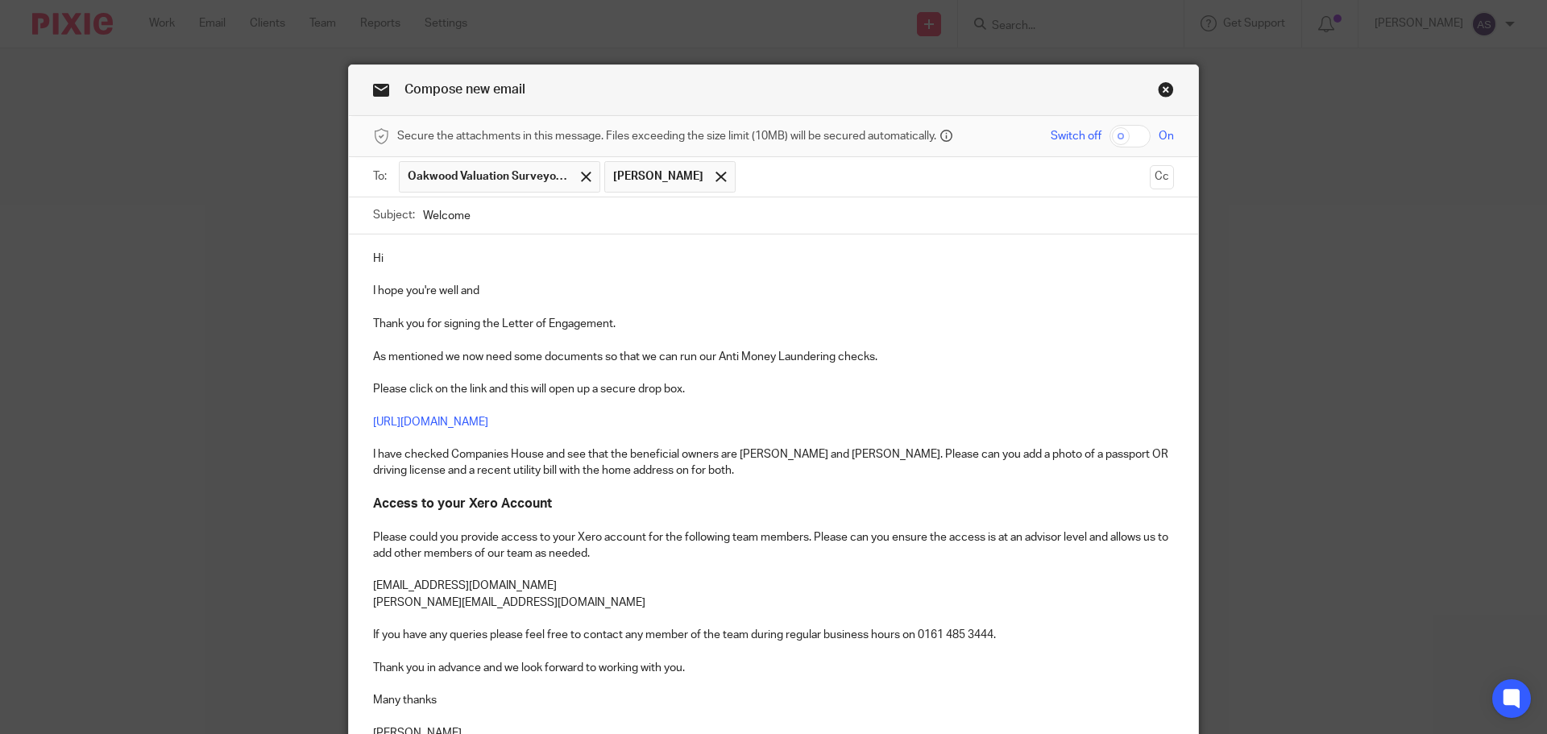
click at [373, 321] on p "Thank you for signing the Letter of Engagement." at bounding box center [773, 324] width 801 height 16
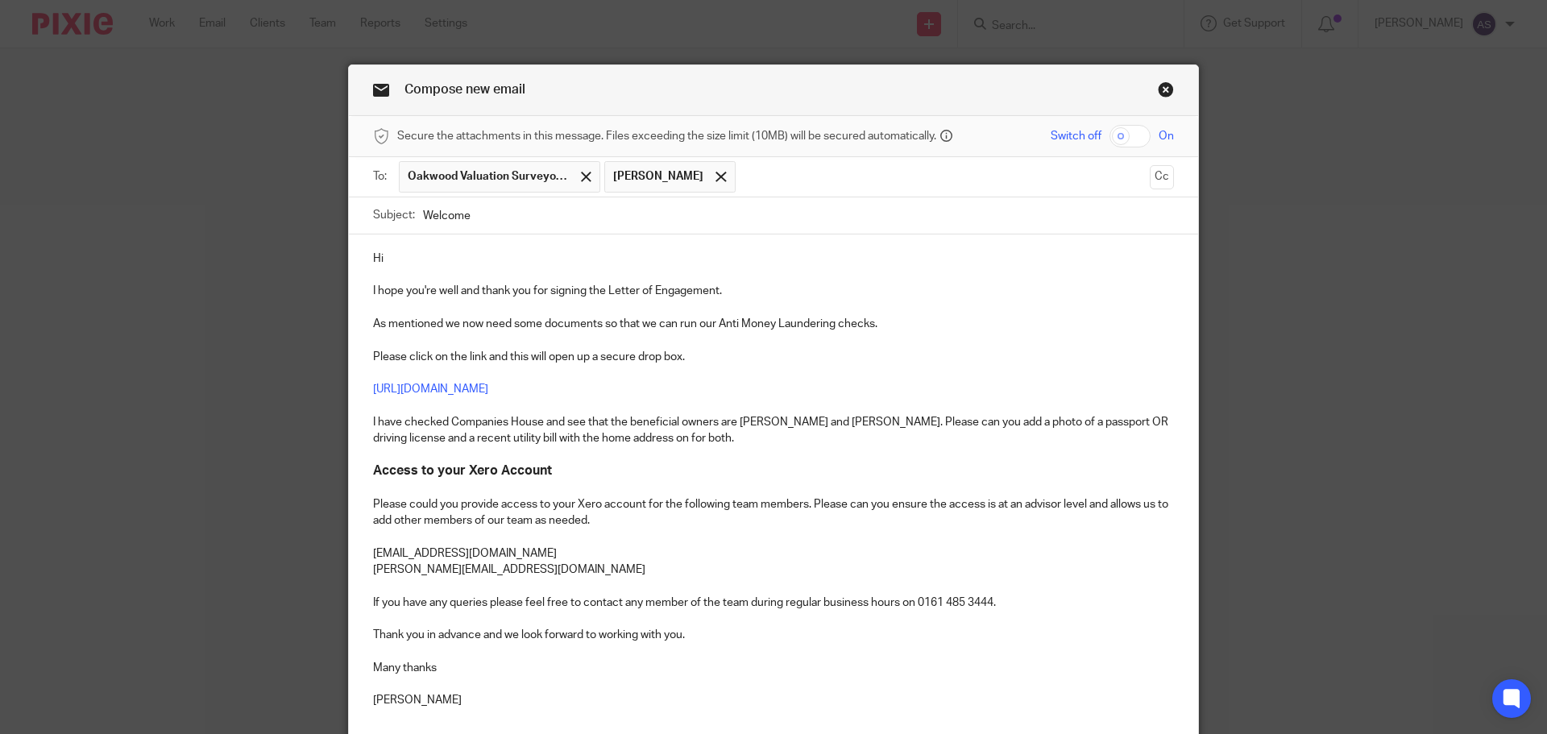
click at [1067, 341] on p at bounding box center [773, 340] width 801 height 16
click at [365, 504] on div "Hi I hope you're well and thank you for signing the Letter of Engagement. As me…" at bounding box center [773, 485] width 849 height 503
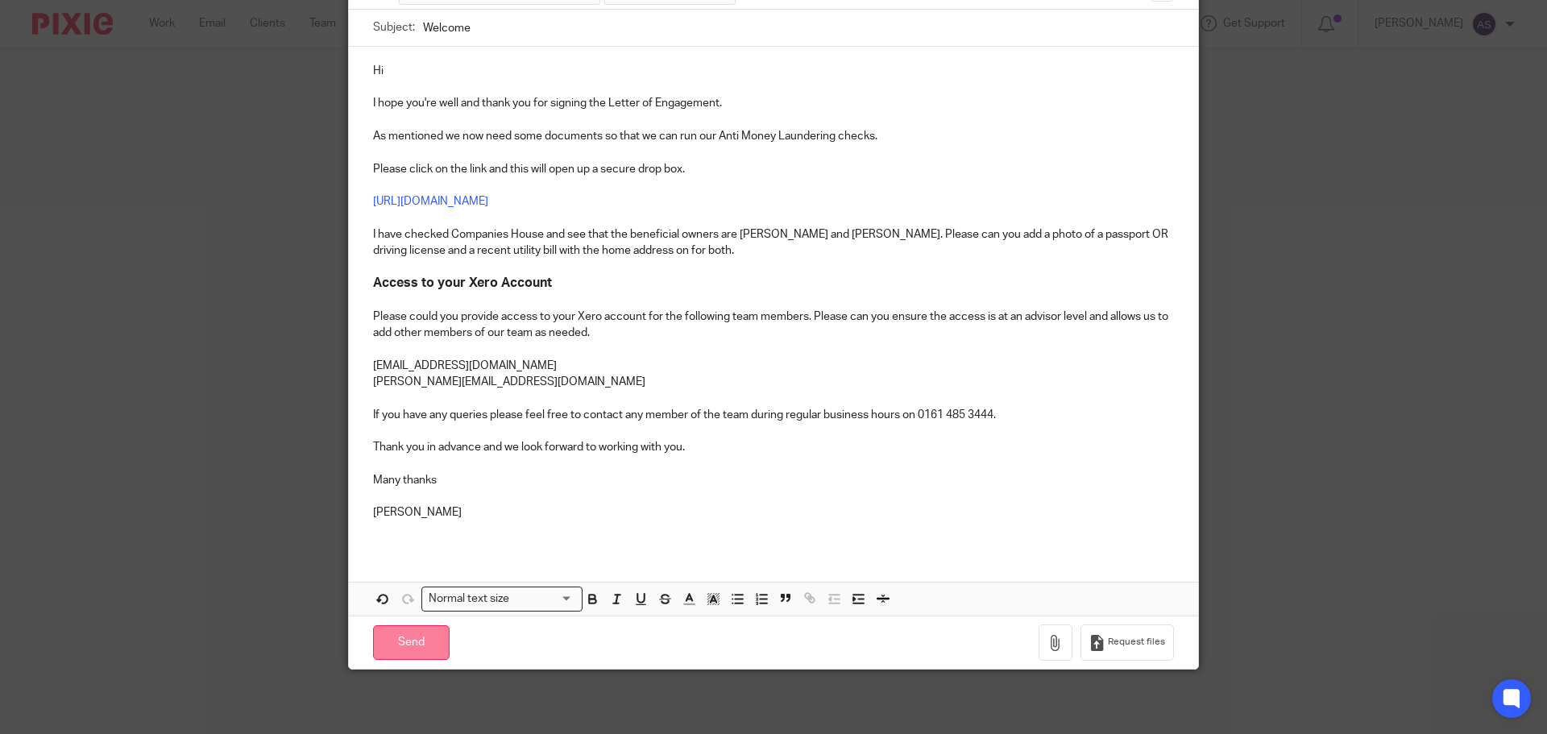
click at [409, 638] on input "Send" at bounding box center [411, 642] width 77 height 35
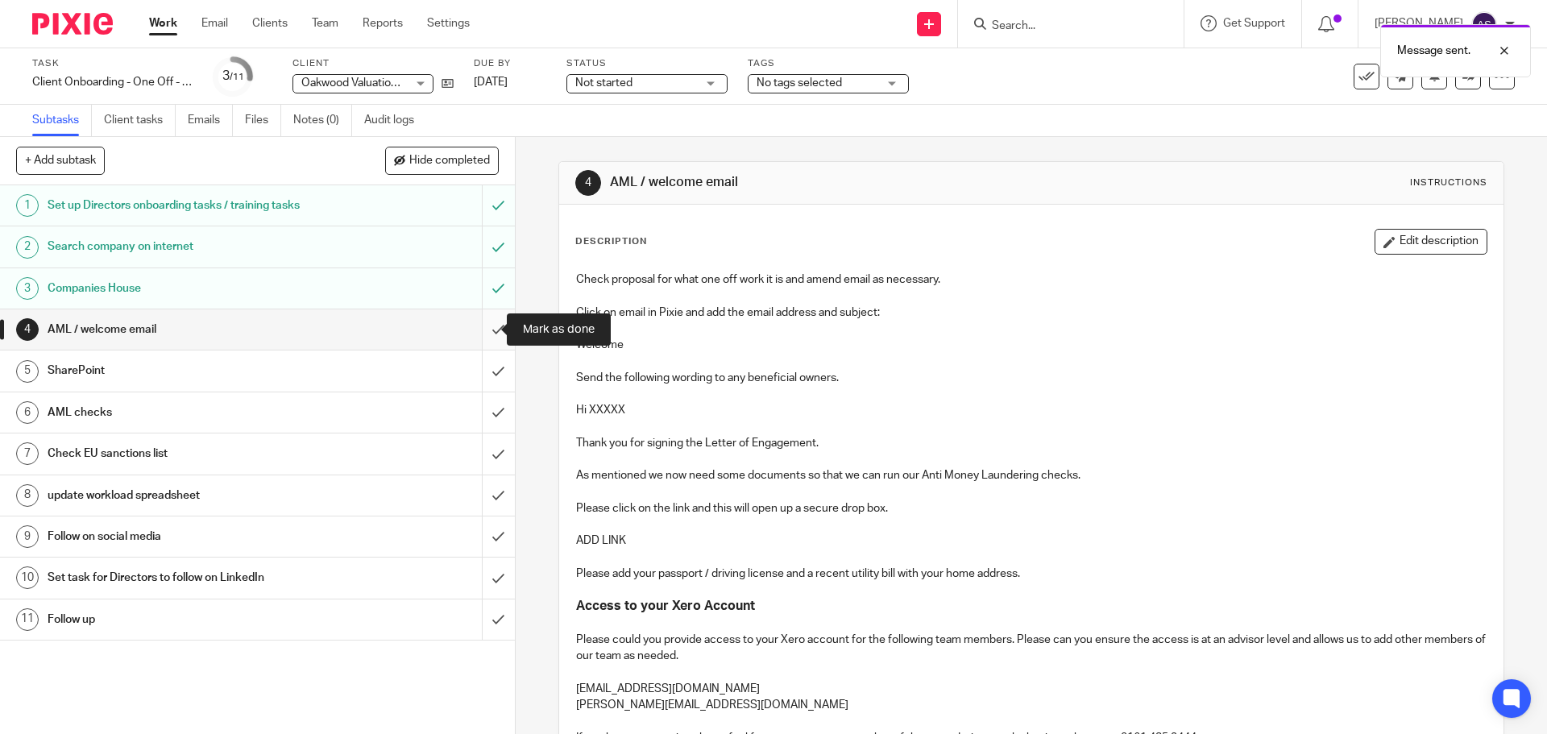
click at [477, 331] on input "submit" at bounding box center [257, 329] width 515 height 40
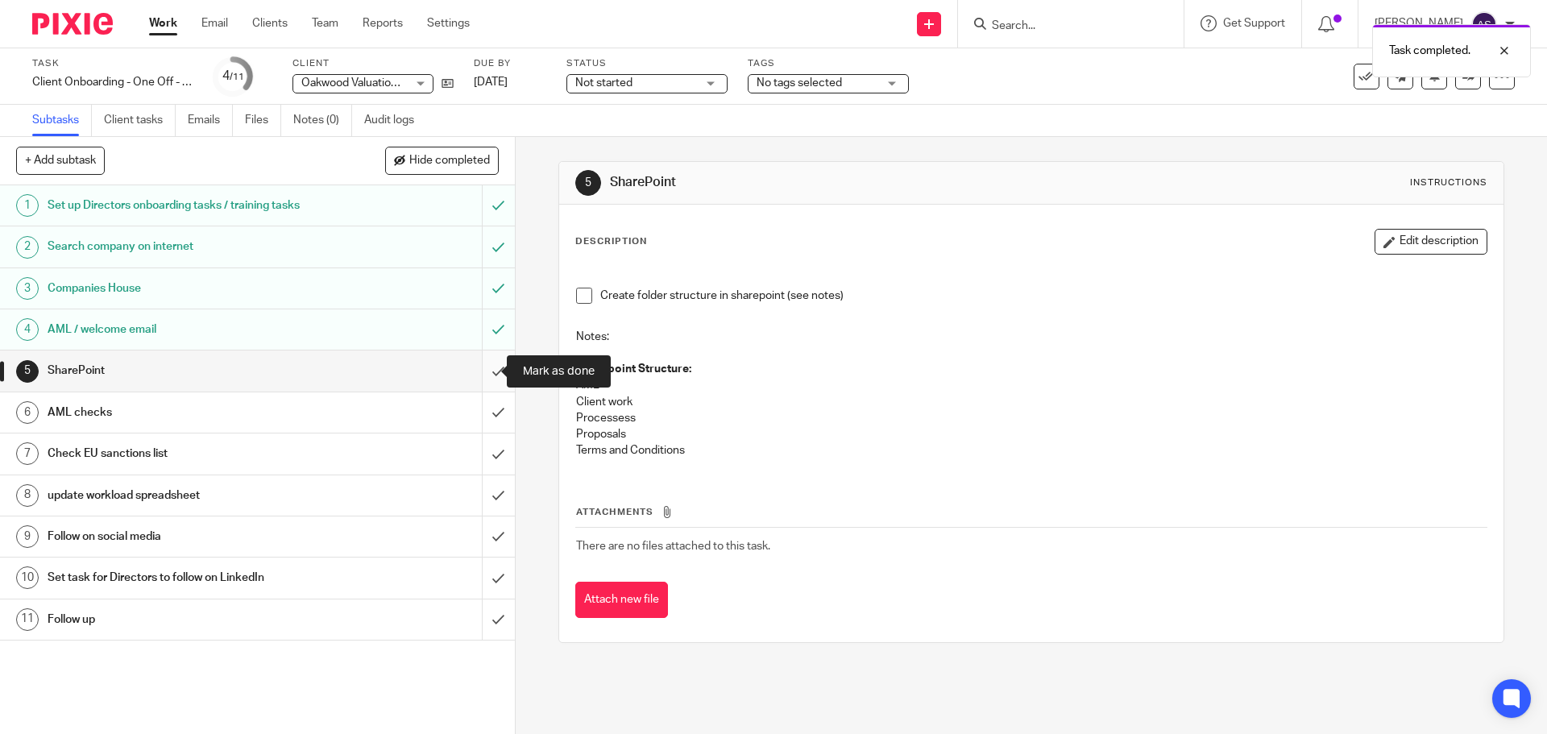
click at [483, 368] on input "submit" at bounding box center [257, 370] width 515 height 40
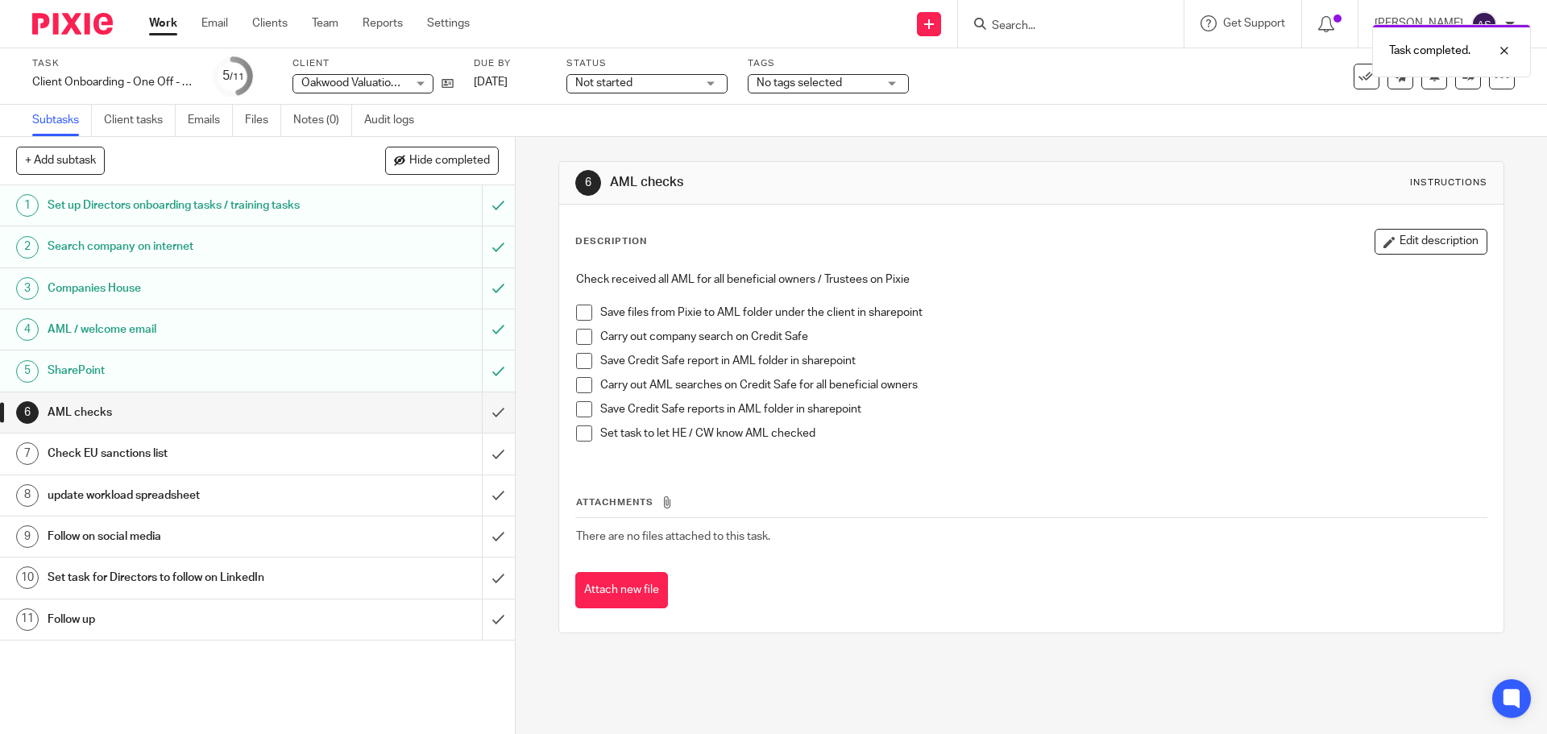
click at [576, 317] on span at bounding box center [584, 313] width 16 height 16
click at [577, 338] on span at bounding box center [584, 337] width 16 height 16
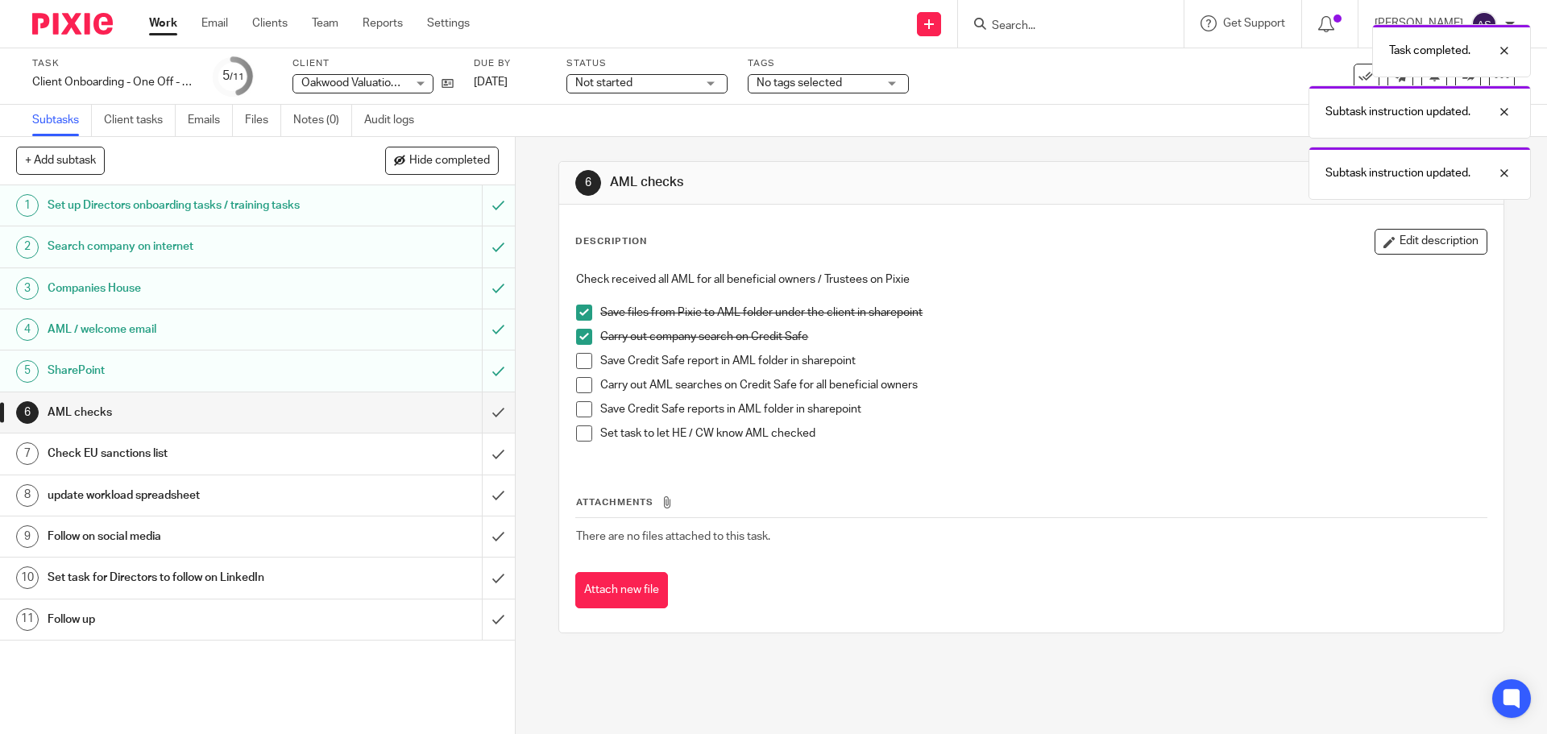
click at [578, 362] on span at bounding box center [584, 361] width 16 height 16
click at [475, 456] on input "submit" at bounding box center [257, 453] width 515 height 40
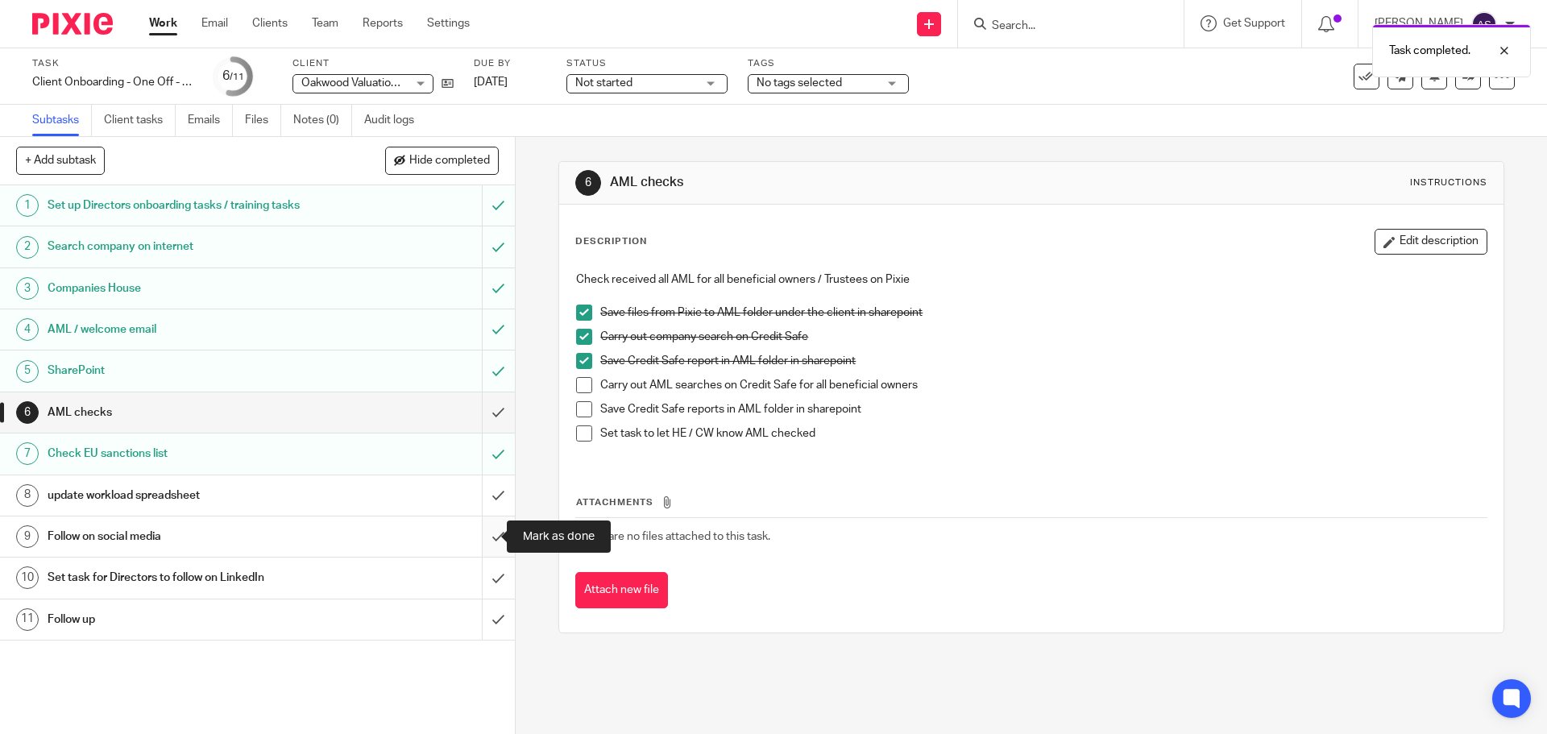
click at [481, 534] on input "submit" at bounding box center [257, 536] width 515 height 40
click at [482, 578] on input "submit" at bounding box center [257, 577] width 515 height 40
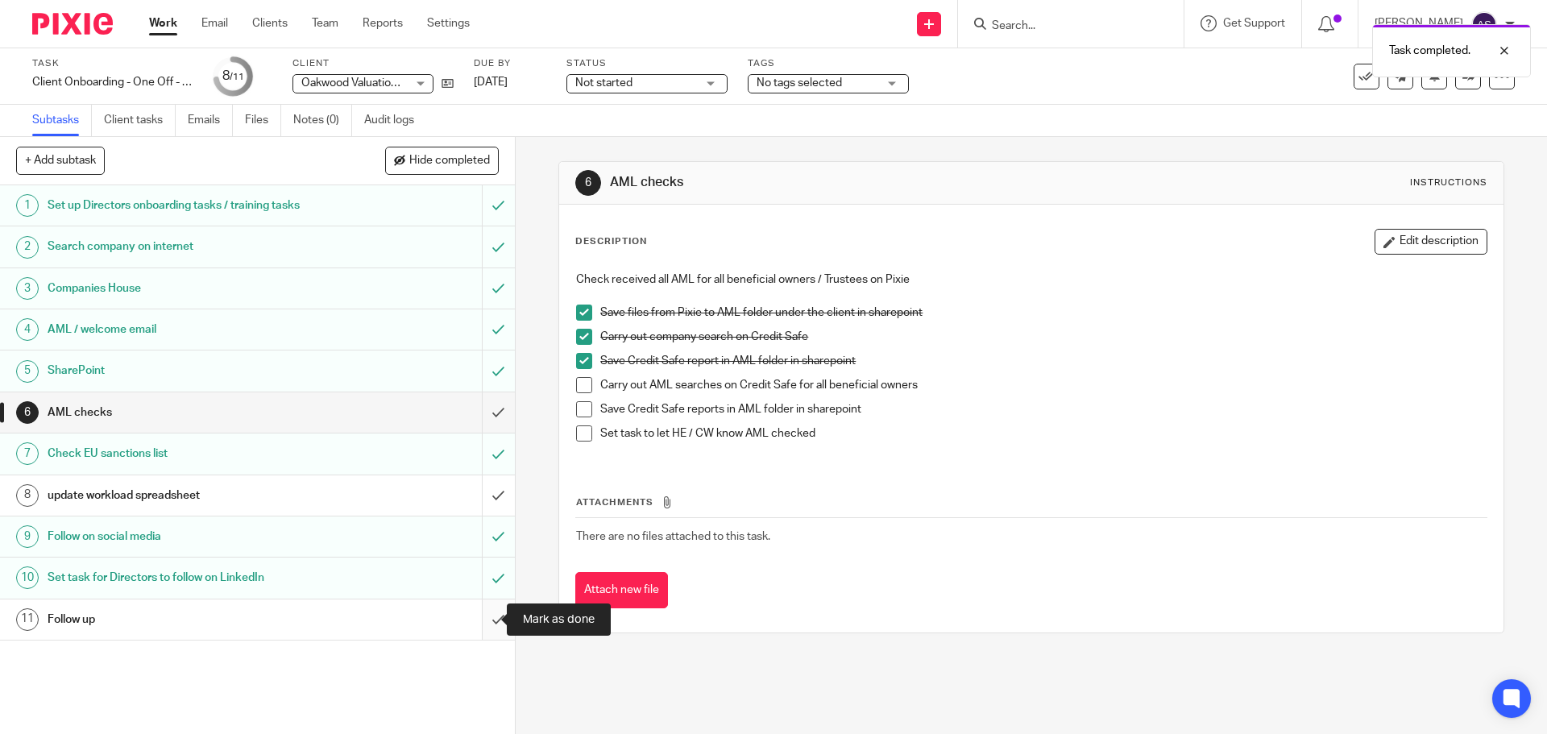
click at [481, 620] on input "submit" at bounding box center [257, 619] width 515 height 40
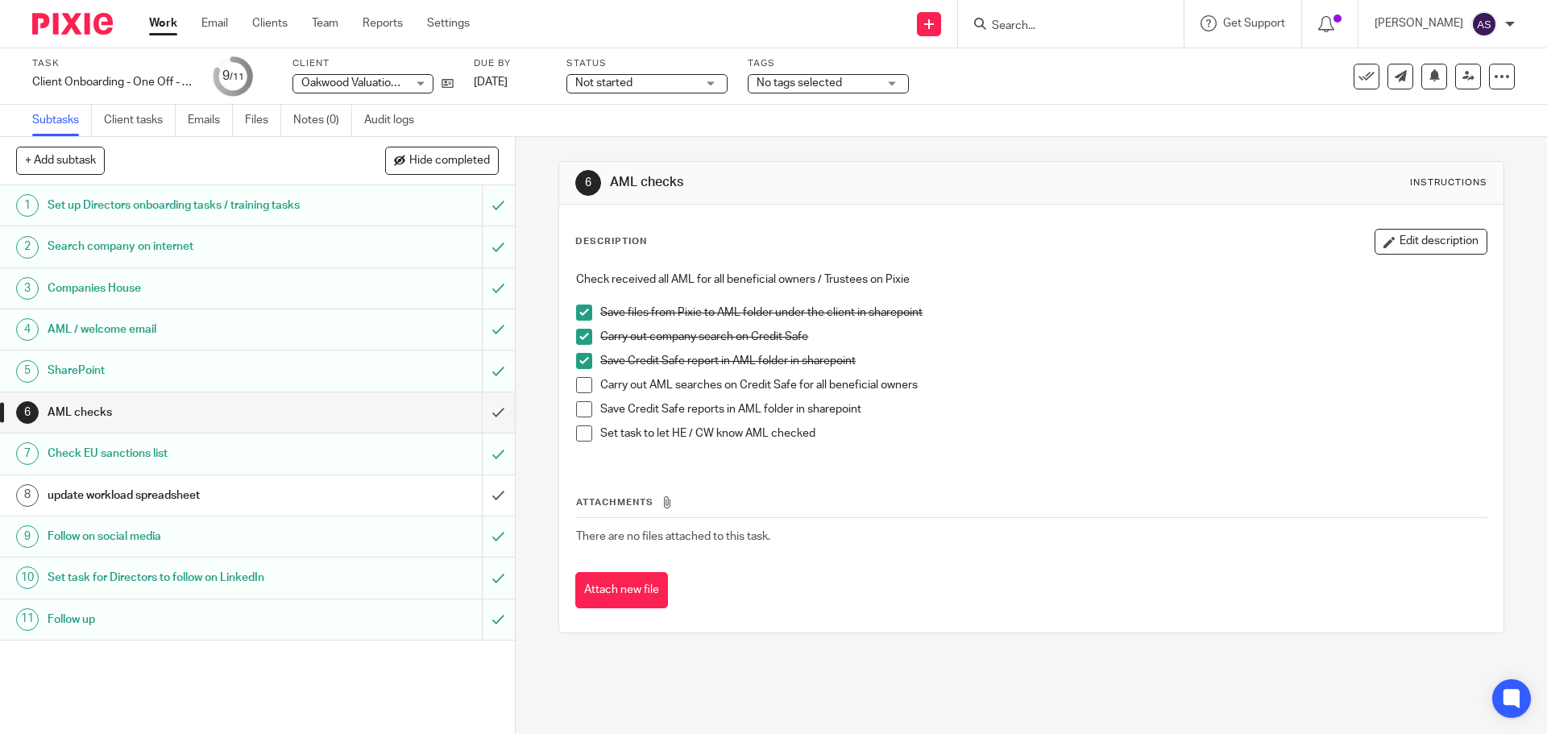
click at [300, 82] on div "Oakwood Valuation Surveyors Ltd Oakwood Valuation Surveyors Ltd" at bounding box center [362, 83] width 141 height 19
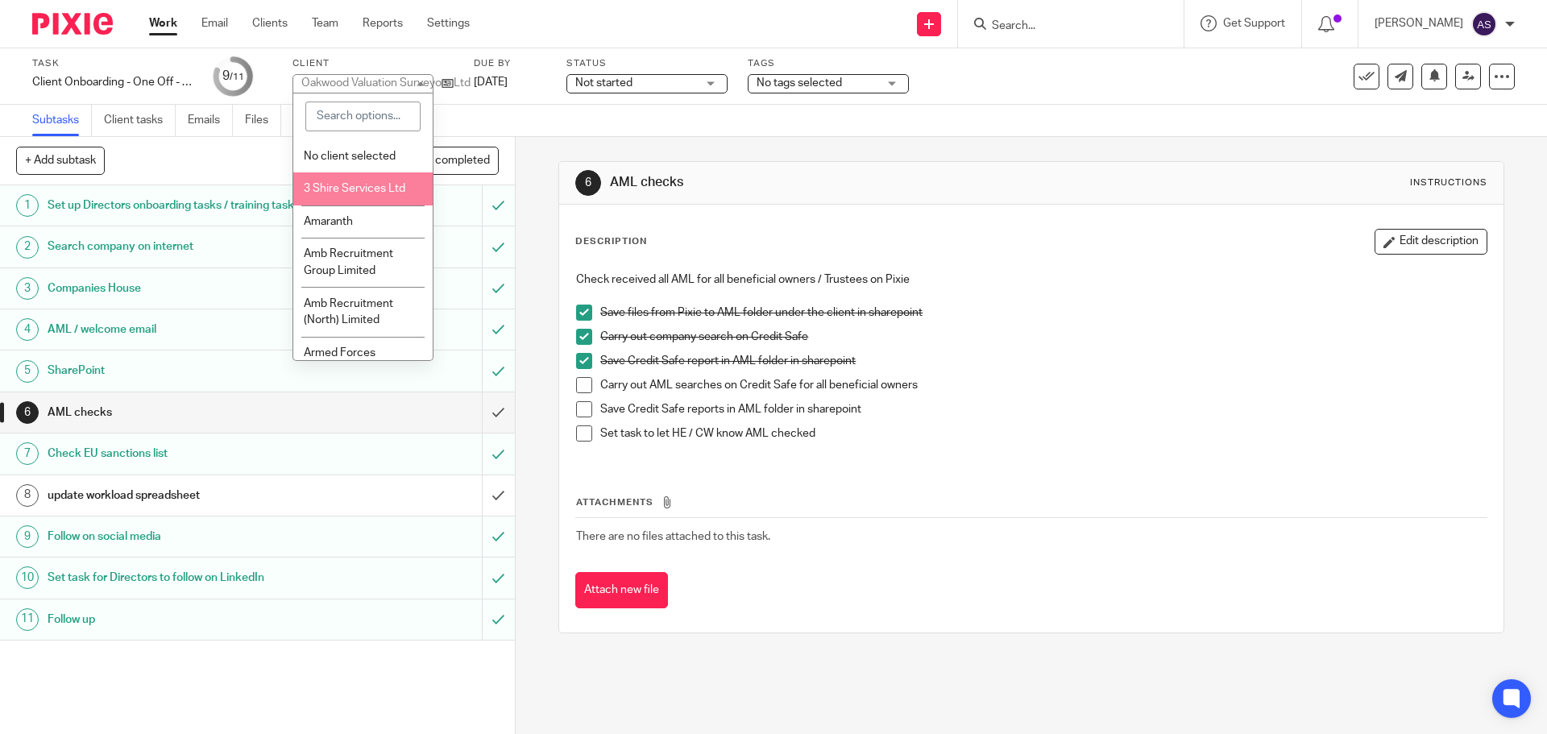
click at [1204, 67] on div "Task Client Onboarding - One Off - Adele Save Client Onboarding - One Off - Ade…" at bounding box center [649, 76] width 1235 height 39
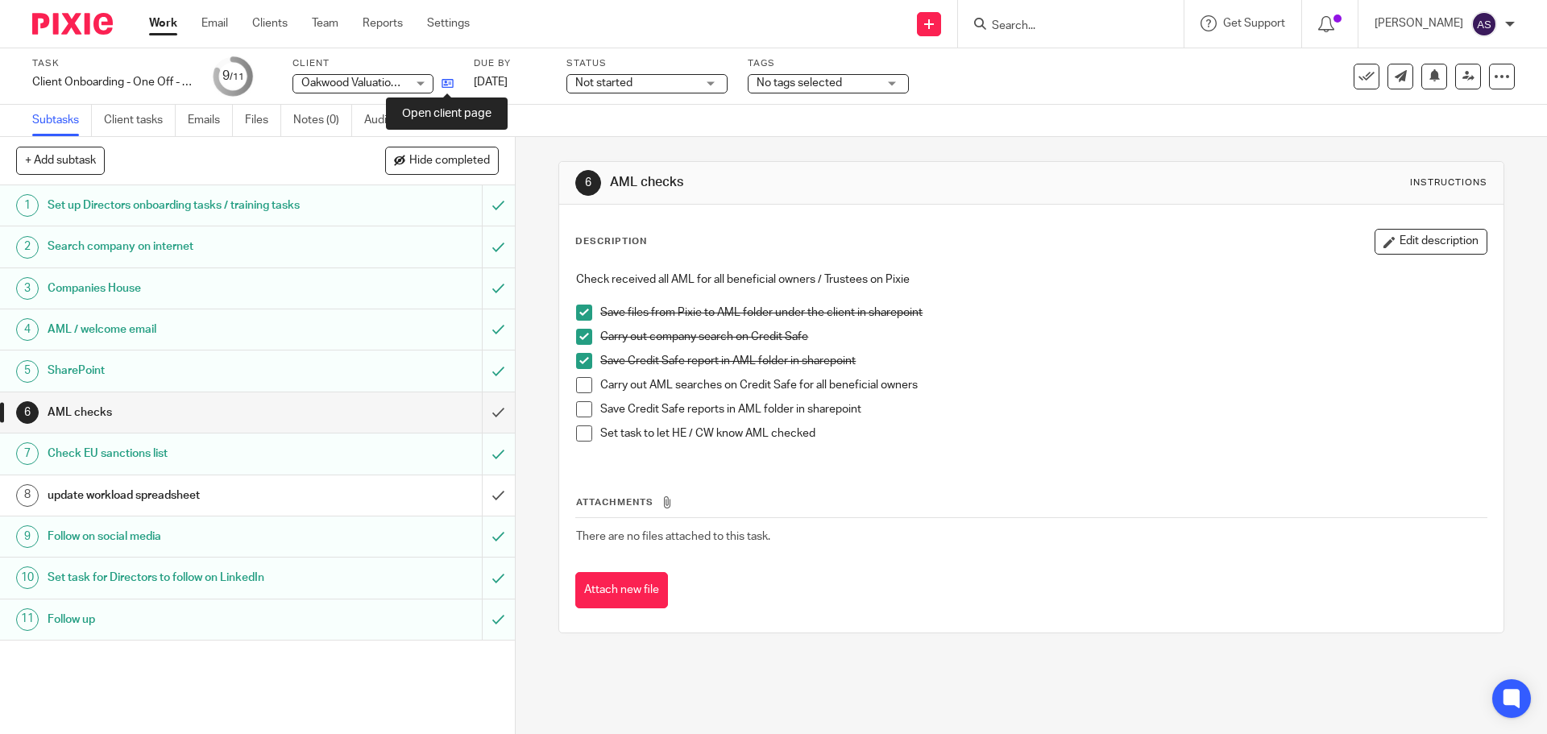
click at [452, 87] on icon at bounding box center [447, 83] width 12 height 12
click at [482, 495] on input "submit" at bounding box center [257, 495] width 515 height 40
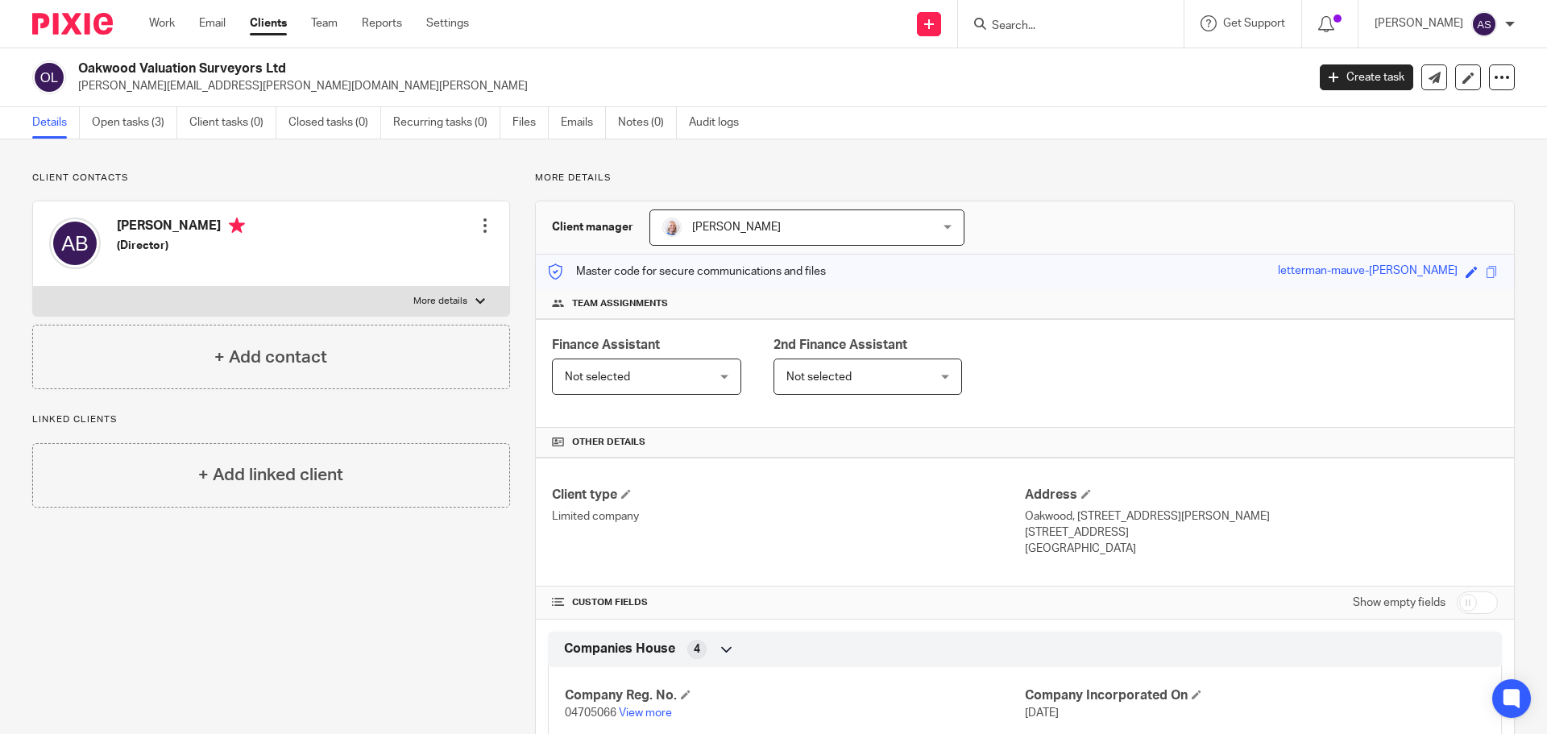
drag, startPoint x: 259, startPoint y: 68, endPoint x: 72, endPoint y: 65, distance: 187.7
click at [72, 65] on div "Oakwood Valuation Surveyors Ltd [PERSON_NAME][EMAIL_ADDRESS][PERSON_NAME][DOMAI…" at bounding box center [663, 77] width 1263 height 34
copy div "Oakwood Valuation Surveyors Ltd"
click at [151, 119] on link "Open tasks (3)" at bounding box center [134, 122] width 85 height 31
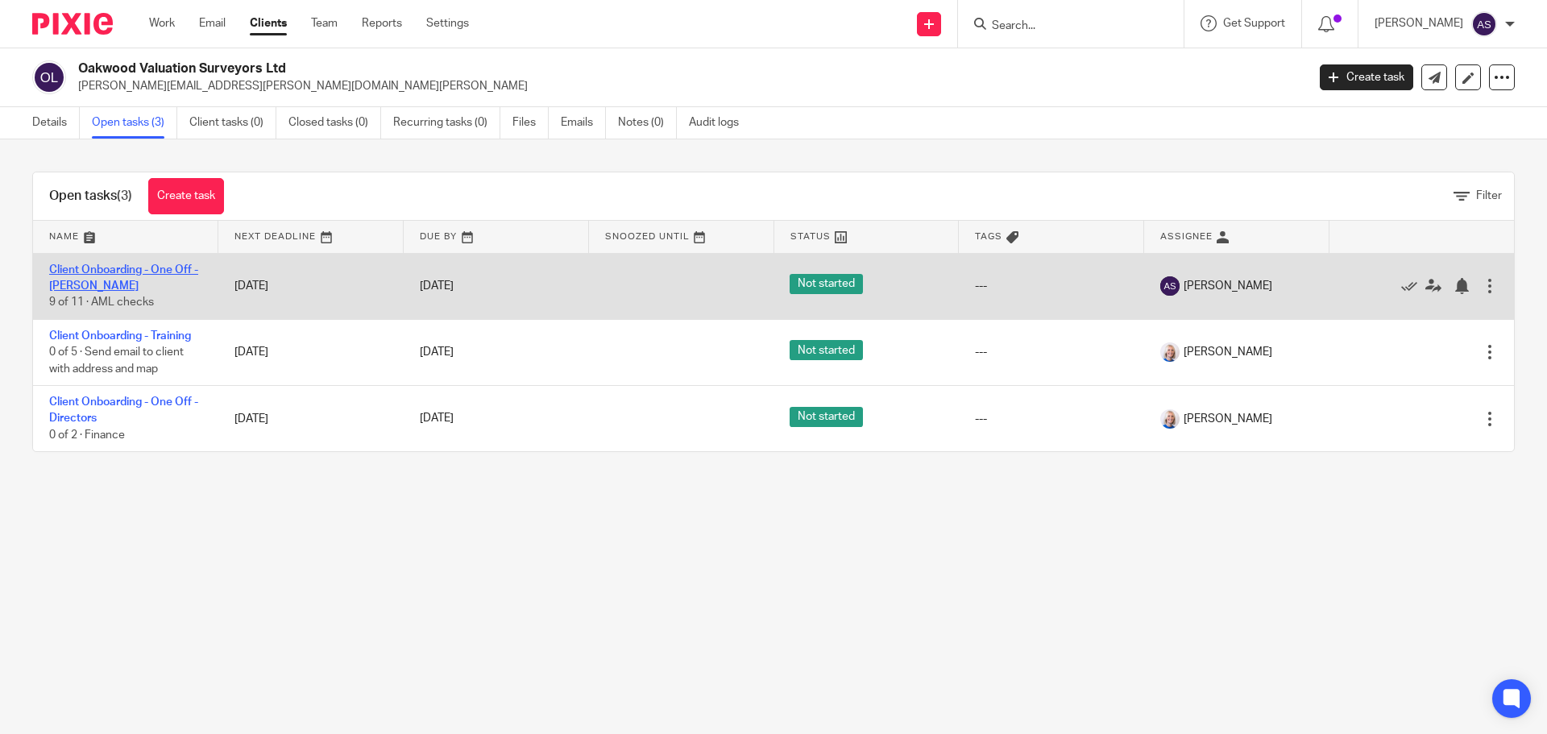
click at [177, 267] on link "Client Onboarding - One Off - [PERSON_NAME]" at bounding box center [123, 277] width 149 height 27
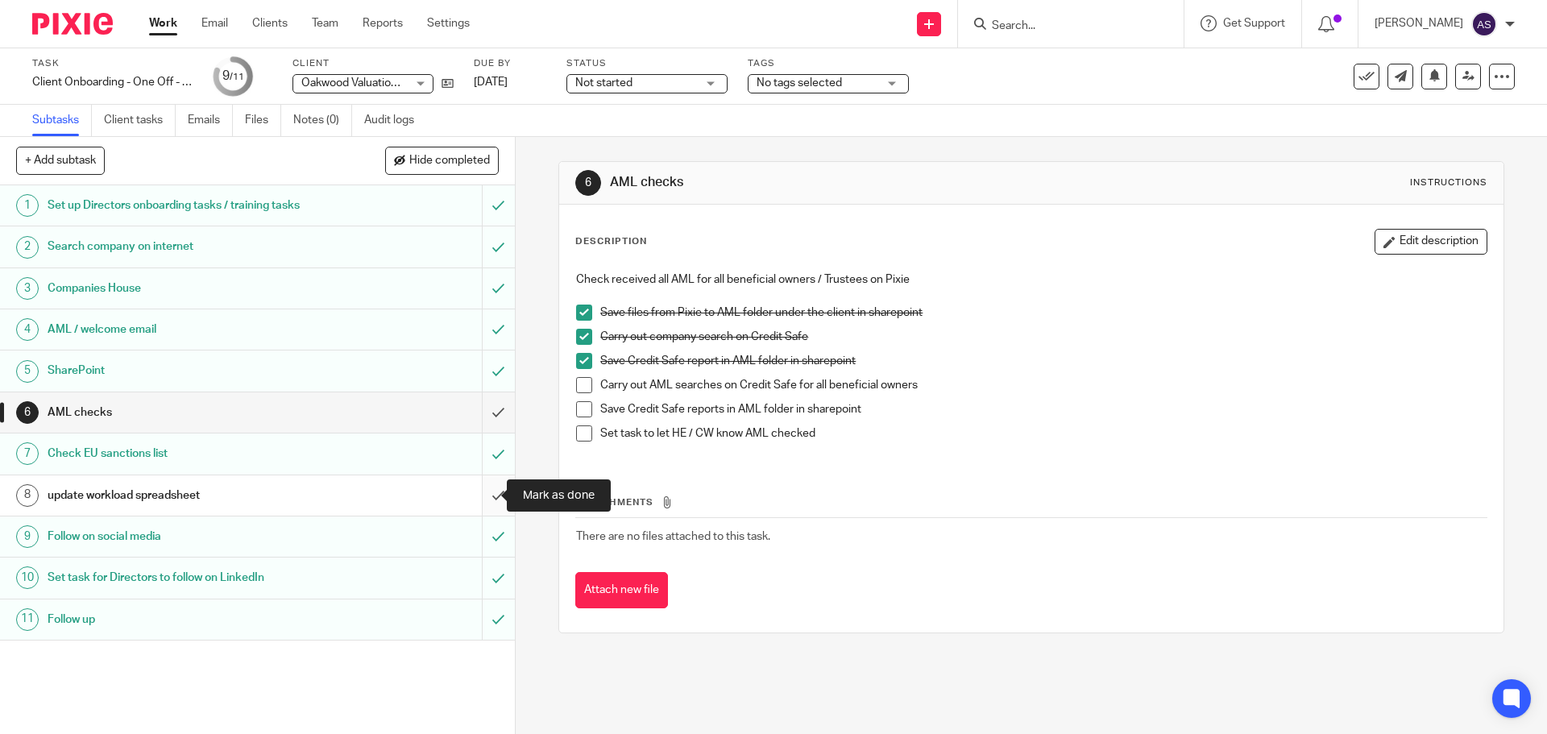
click at [479, 495] on input "submit" at bounding box center [257, 495] width 515 height 40
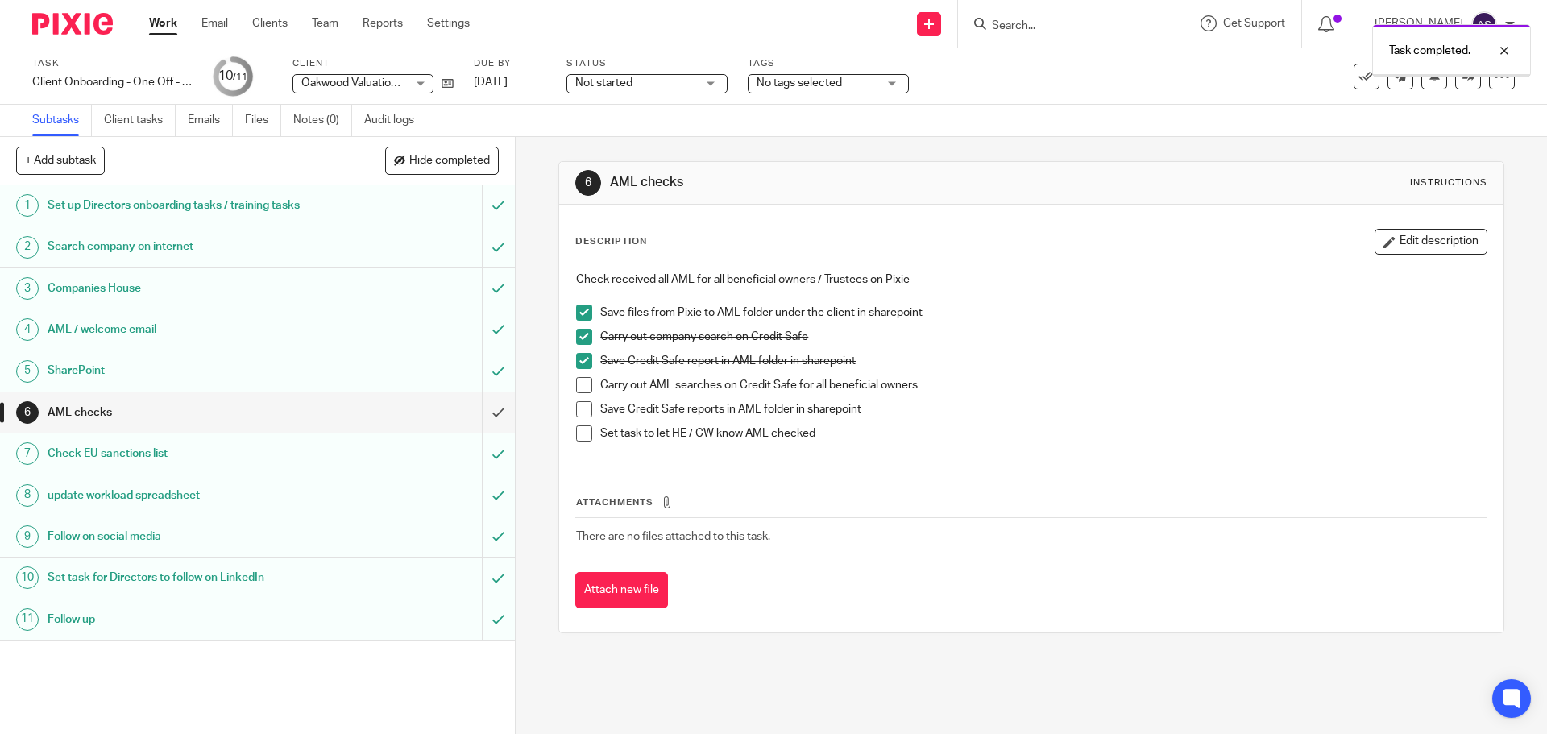
click at [633, 85] on span "Not started" at bounding box center [635, 83] width 121 height 17
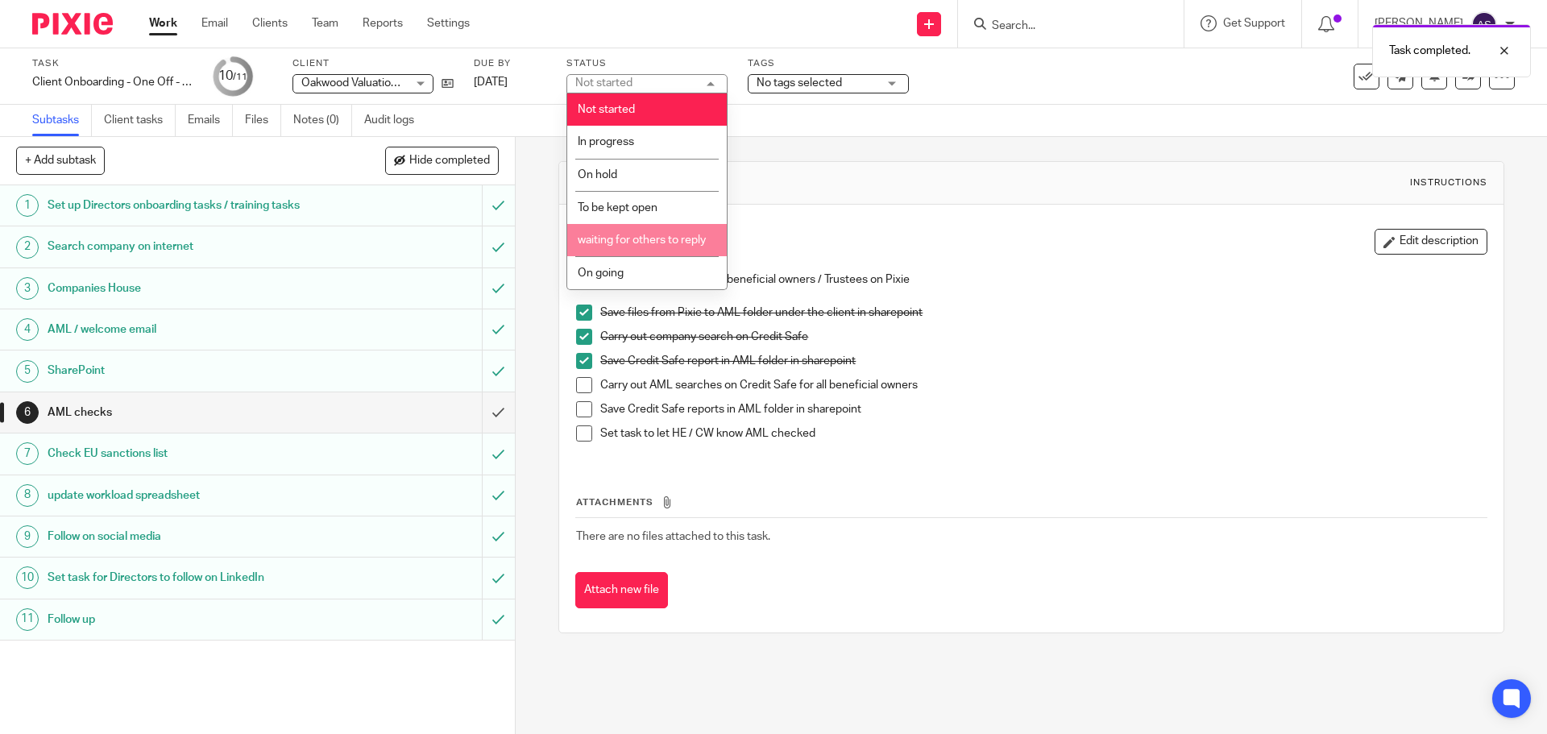
click at [643, 236] on span "waiting for others to reply" at bounding box center [642, 239] width 128 height 11
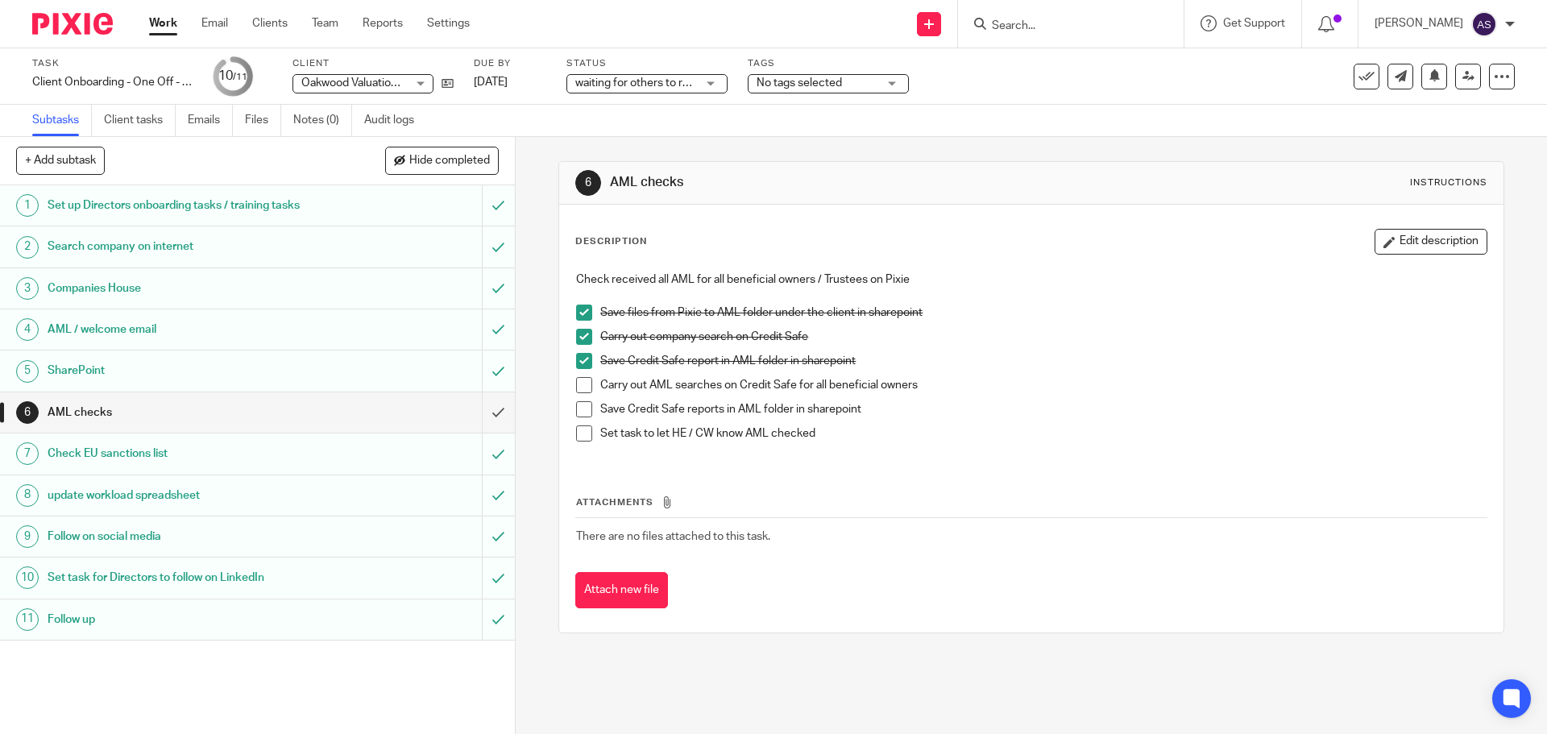
click at [162, 31] on link "Work" at bounding box center [163, 23] width 28 height 16
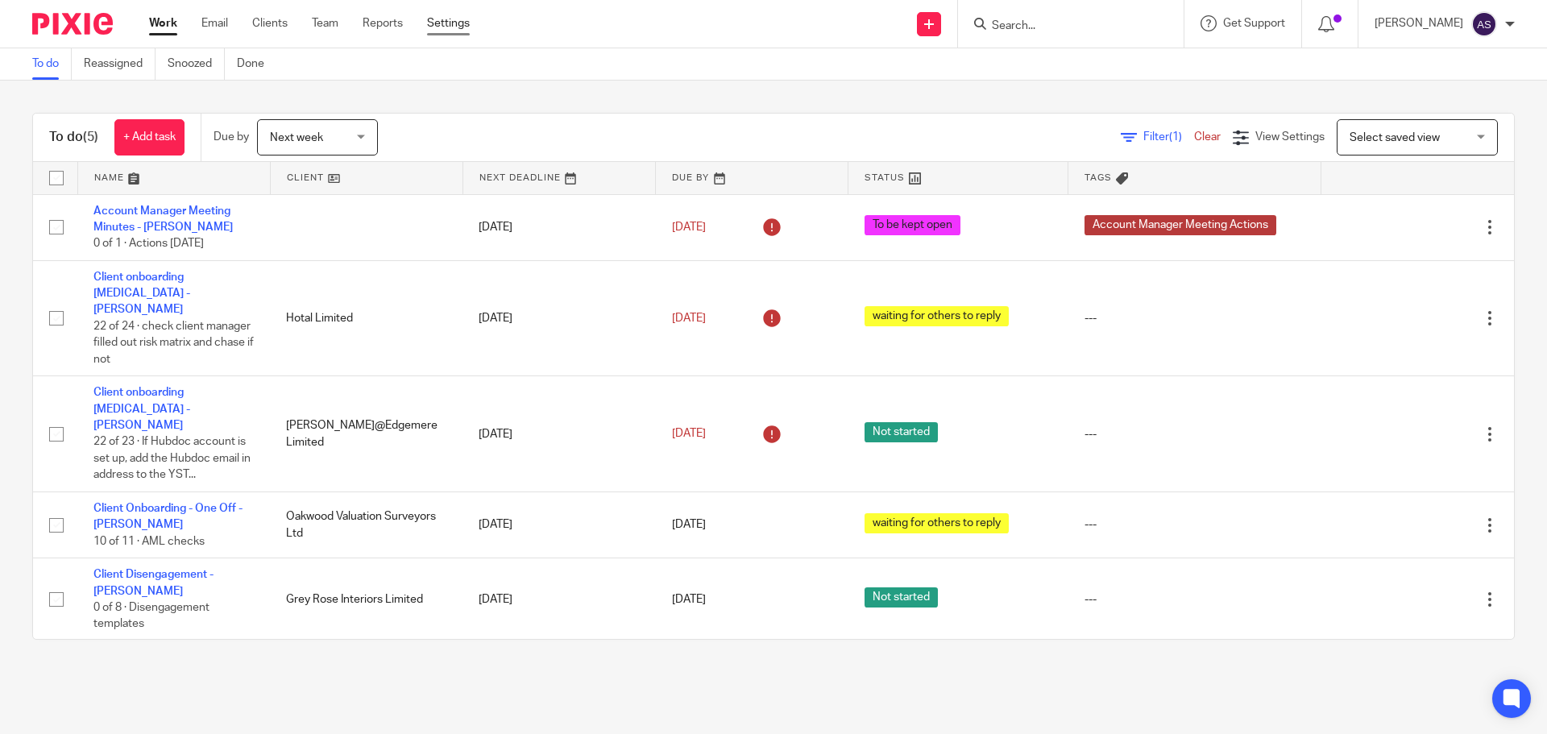
click at [468, 31] on link "Settings" at bounding box center [448, 23] width 43 height 16
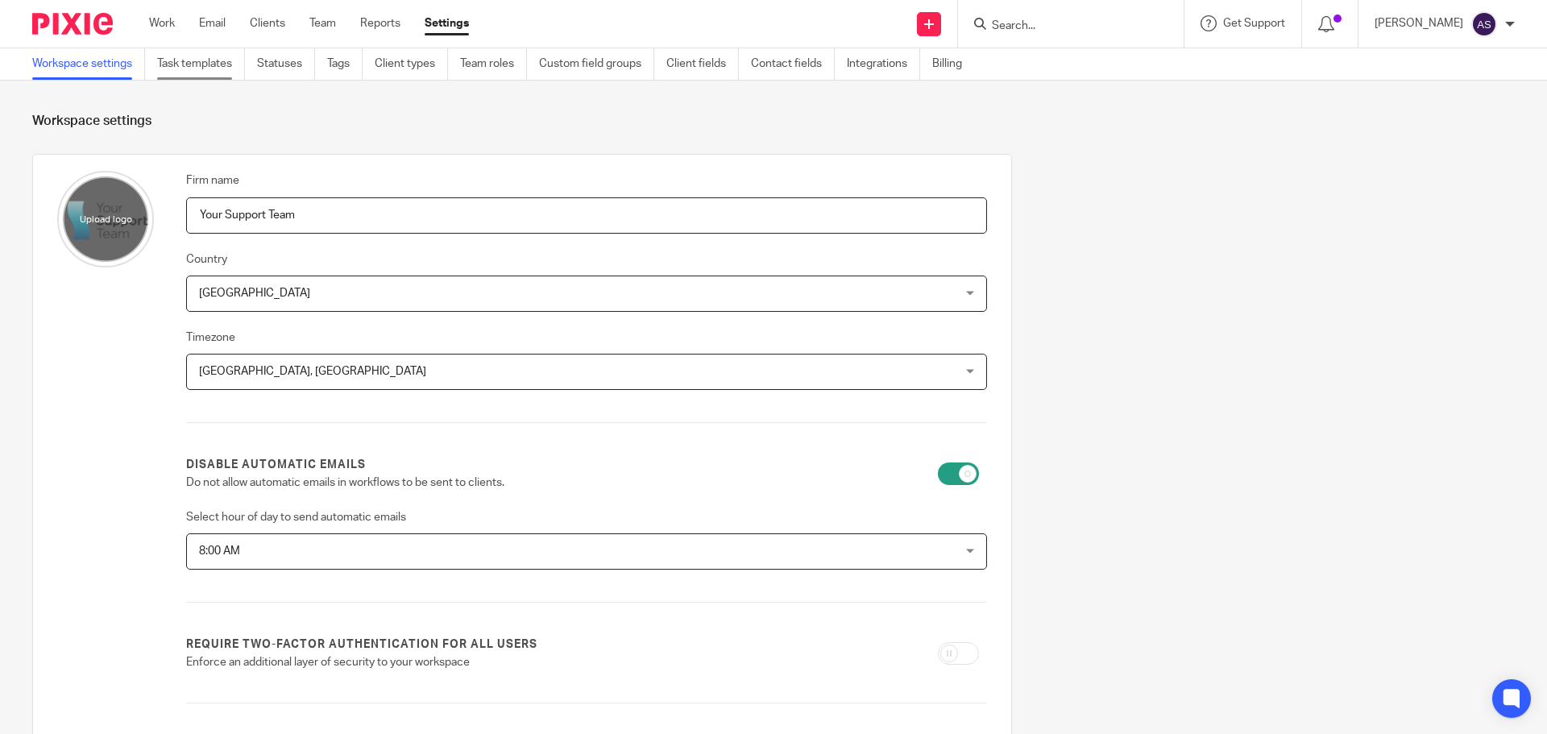
click at [218, 59] on link "Task templates" at bounding box center [201, 63] width 88 height 31
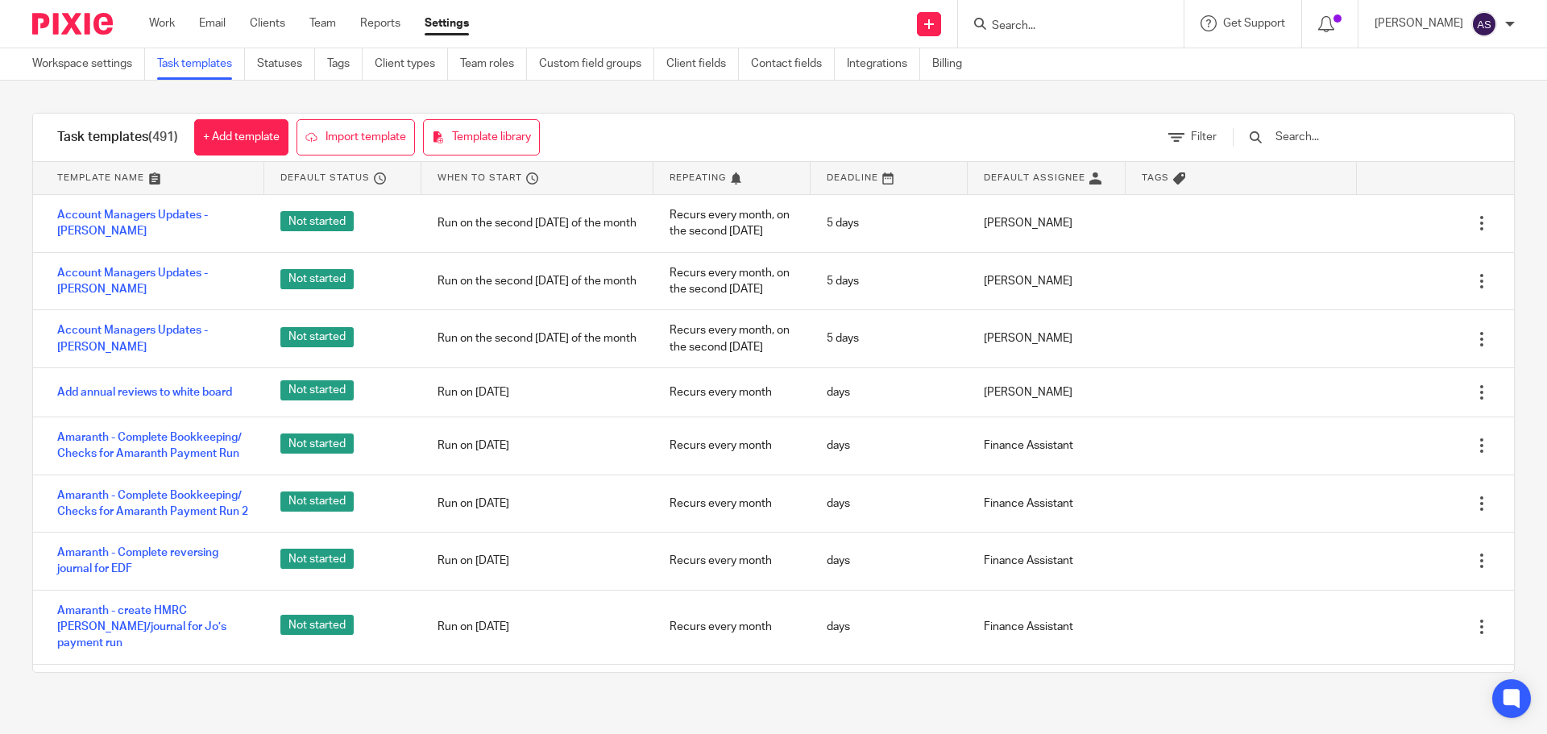
click at [1342, 135] on input "text" at bounding box center [1368, 137] width 188 height 18
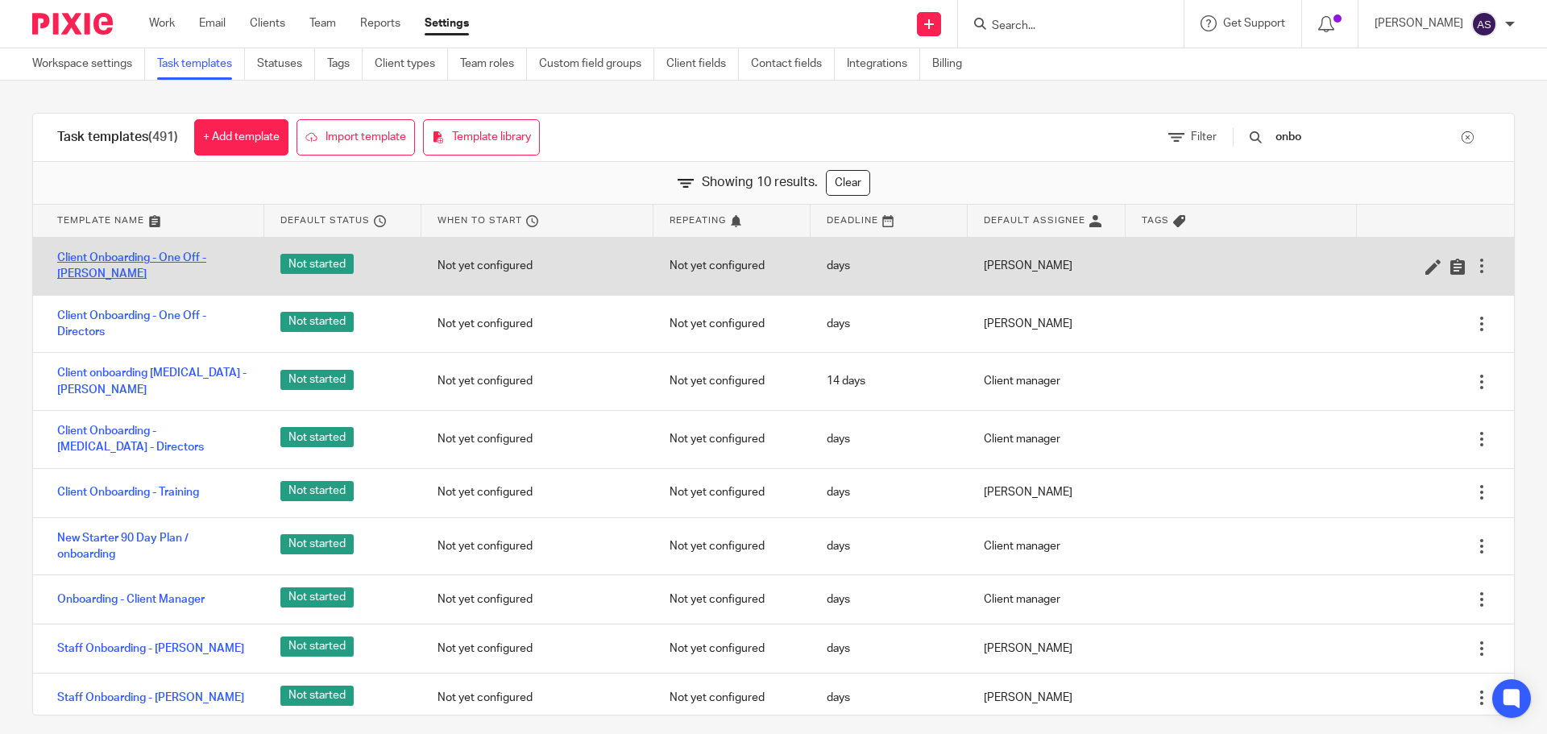
type input "onbo"
drag, startPoint x: 168, startPoint y: 257, endPoint x: 551, endPoint y: 276, distance: 383.1
click at [168, 257] on link "Client Onboarding - One Off - Adele" at bounding box center [152, 266] width 191 height 33
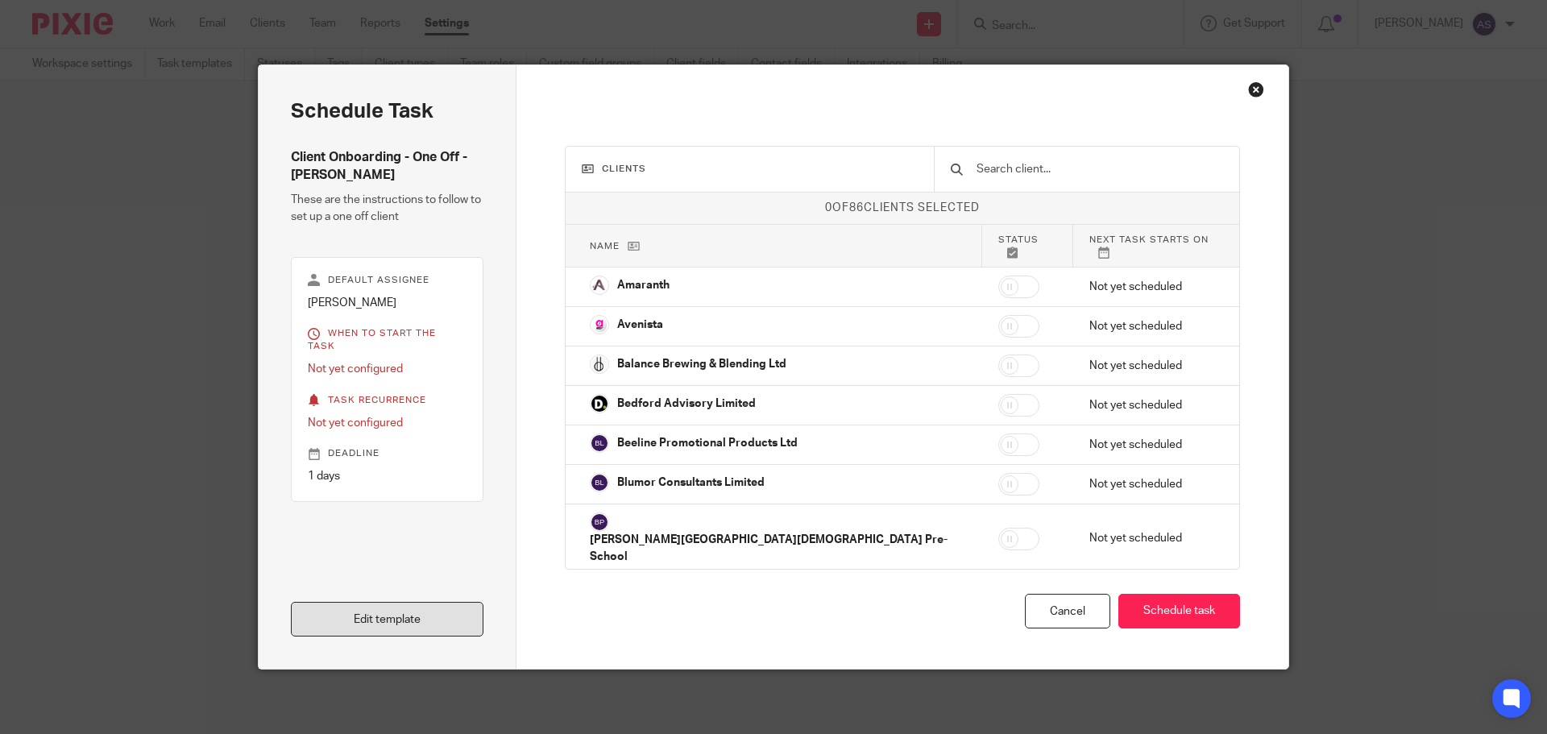
click at [432, 624] on link "Edit template" at bounding box center [387, 619] width 193 height 35
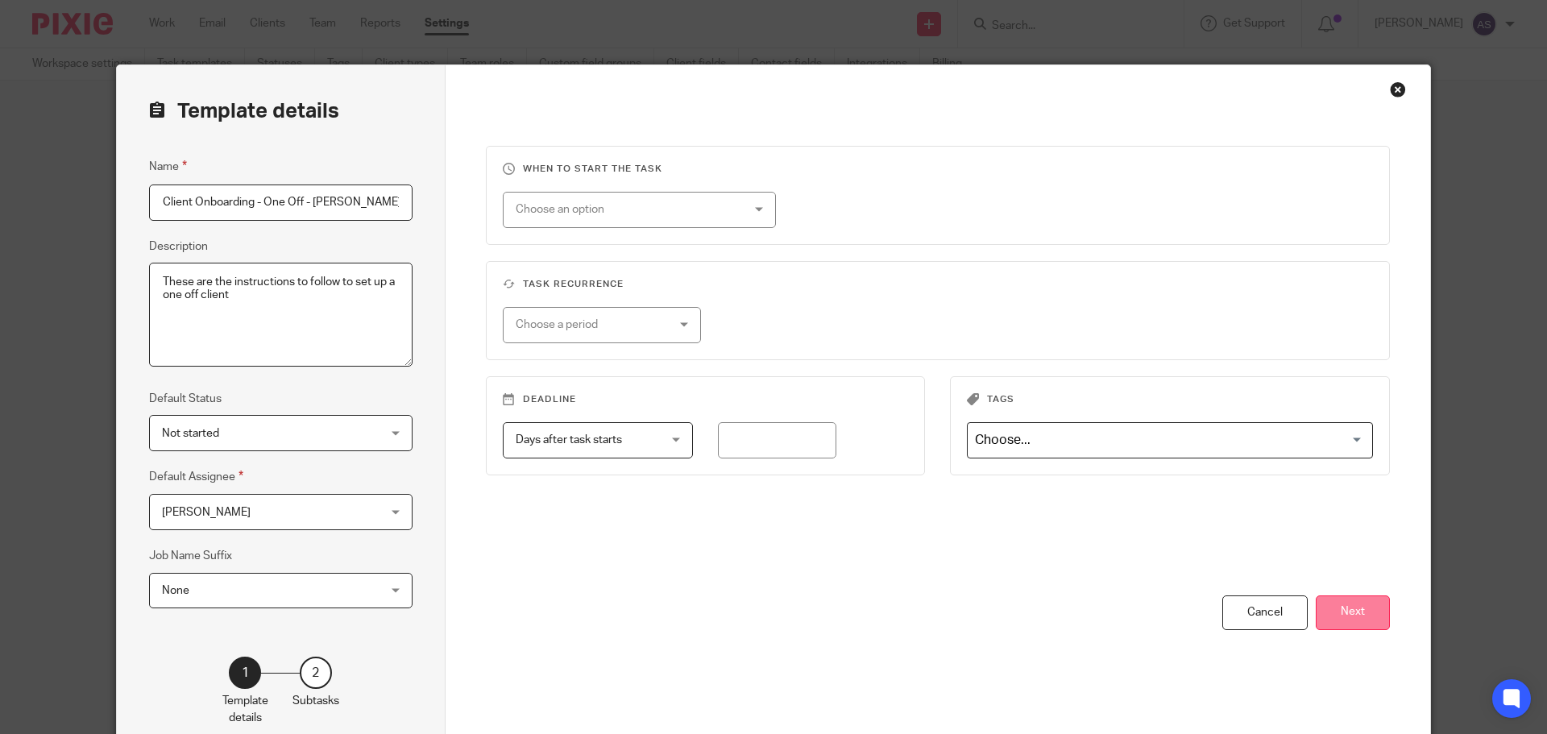
click at [1362, 616] on button "Next" at bounding box center [1353, 612] width 74 height 35
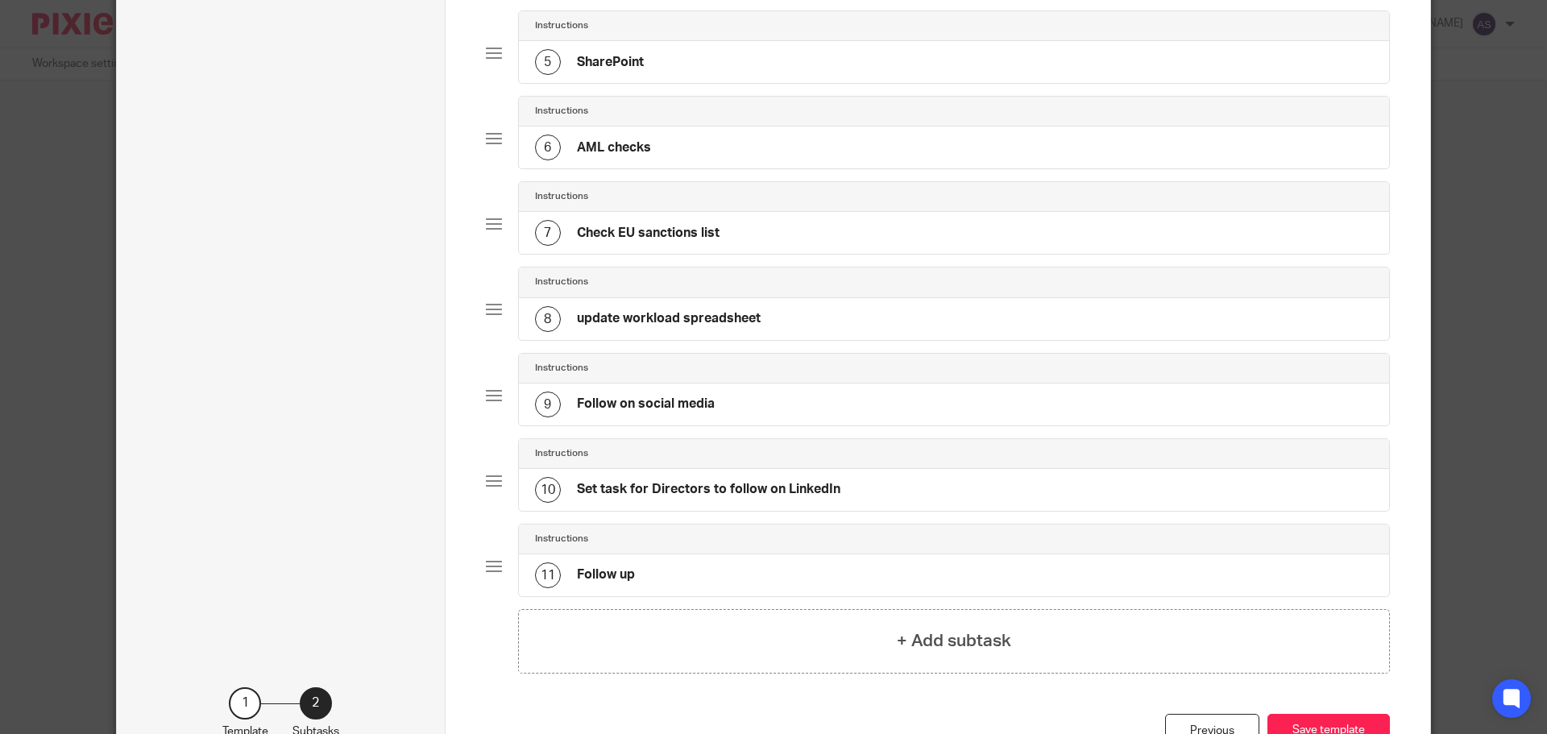
scroll to position [483, 0]
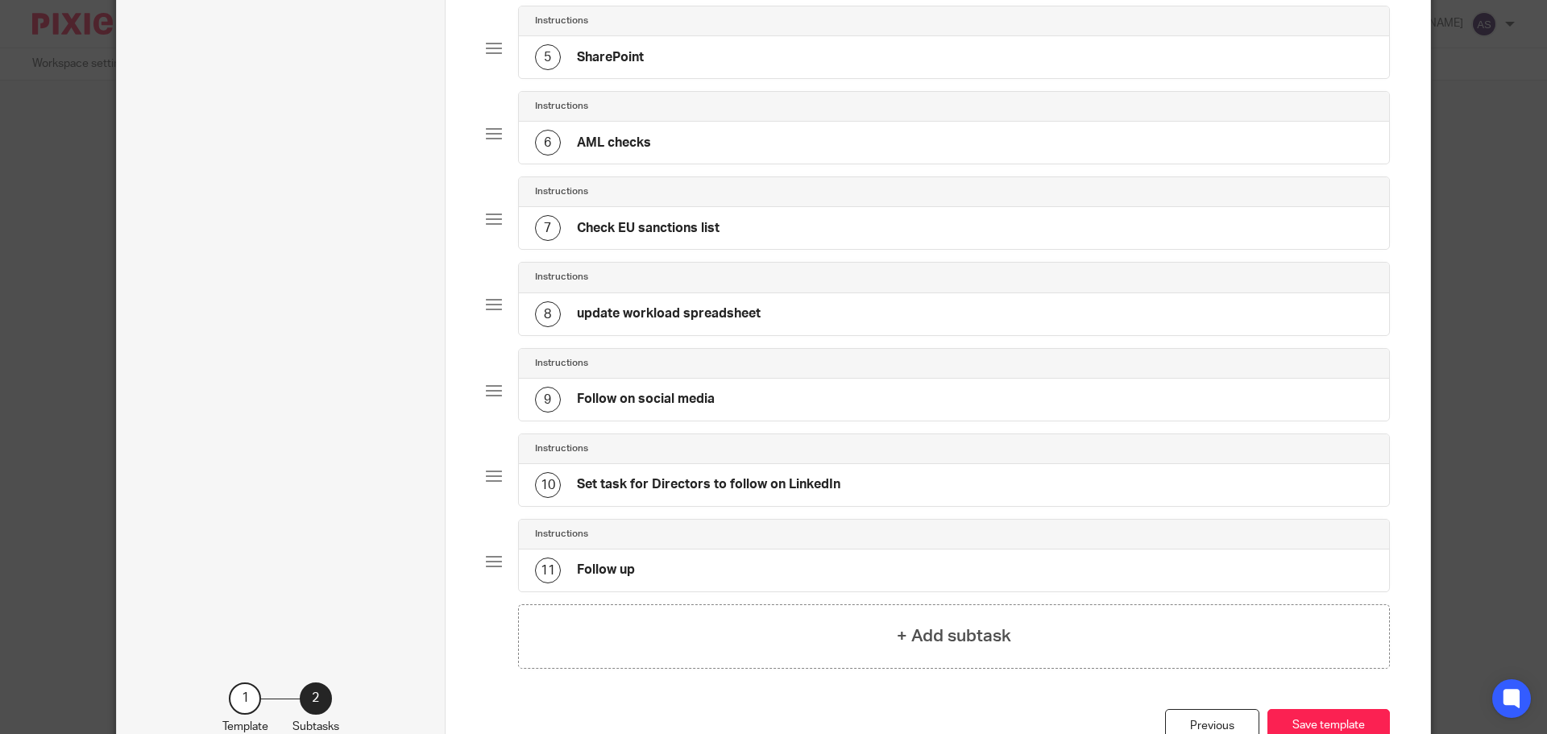
click at [486, 387] on div at bounding box center [494, 391] width 16 height 16
click at [975, 396] on div "9 Follow on social media" at bounding box center [954, 400] width 871 height 42
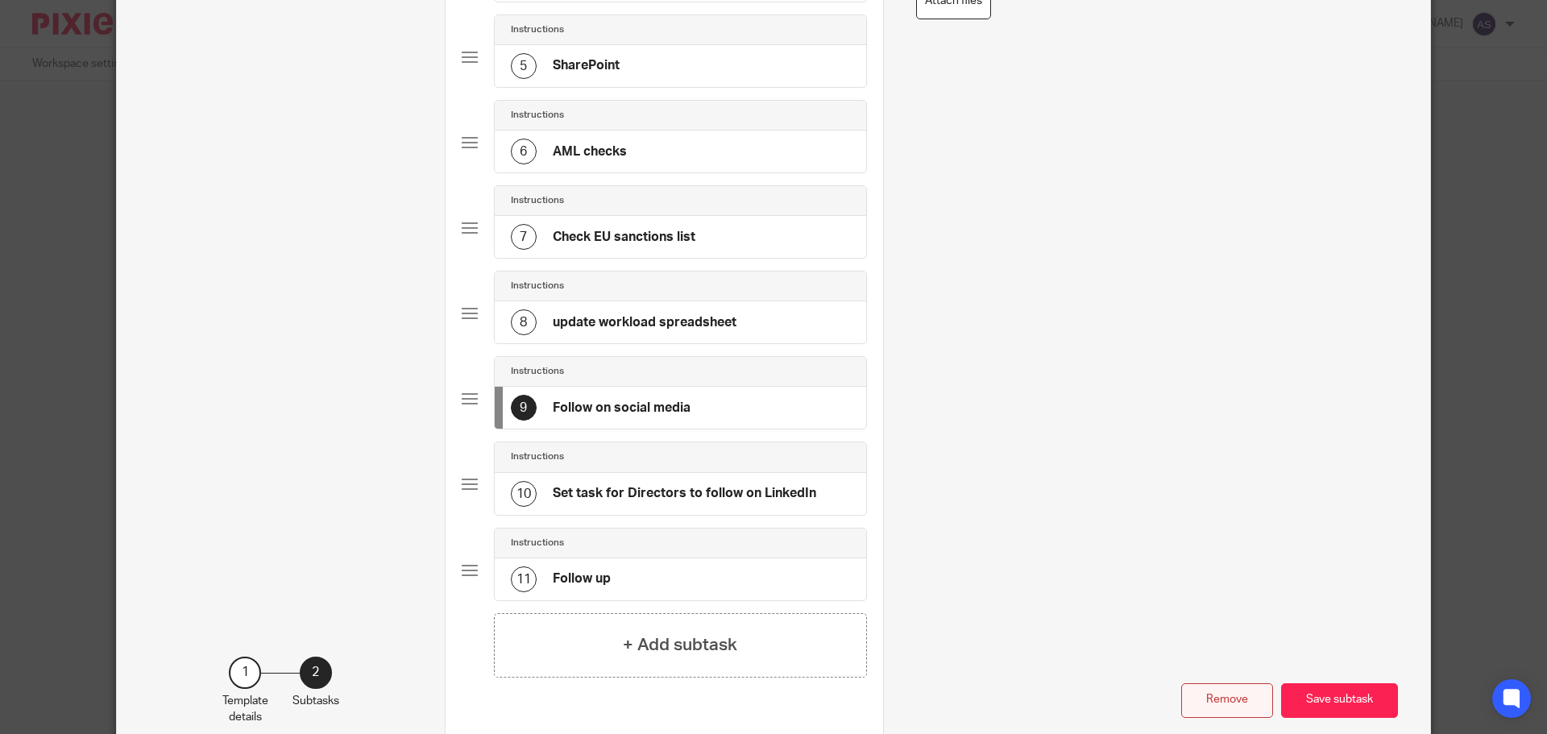
click at [1235, 704] on button "Remove" at bounding box center [1227, 700] width 92 height 35
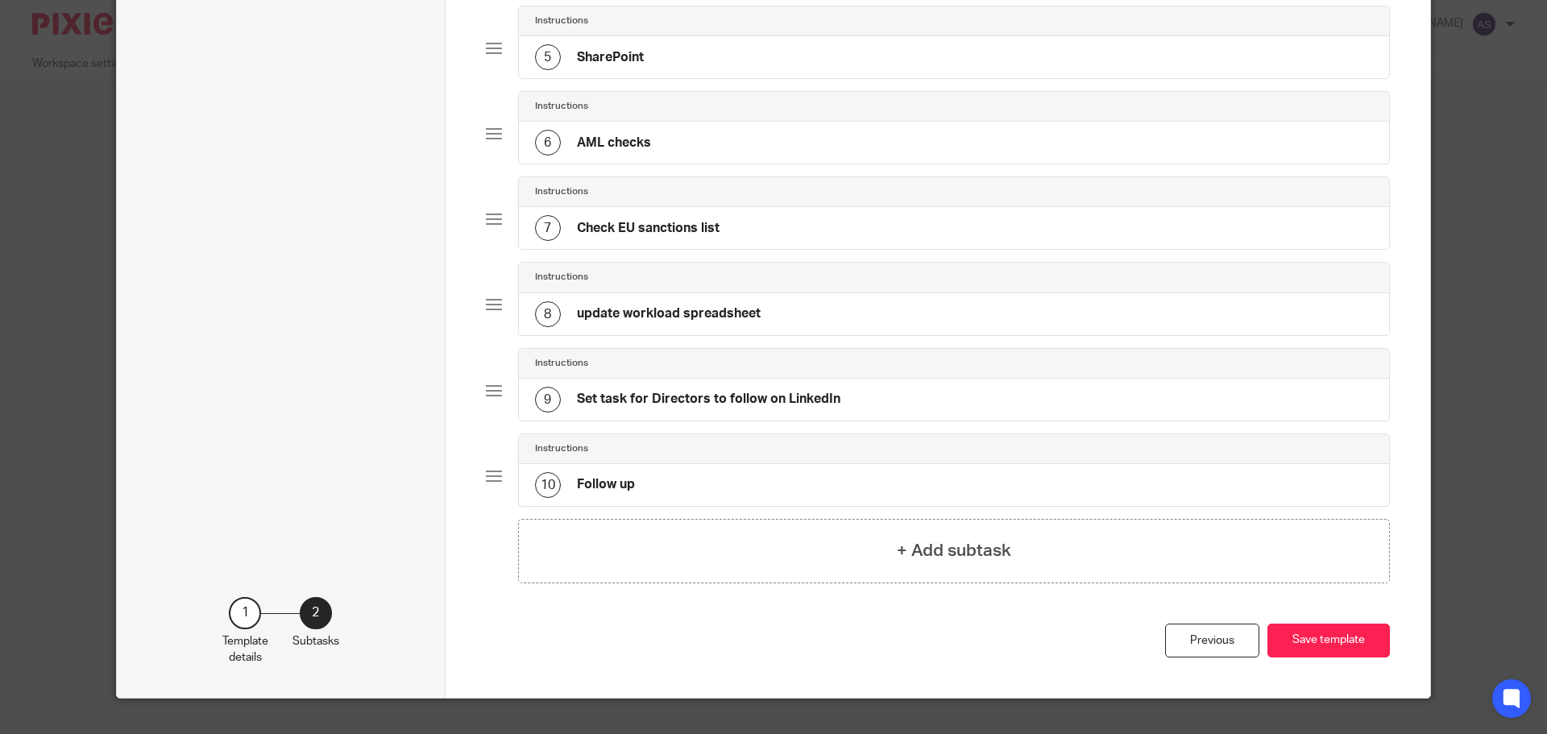
click at [753, 403] on h4 "Set task for Directors to follow on LinkedIn" at bounding box center [708, 399] width 263 height 17
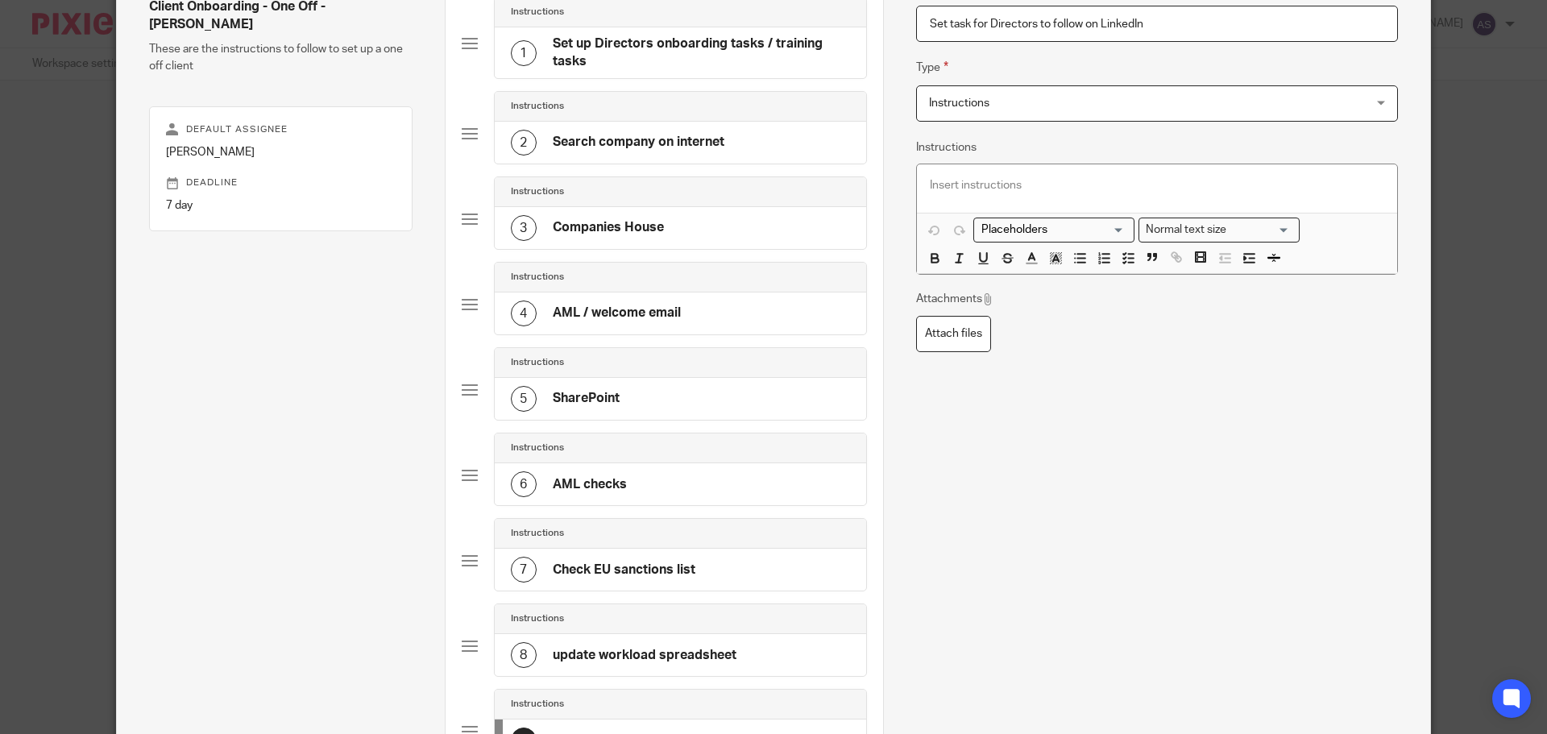
scroll to position [403, 0]
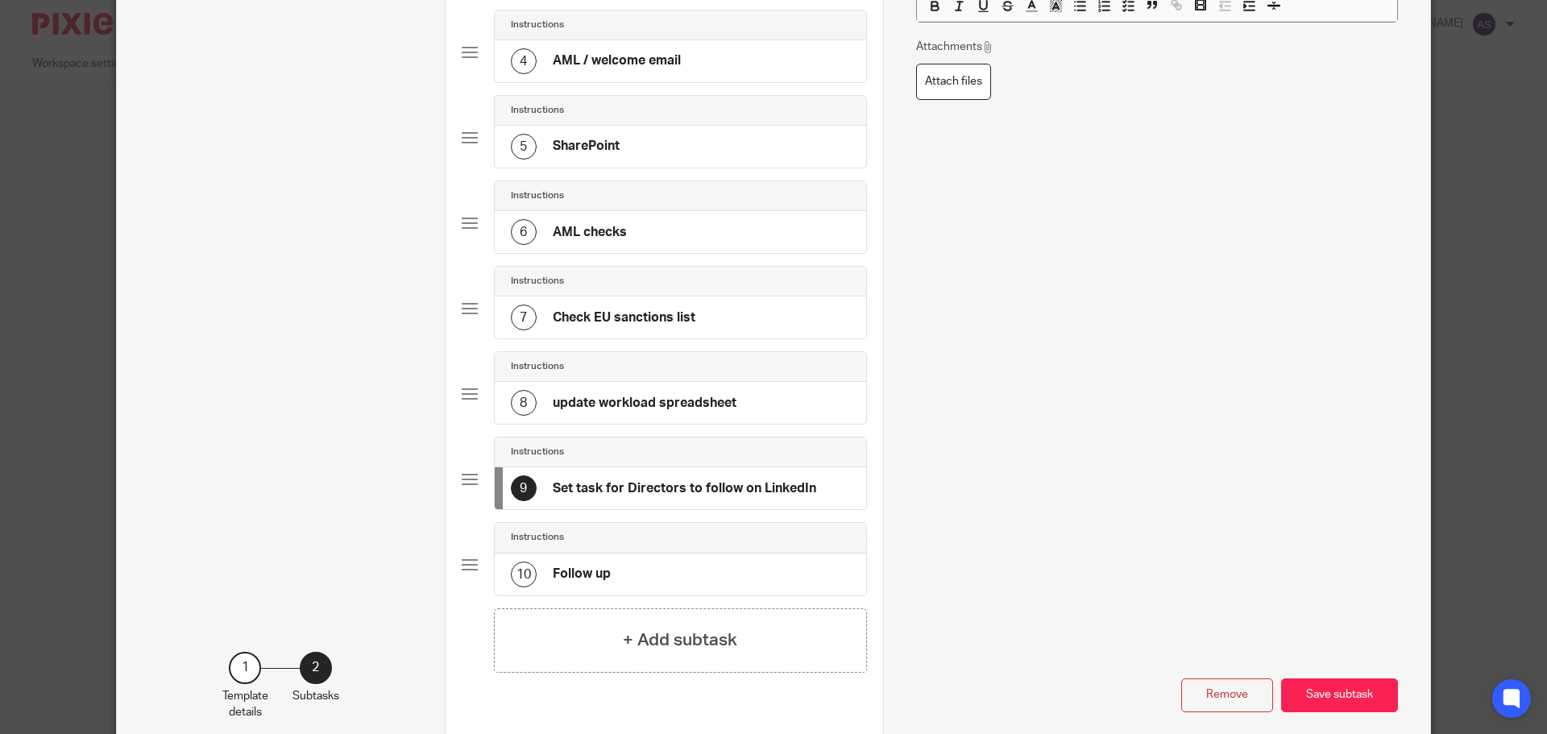
drag, startPoint x: 1244, startPoint y: 702, endPoint x: 1228, endPoint y: 697, distance: 16.8
click at [1243, 702] on button "Remove" at bounding box center [1227, 695] width 92 height 35
type input "Follow up"
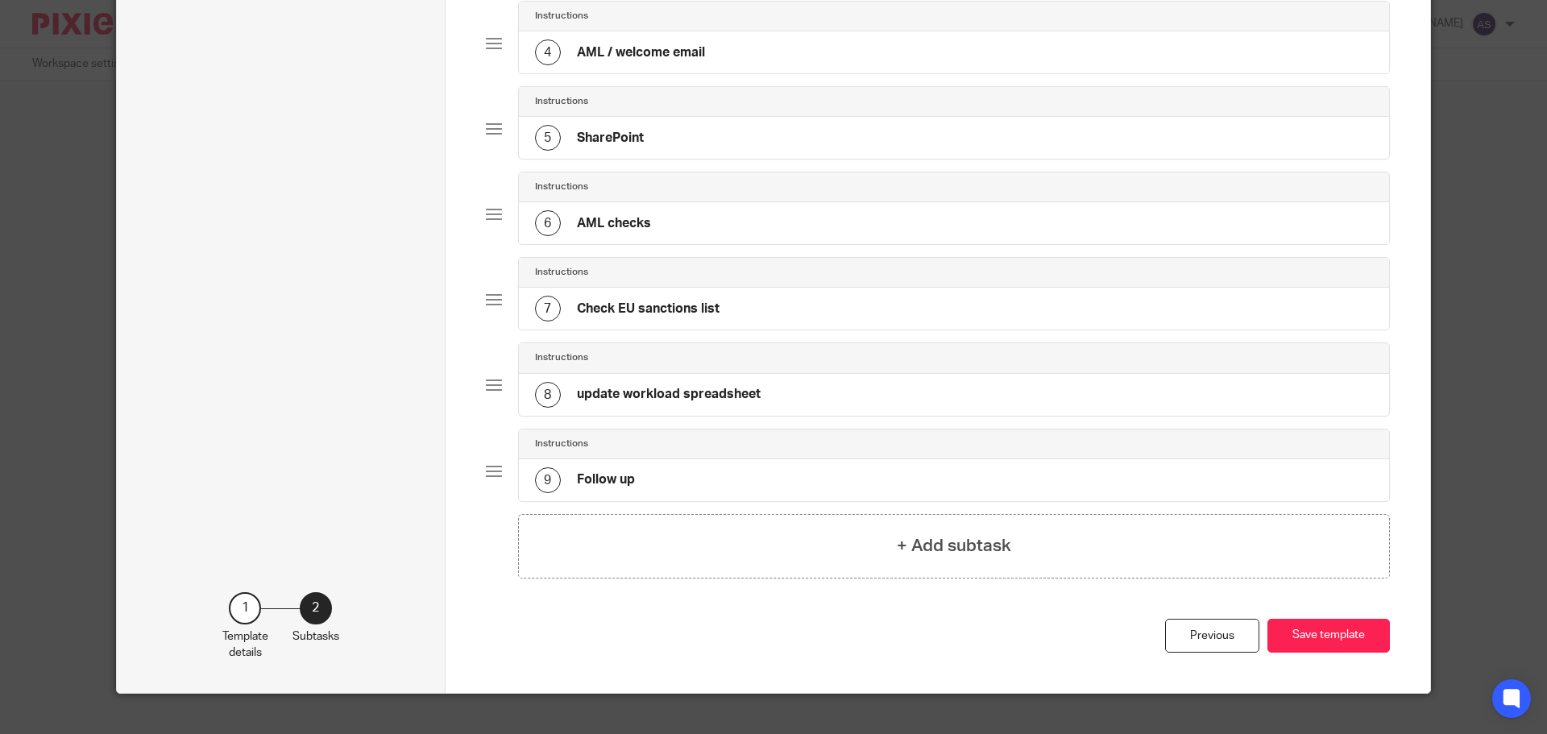
click at [668, 479] on div "9 Follow up" at bounding box center [954, 480] width 871 height 42
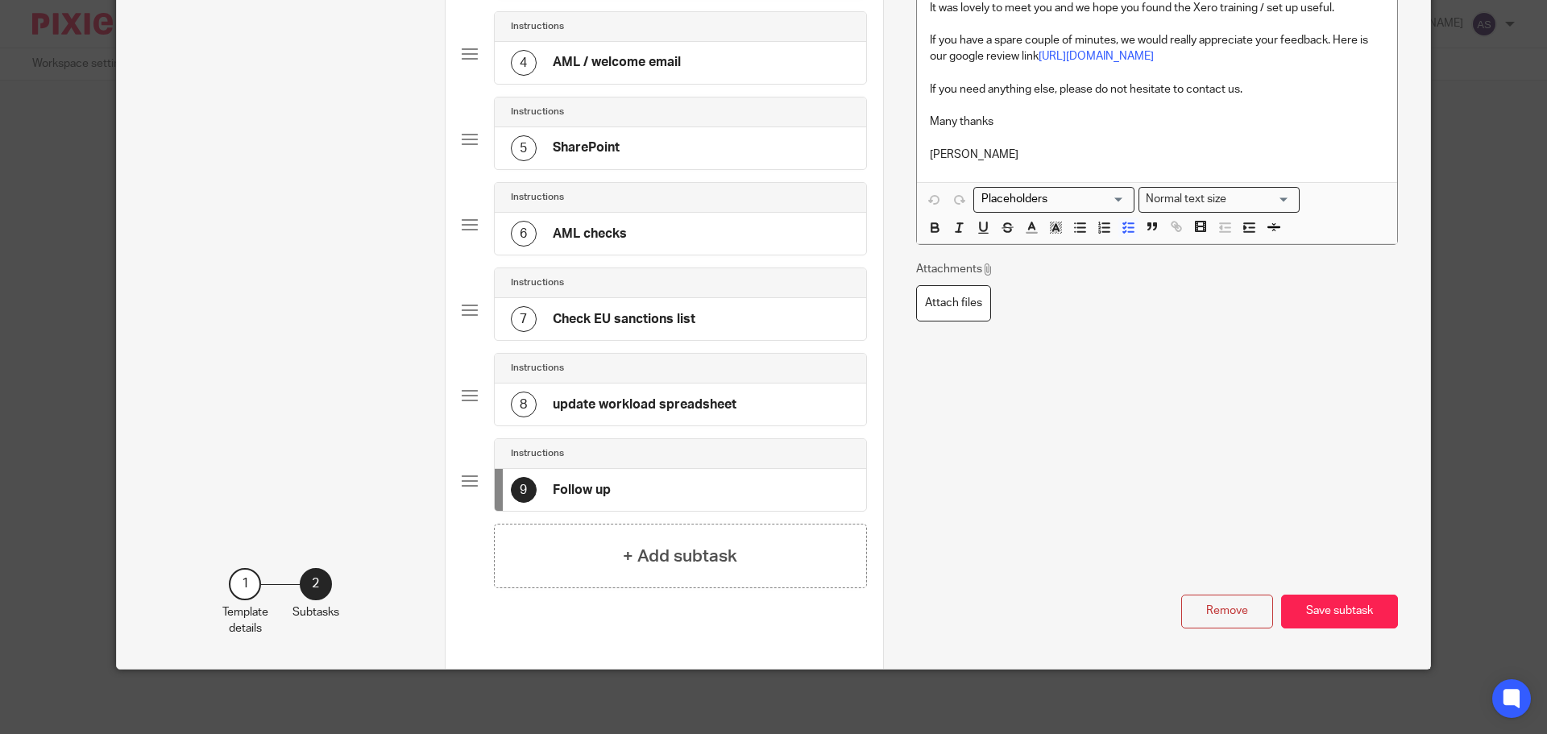
scroll to position [0, 0]
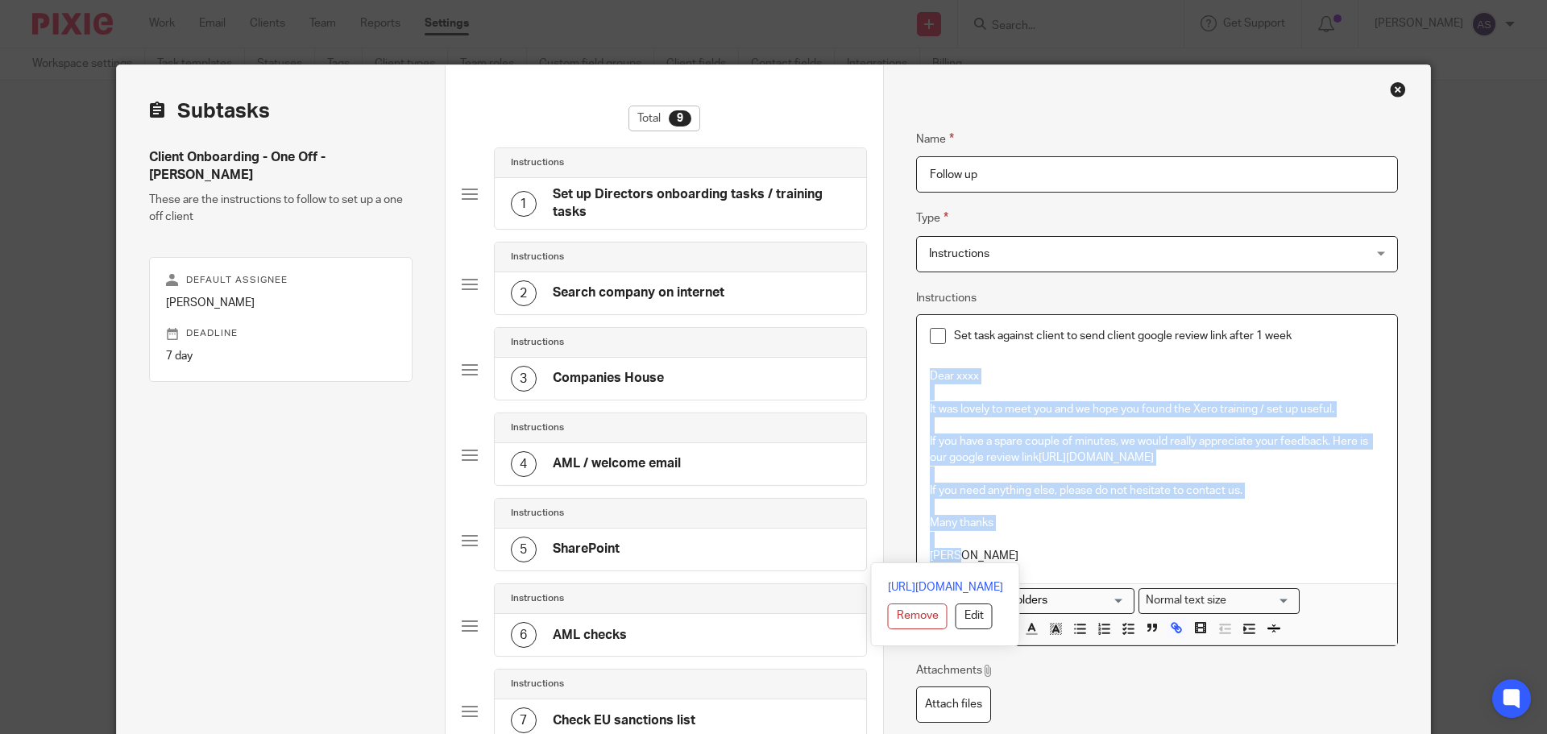
drag, startPoint x: 922, startPoint y: 371, endPoint x: 1090, endPoint y: 555, distance: 249.8
click at [1090, 555] on div "Set task against client to send client google review link after 1 week Dear xxx…" at bounding box center [1157, 449] width 480 height 268
copy div "Dear xxxx It was lovely to meet you and we hope you found the Xero training / s…"
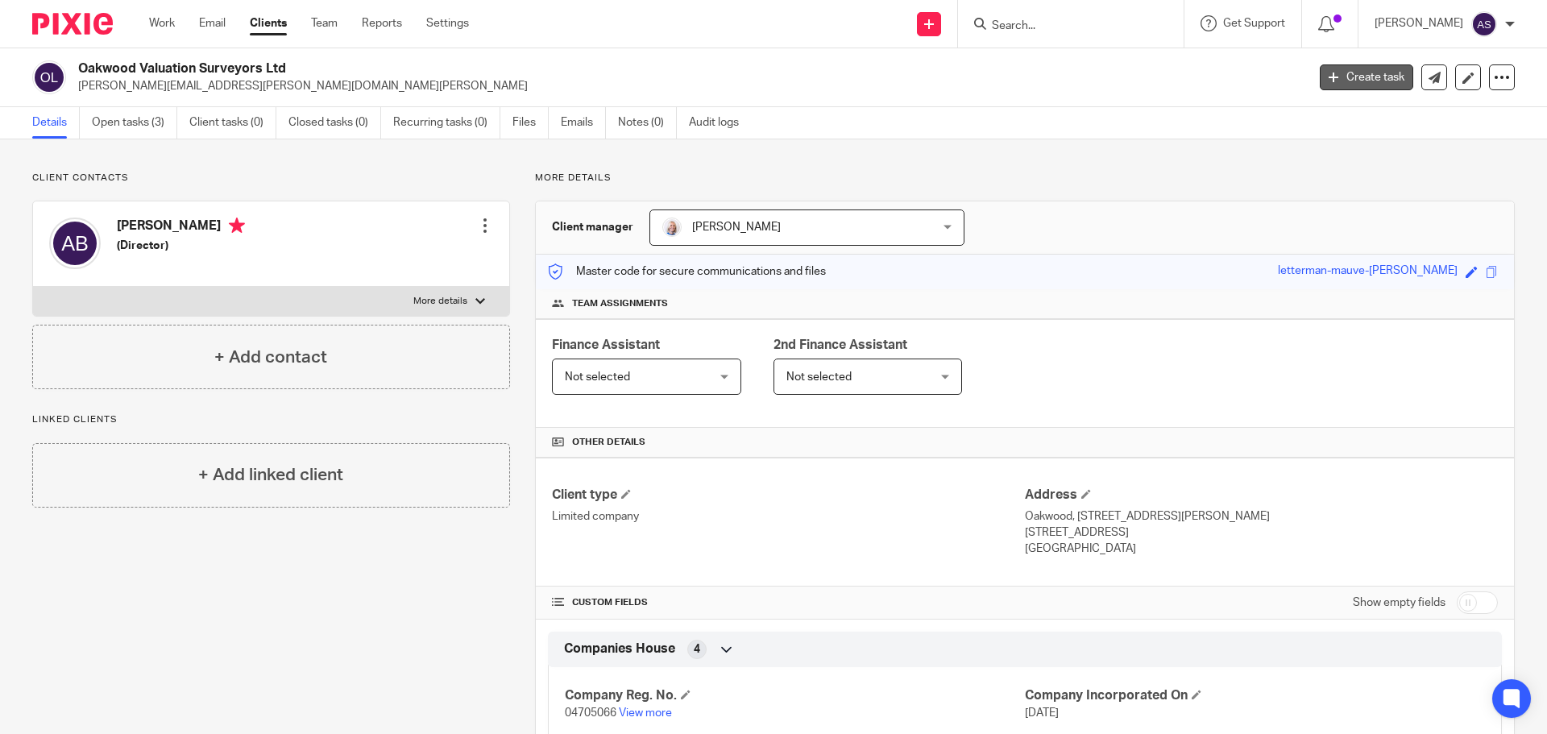
click at [1328, 76] on link "Create task" at bounding box center [1366, 77] width 93 height 26
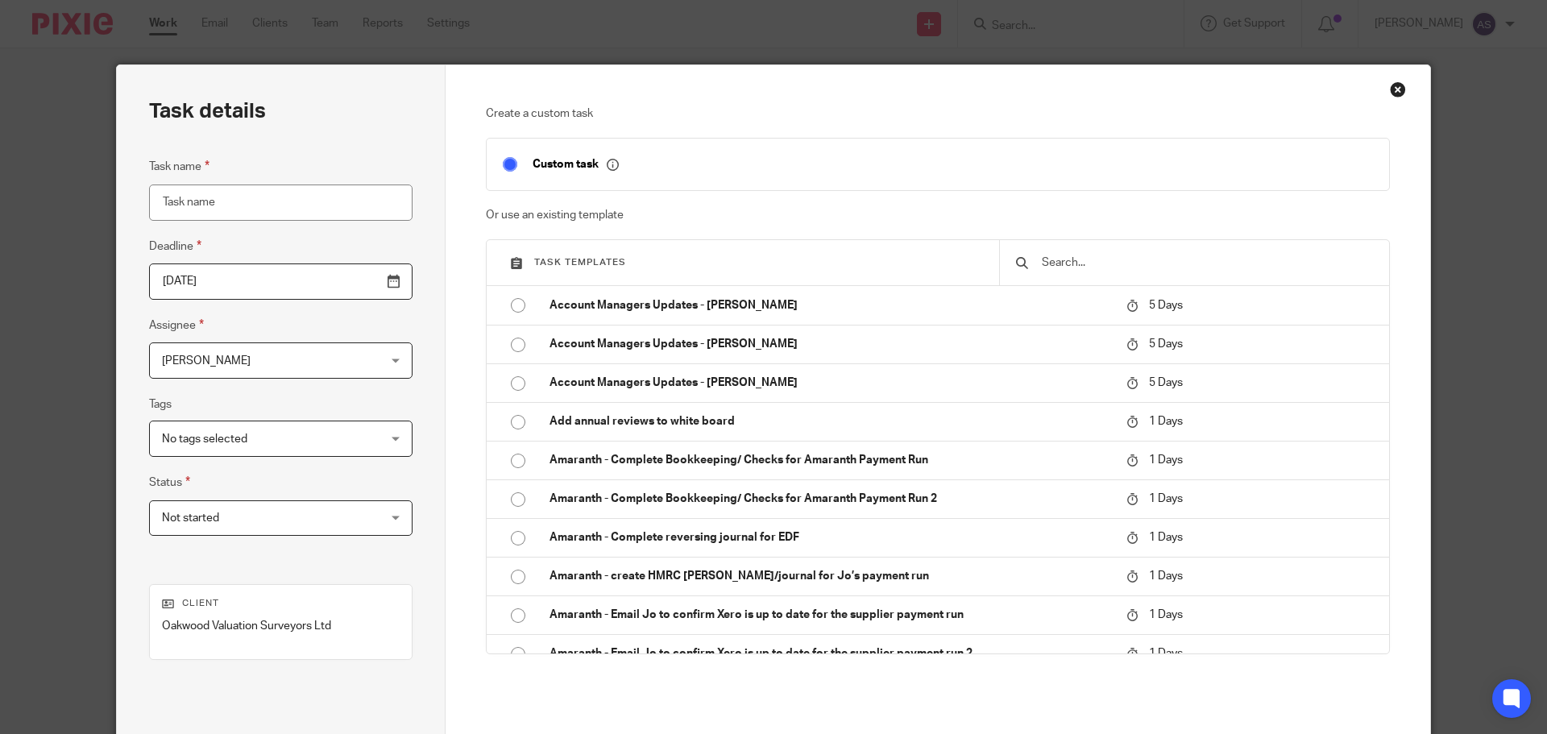
click at [302, 200] on input "Task name" at bounding box center [280, 202] width 263 height 36
type input "Send follow up email"
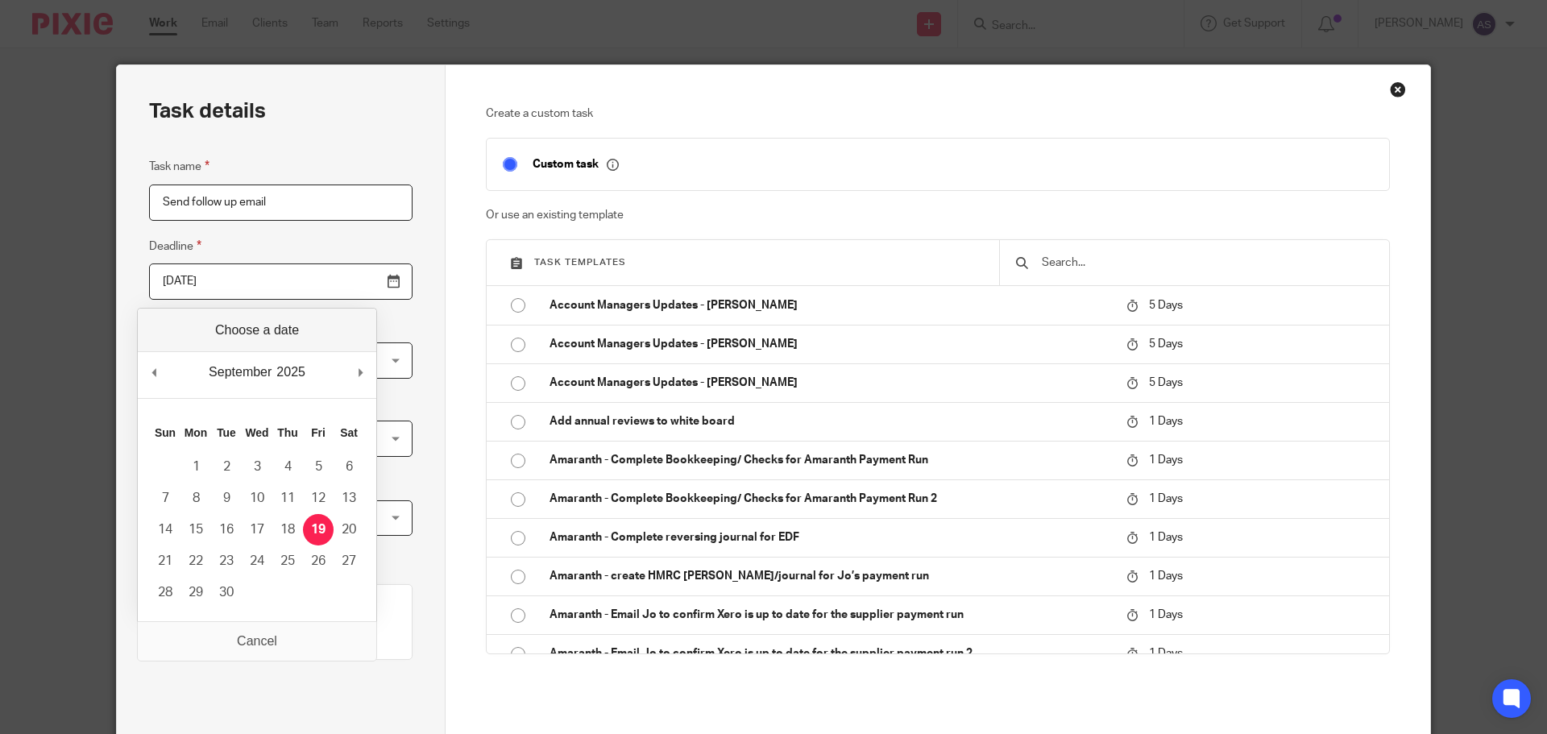
click at [359, 289] on input "[DATE]" at bounding box center [280, 281] width 263 height 36
type input "2025-10-03"
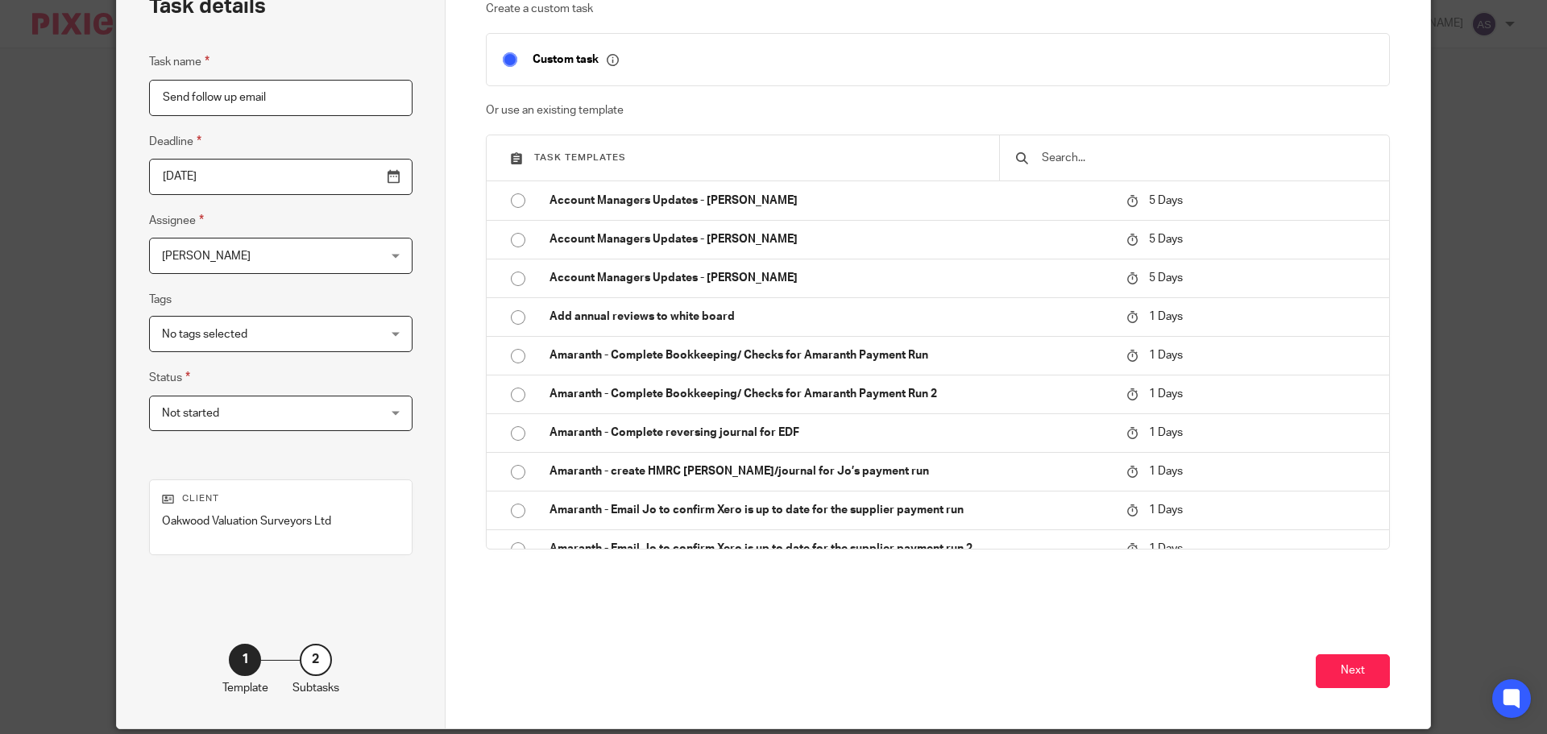
scroll to position [164, 0]
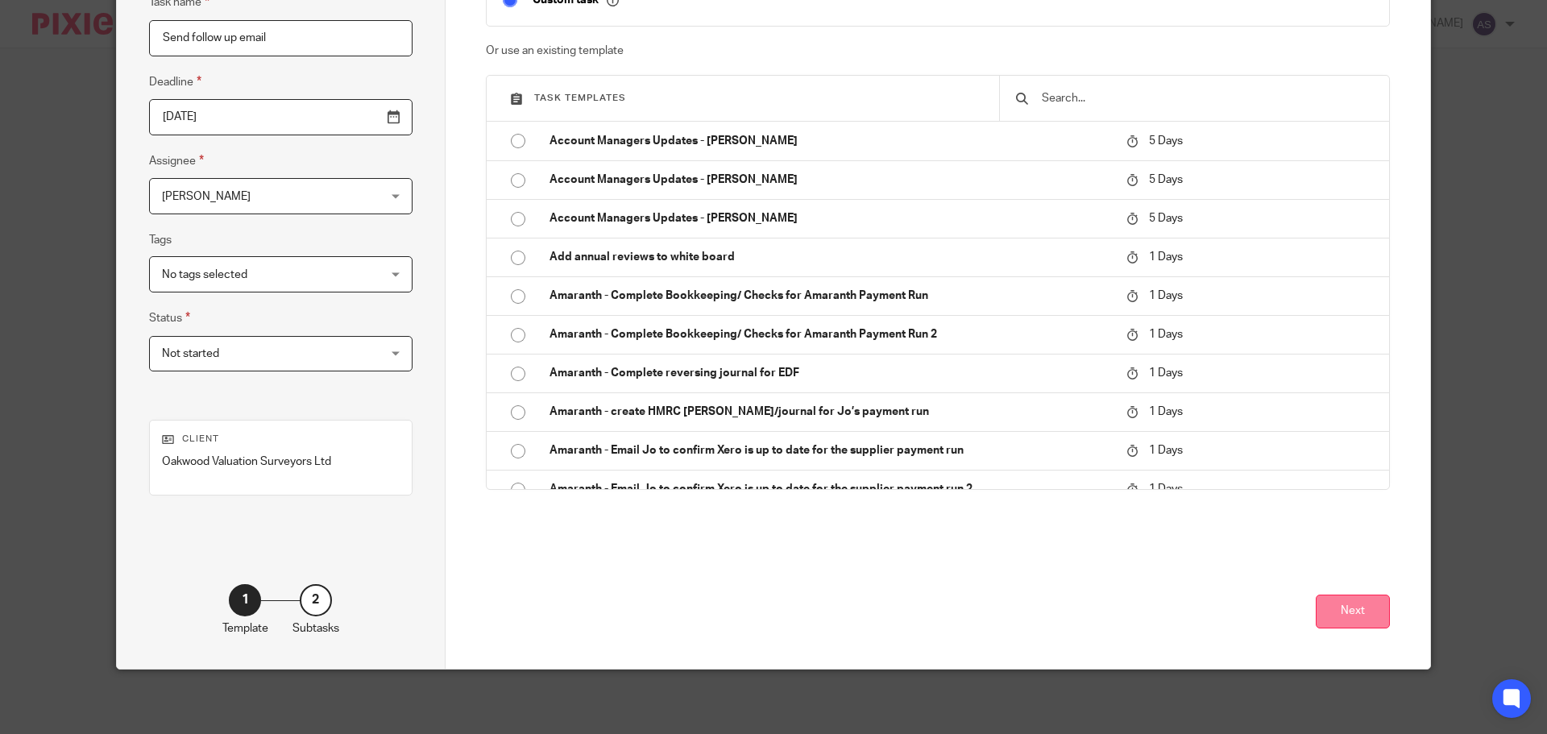
click at [1335, 615] on button "Next" at bounding box center [1353, 612] width 74 height 35
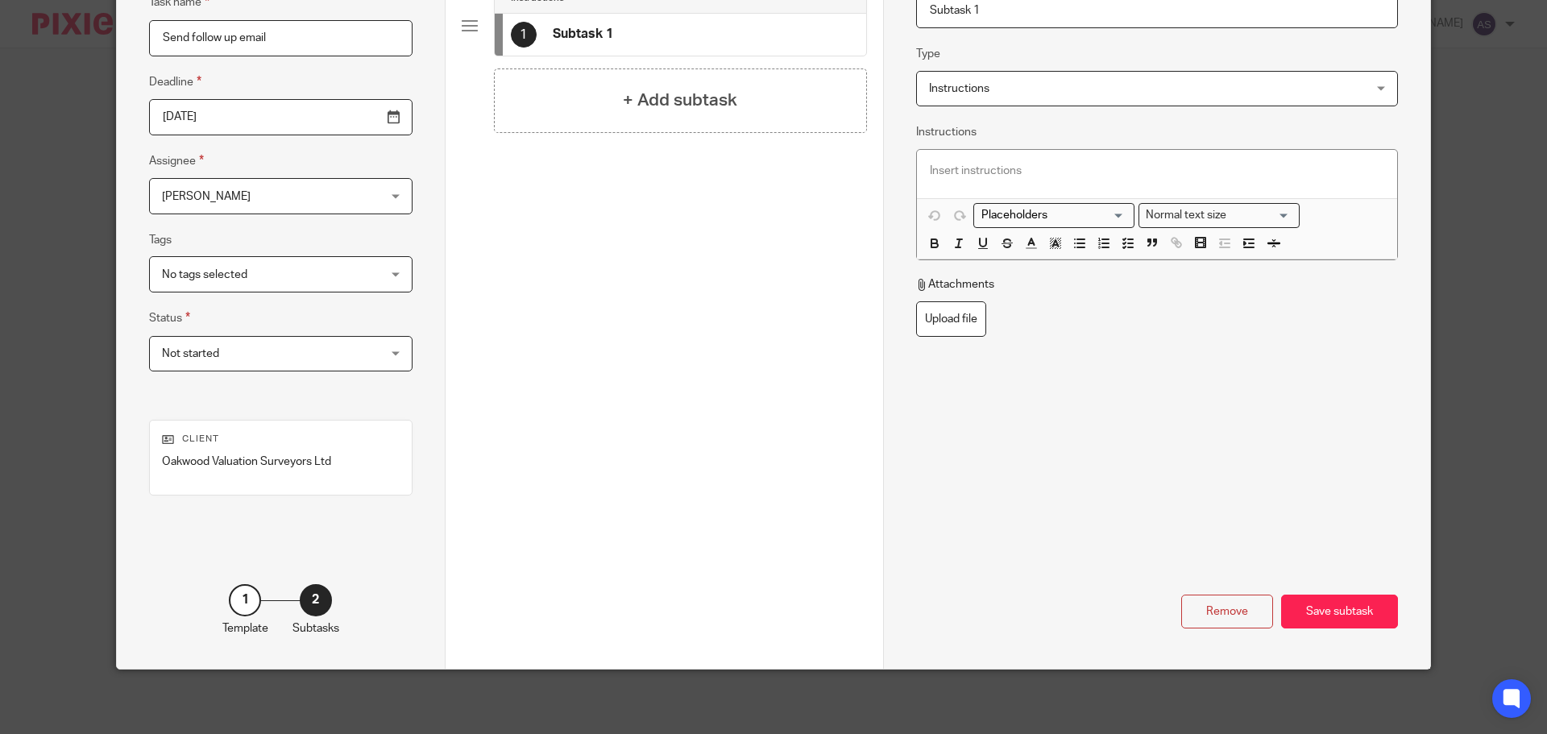
click at [964, 169] on p at bounding box center [1157, 171] width 454 height 16
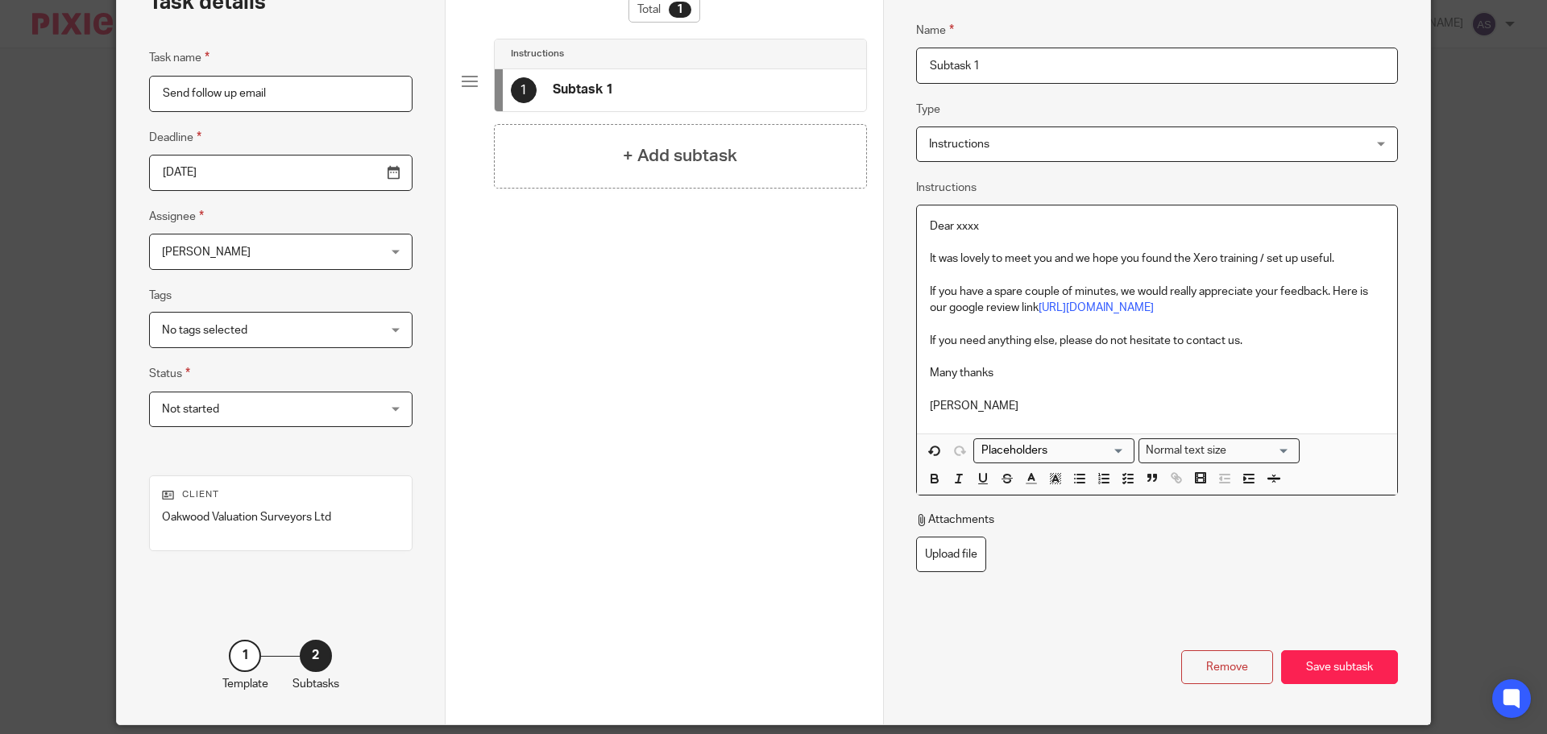
scroll to position [84, 0]
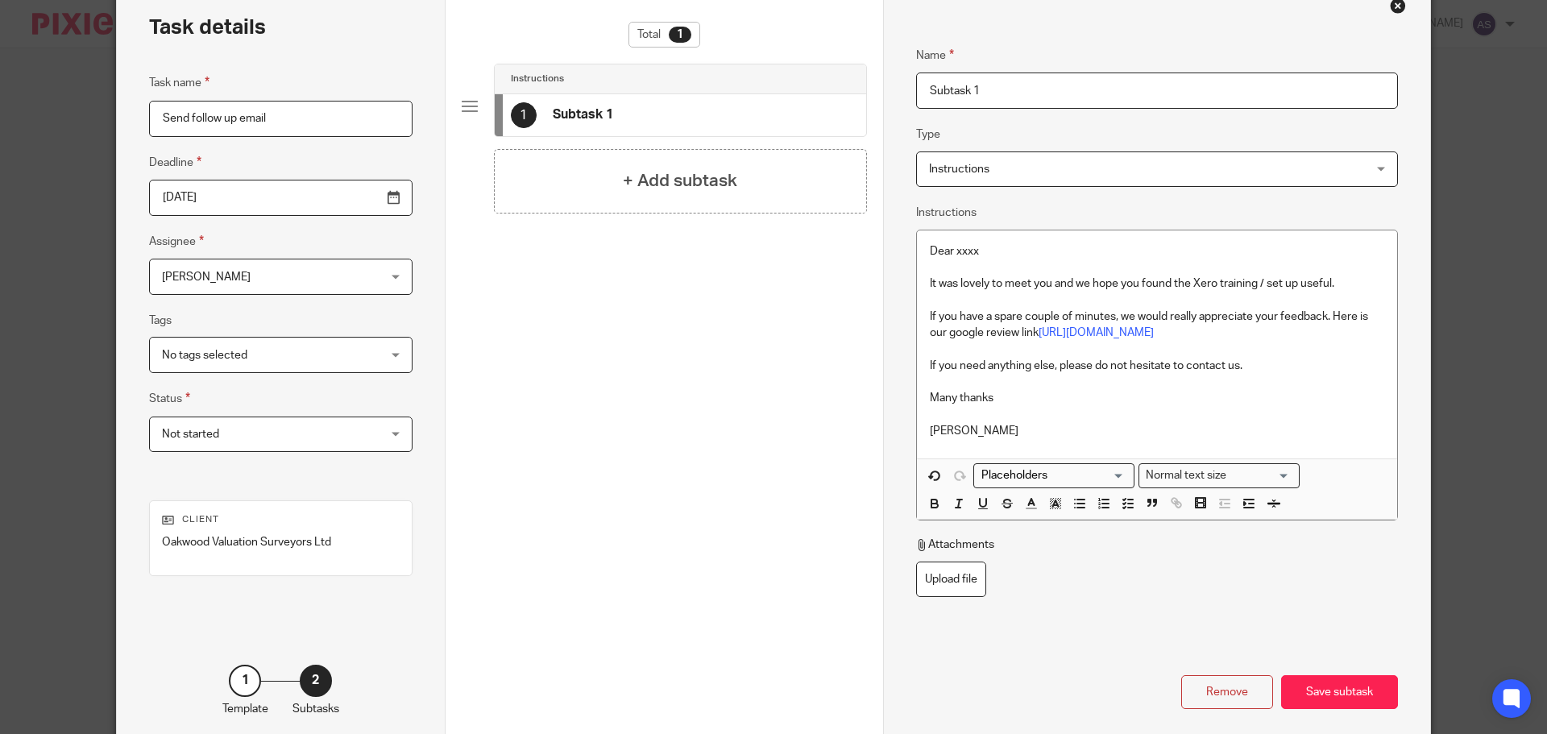
drag, startPoint x: 287, startPoint y: 126, endPoint x: 137, endPoint y: 118, distance: 150.0
click at [137, 118] on div "Task details Task name Send follow up email Deadline 2025-10-03 Assignee Adele …" at bounding box center [281, 365] width 329 height 768
drag, startPoint x: 1056, startPoint y: 85, endPoint x: 706, endPoint y: 77, distance: 350.6
click at [706, 77] on div "Task details Task name Send follow up email Deadline 2025-10-03 Assignee Adele …" at bounding box center [773, 365] width 1313 height 768
paste input "end follow up email"
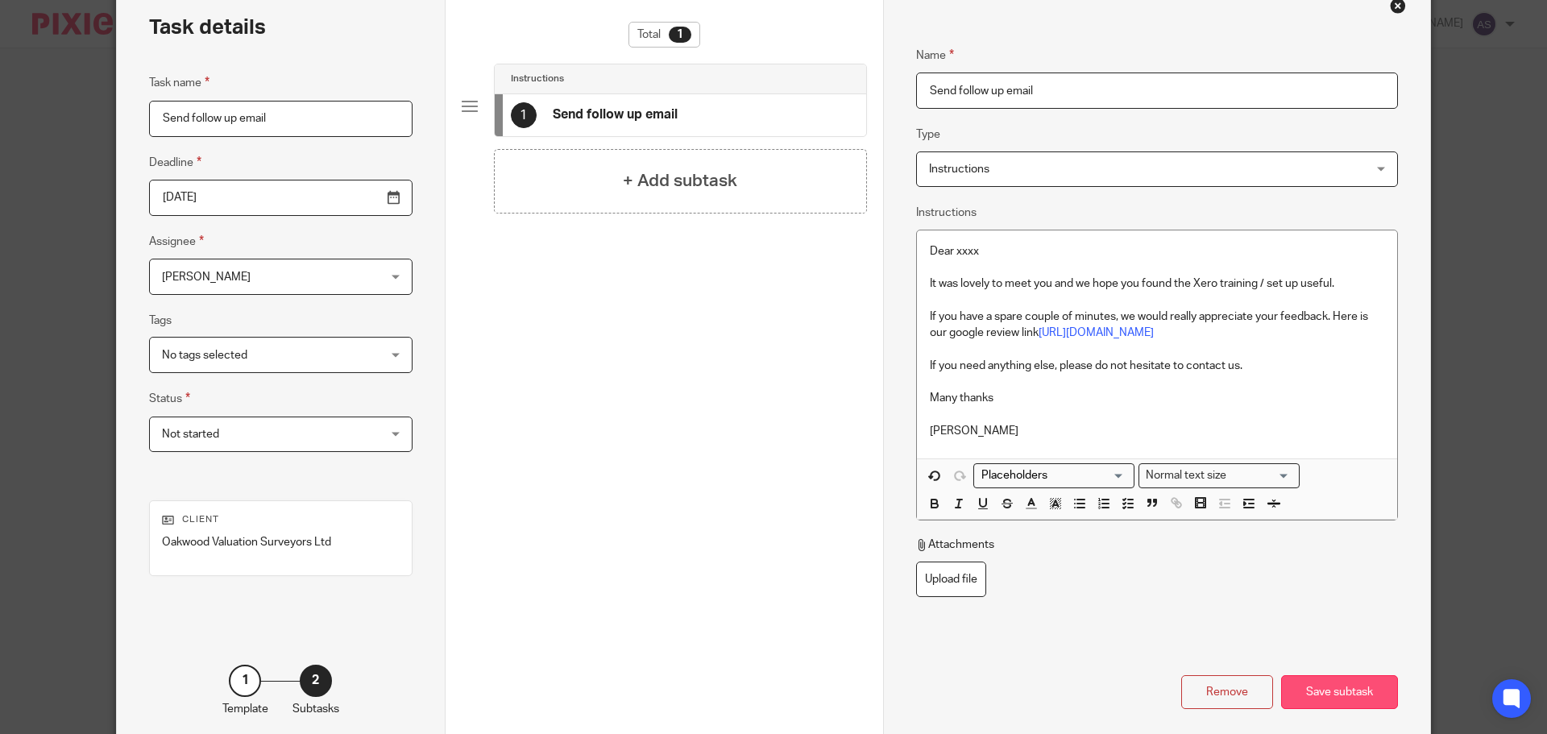
type input "Send follow up email"
click at [1354, 692] on div "Save subtask" at bounding box center [1339, 692] width 117 height 35
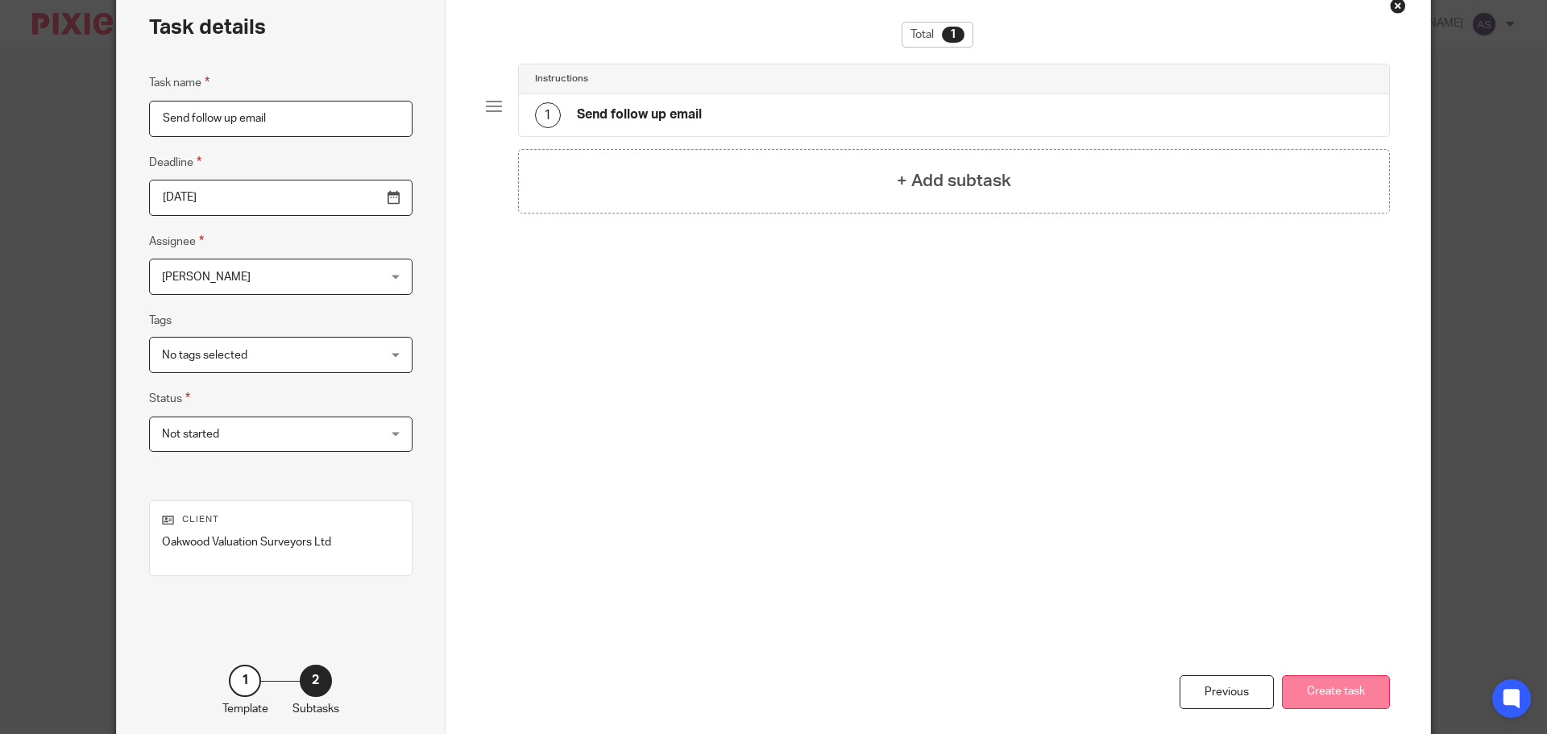
click at [1299, 701] on button "Create task" at bounding box center [1336, 692] width 108 height 35
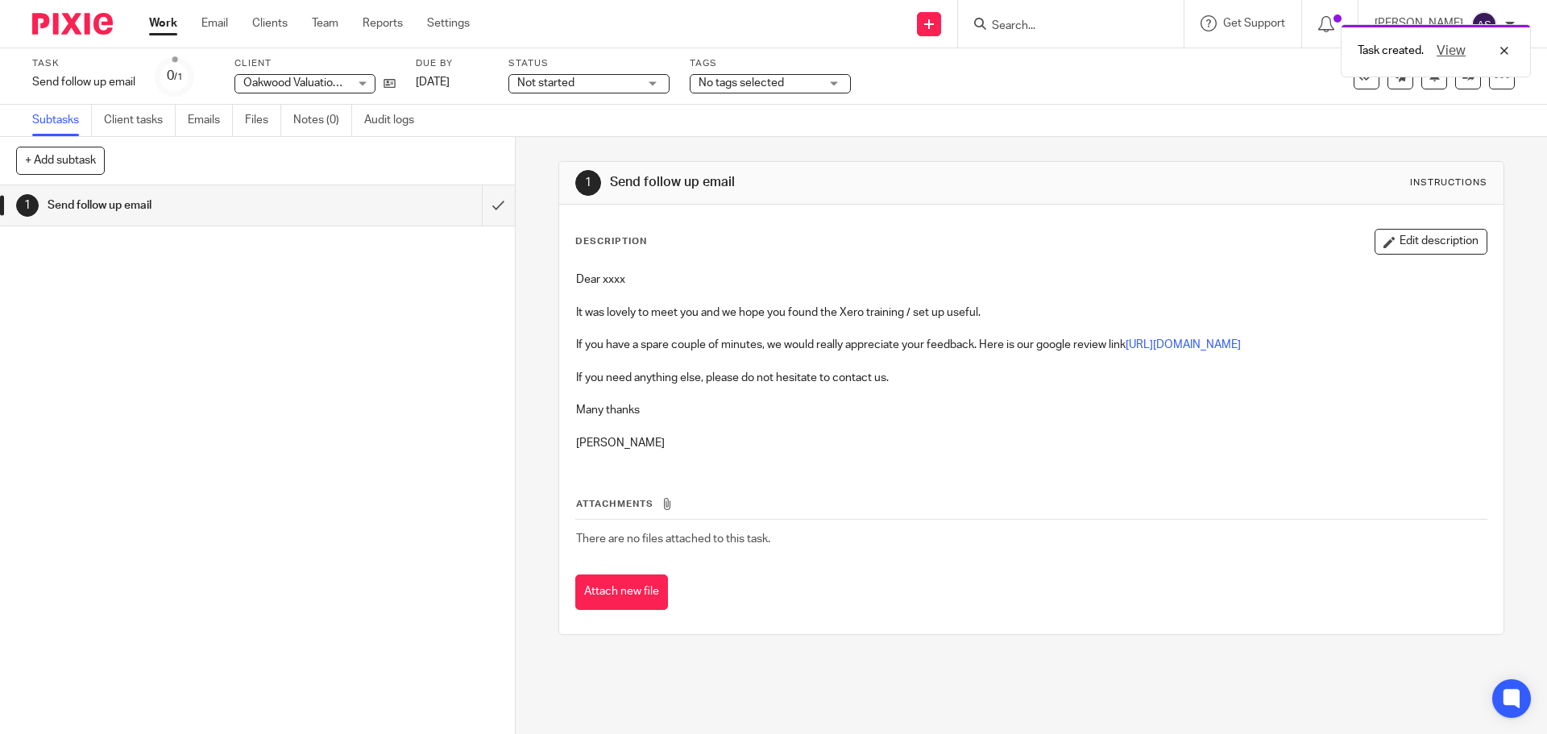
click at [158, 20] on link "Work" at bounding box center [163, 23] width 28 height 16
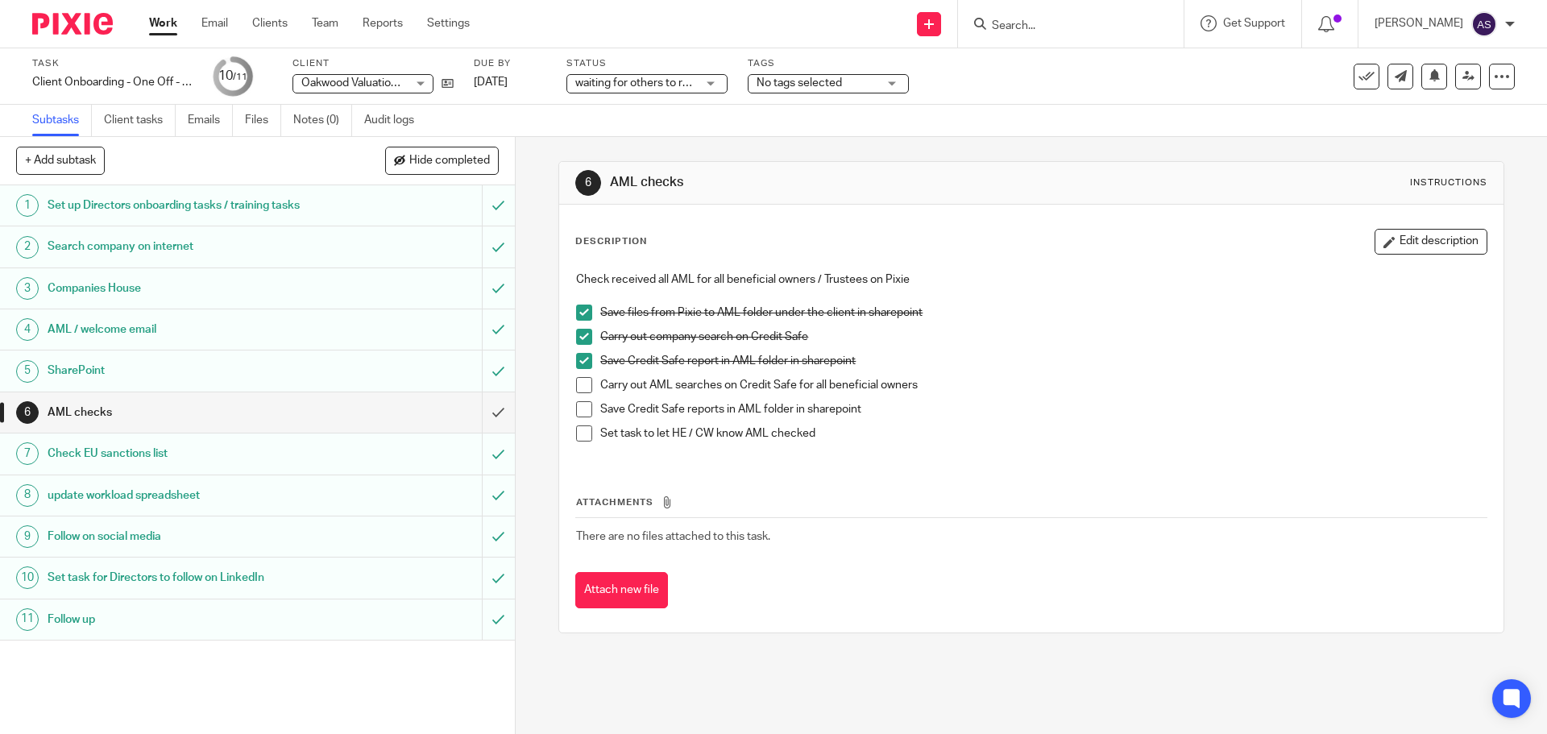
click at [161, 23] on link "Work" at bounding box center [163, 23] width 28 height 16
